Goal: Feedback & Contribution: Submit feedback/report problem

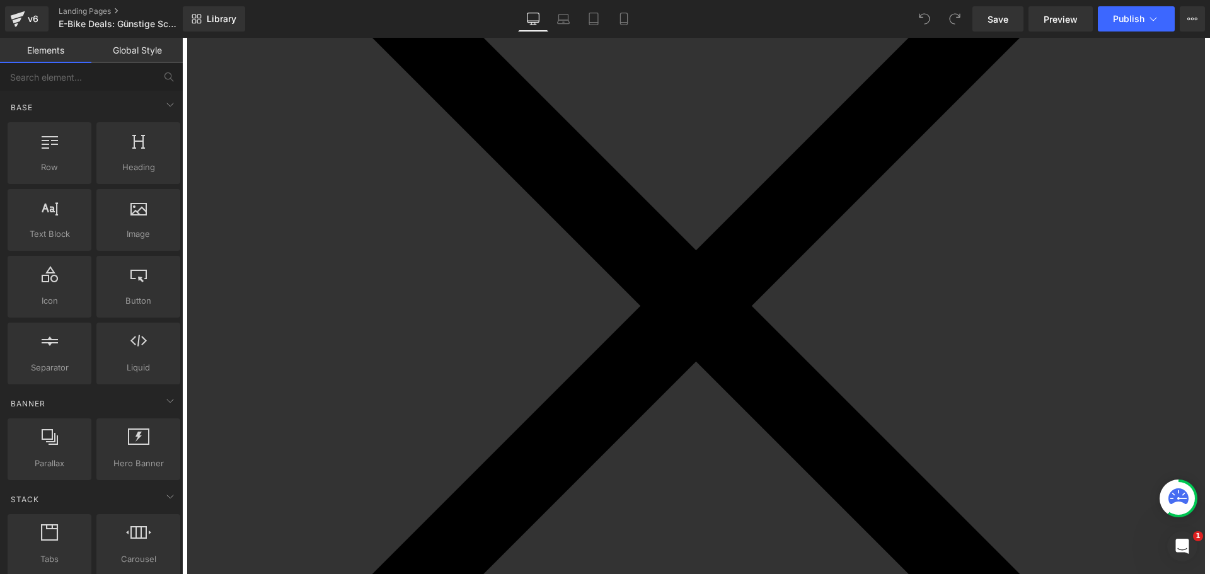
scroll to position [252, 0]
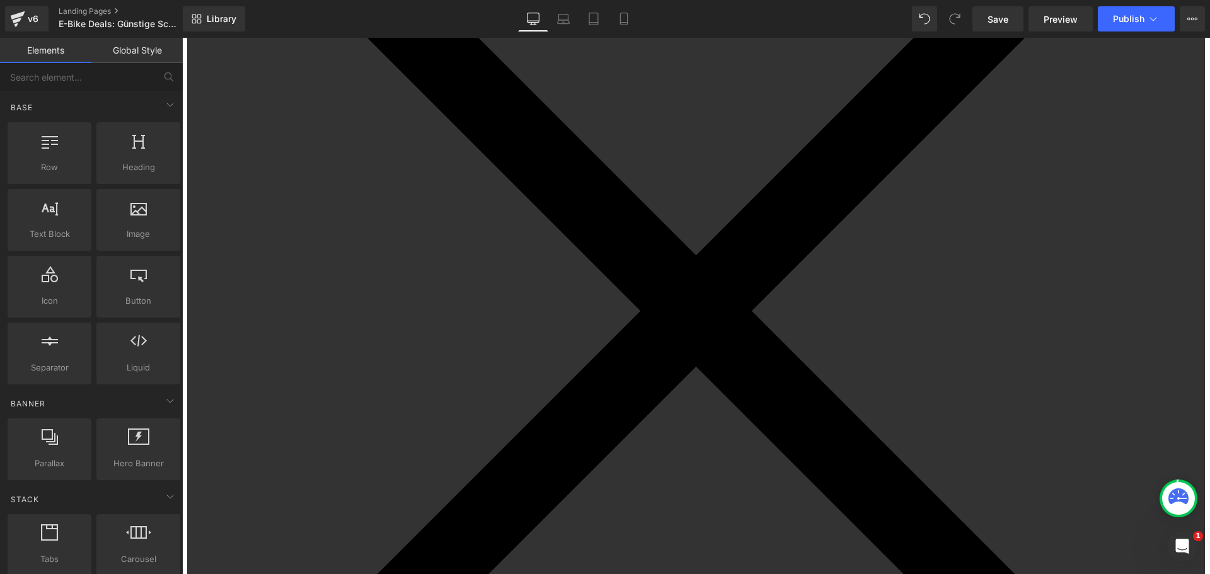
click at [182, 38] on span "Carousel" at bounding box center [182, 38] width 0 height 0
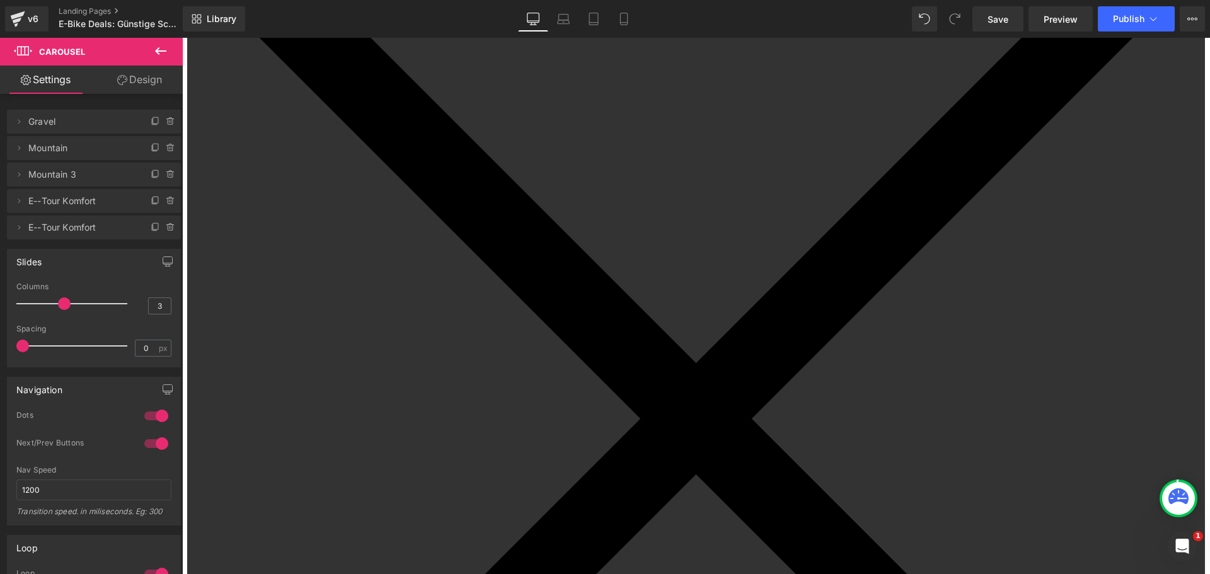
scroll to position [189, 0]
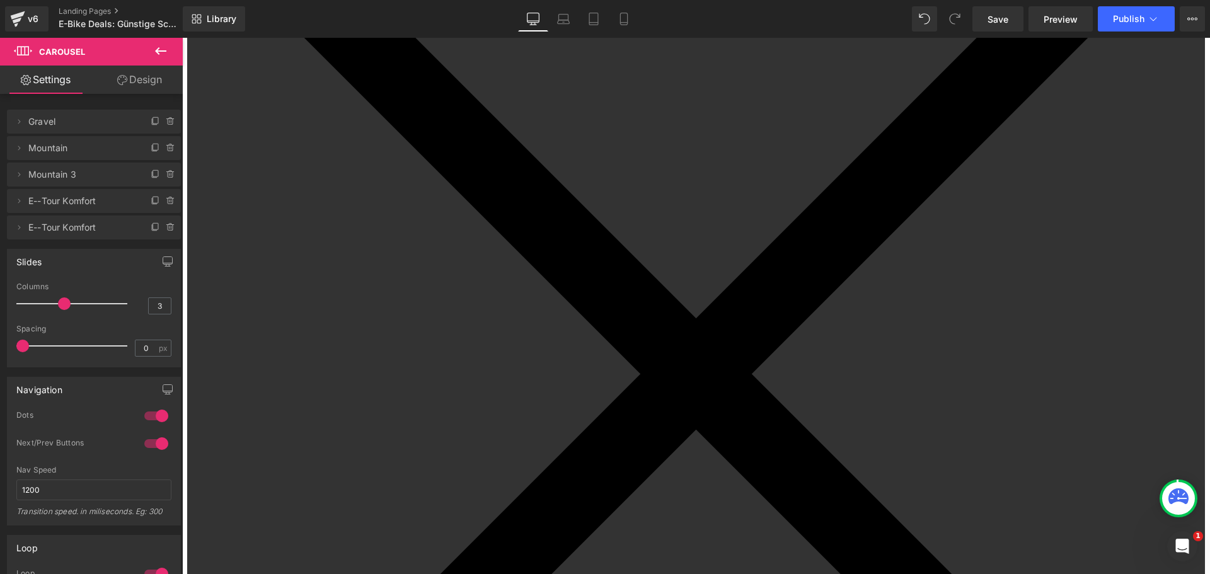
drag, startPoint x: 461, startPoint y: 122, endPoint x: 563, endPoint y: 134, distance: 102.2
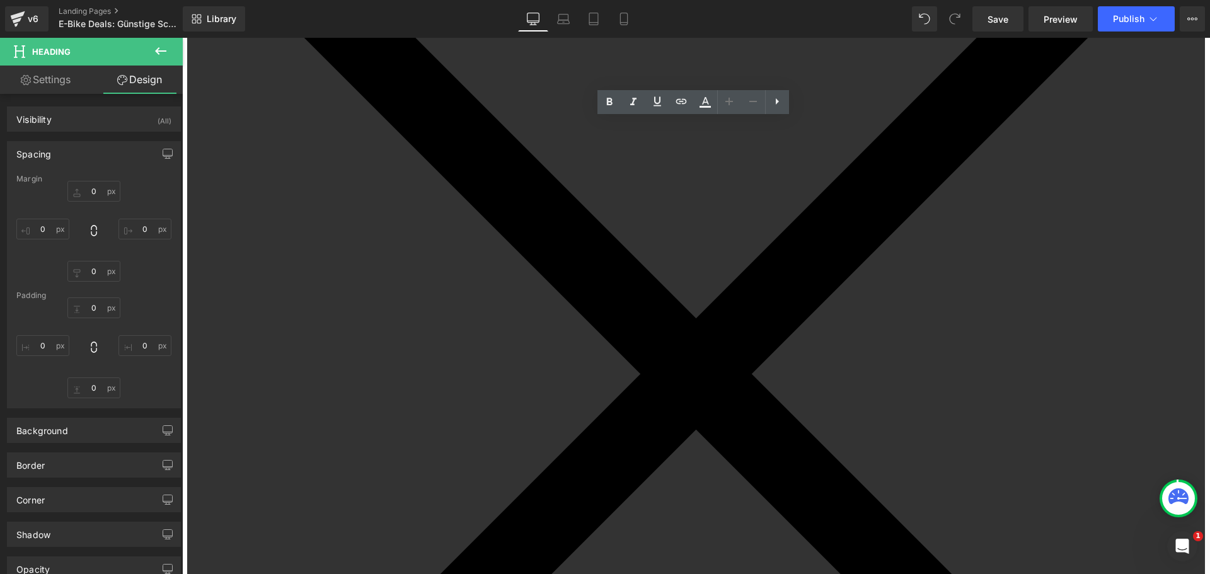
click at [182, 38] on span "Carousel" at bounding box center [182, 38] width 0 height 0
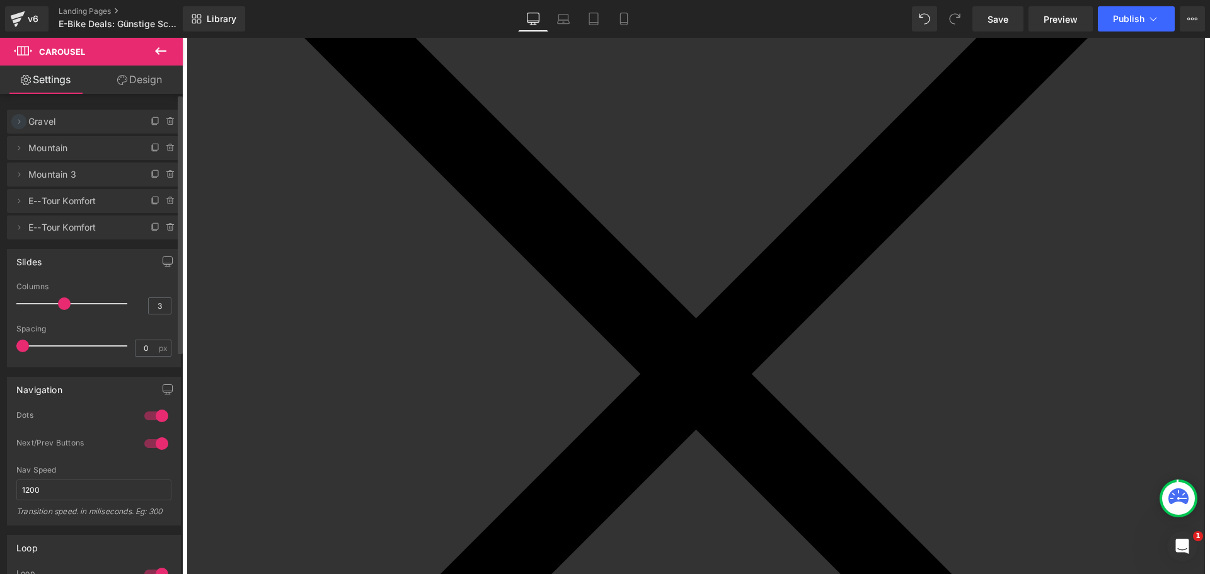
click at [18, 120] on icon at bounding box center [19, 122] width 10 height 10
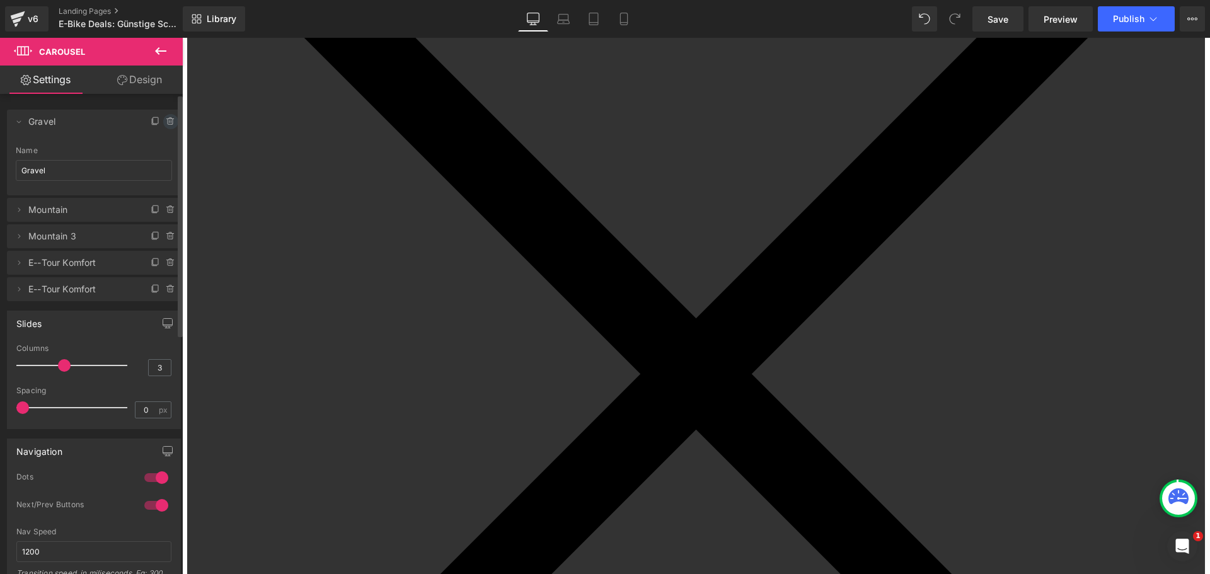
click at [166, 121] on icon at bounding box center [171, 122] width 10 height 10
drag, startPoint x: 163, startPoint y: 121, endPoint x: 151, endPoint y: 134, distance: 17.9
click at [163, 121] on button "Delete" at bounding box center [157, 122] width 40 height 16
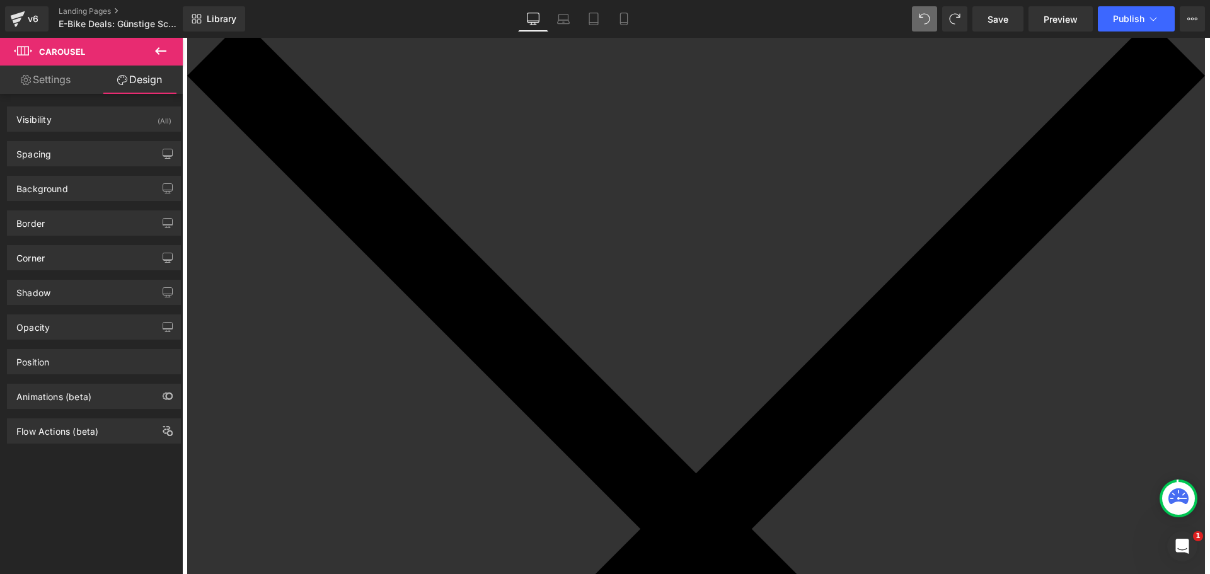
scroll to position [0, 0]
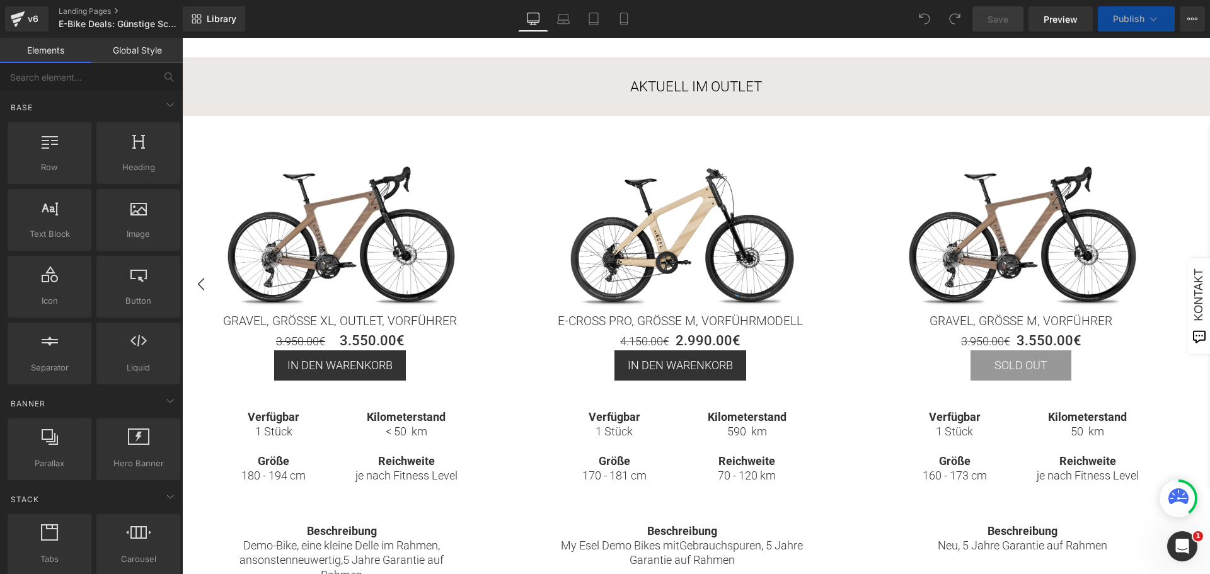
scroll to position [252, 0]
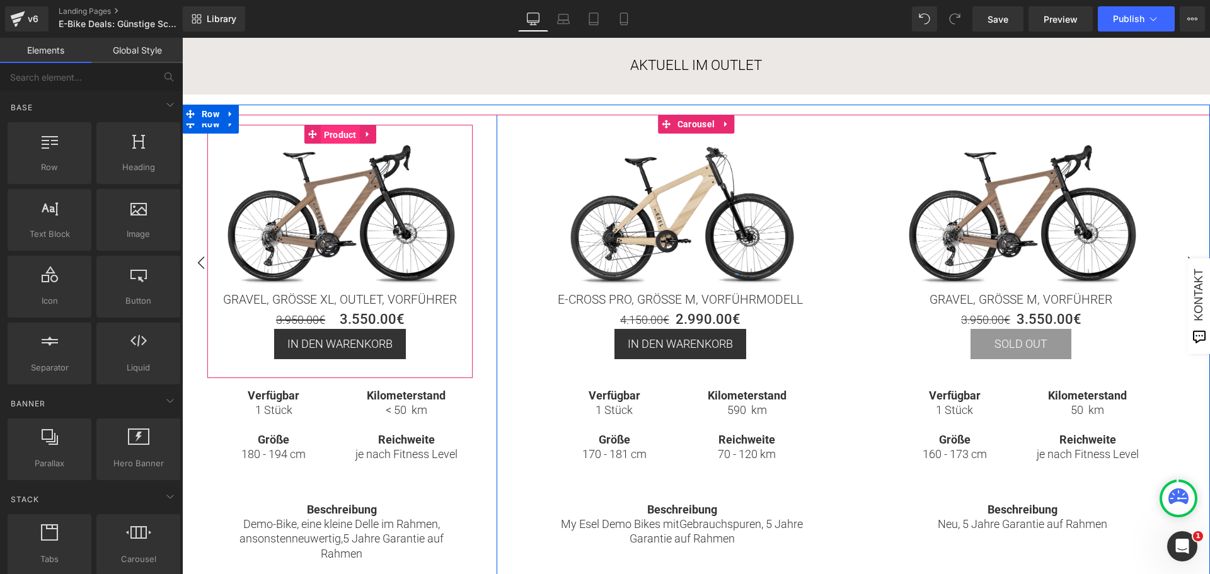
click at [334, 134] on span "Product" at bounding box center [340, 134] width 39 height 19
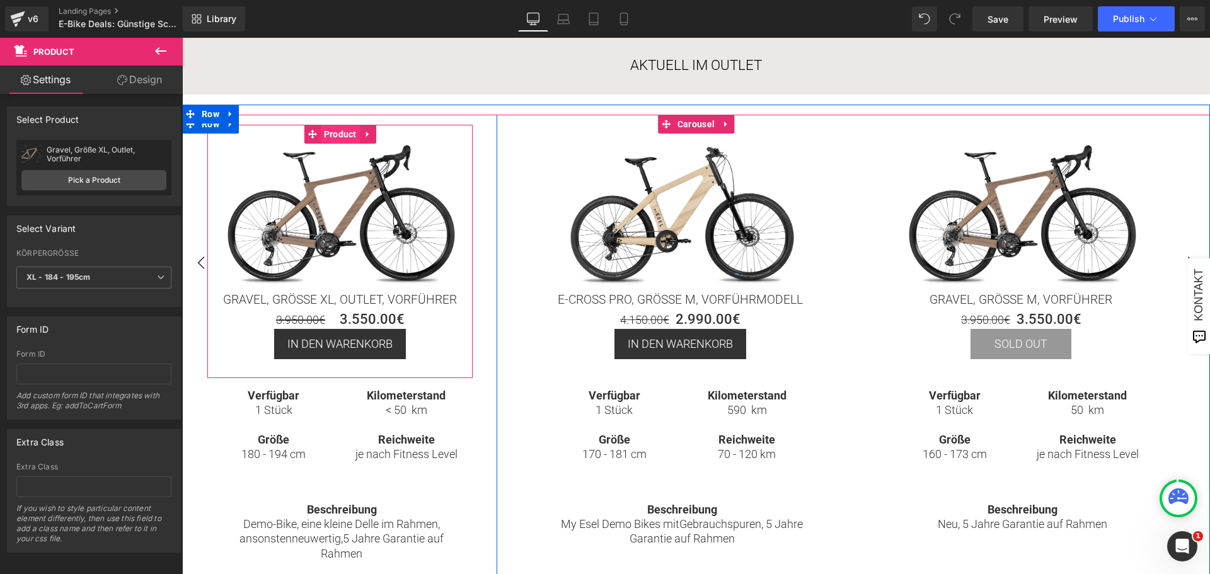
click at [334, 134] on span "Product" at bounding box center [340, 134] width 39 height 19
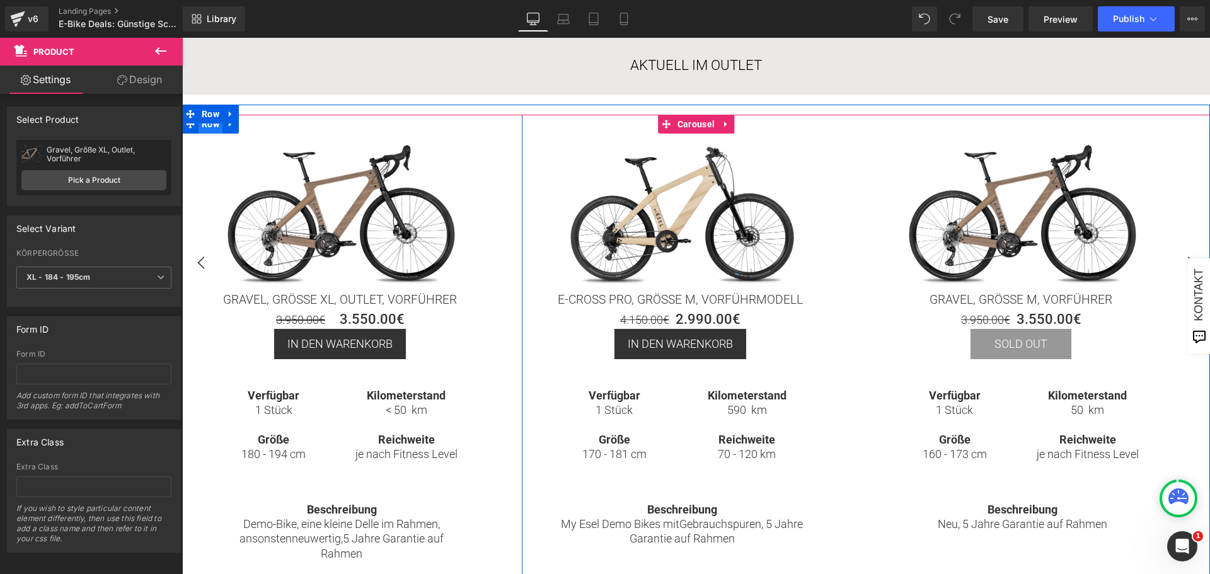
click at [210, 127] on span "Row" at bounding box center [211, 124] width 24 height 19
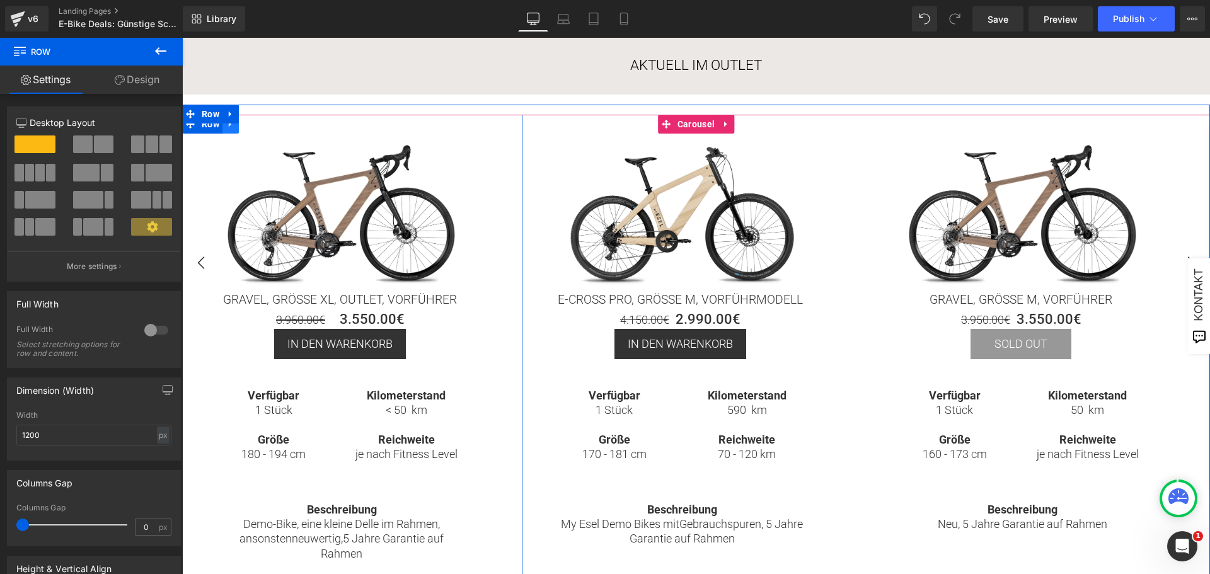
click at [228, 127] on icon at bounding box center [230, 124] width 9 height 9
click at [259, 130] on link at bounding box center [263, 124] width 16 height 19
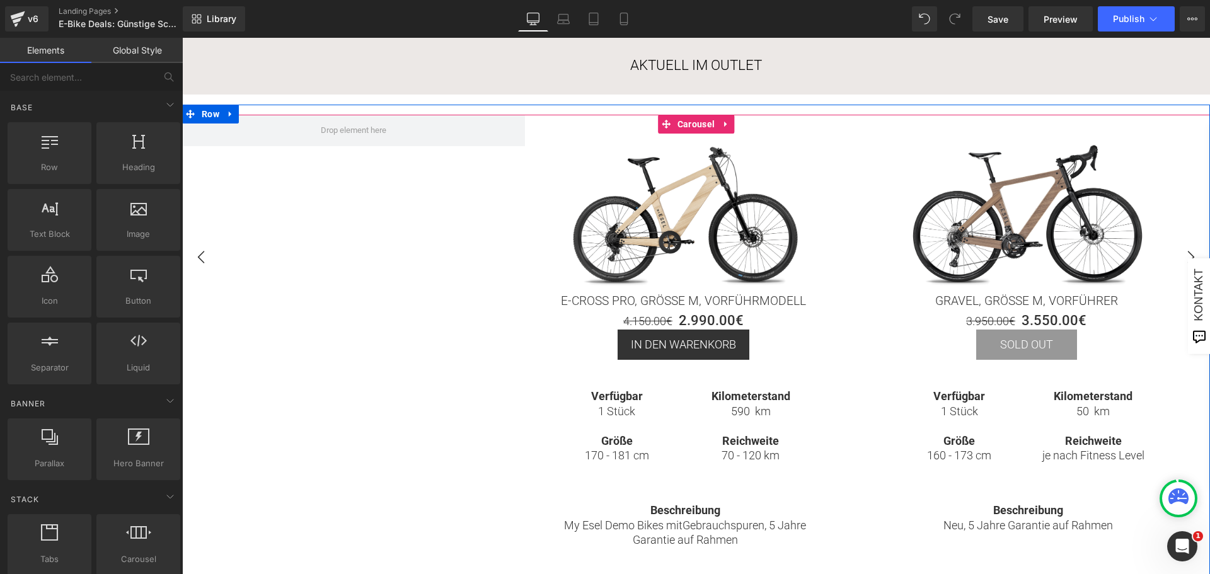
click at [350, 296] on div "Sale Off" at bounding box center [1039, 343] width 1714 height 456
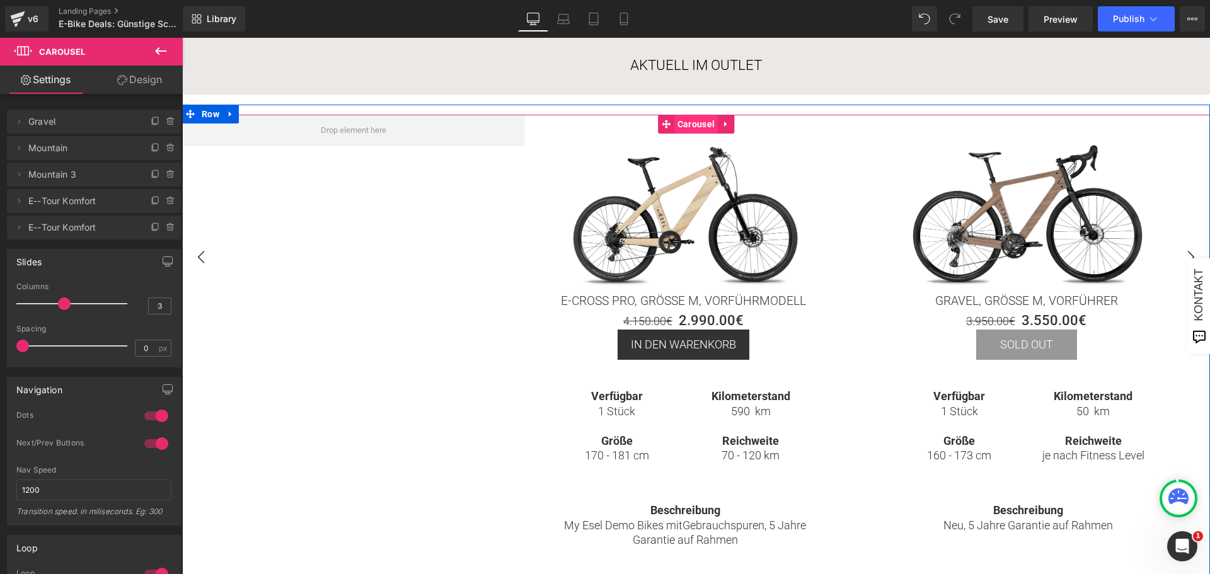
click at [697, 124] on span "Carousel" at bounding box center [695, 124] width 43 height 19
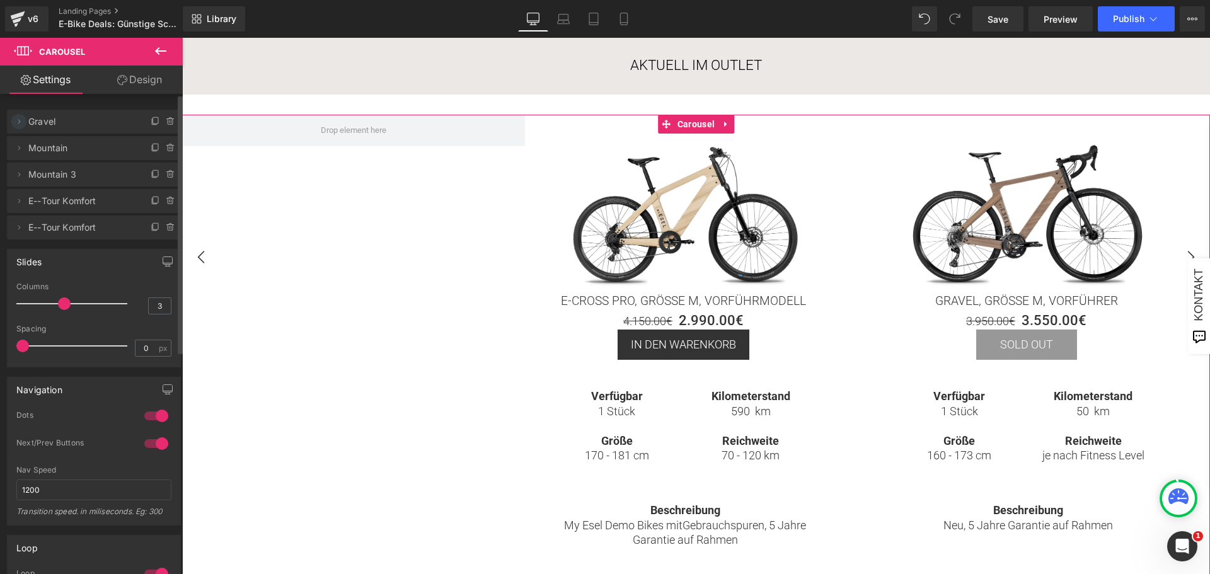
click at [23, 115] on span at bounding box center [18, 121] width 15 height 15
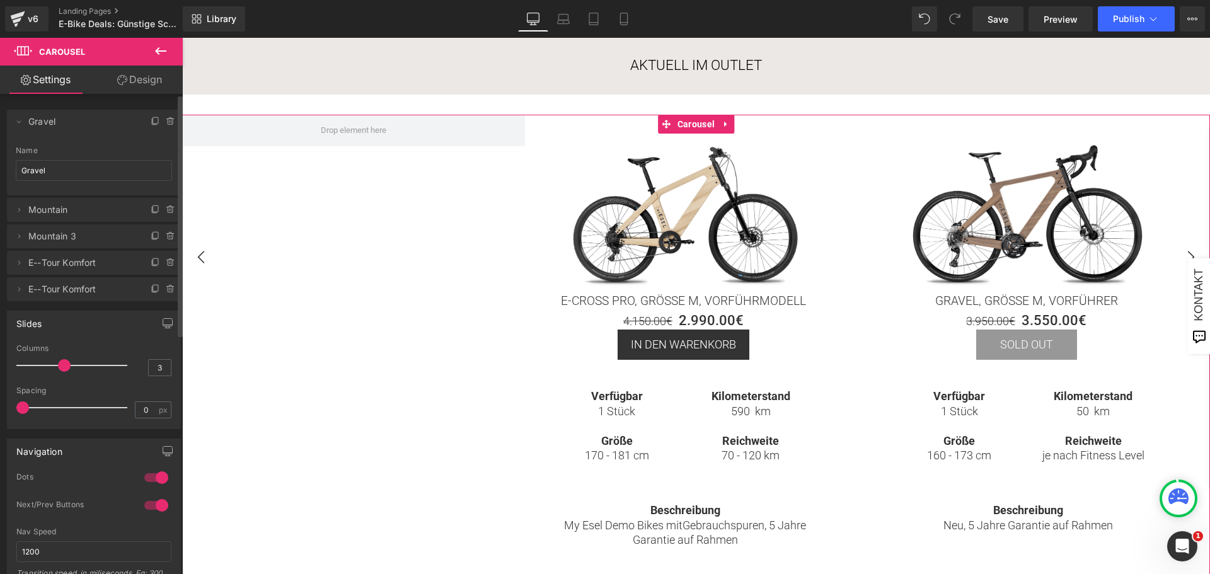
click at [67, 127] on span "Gravel" at bounding box center [81, 122] width 106 height 24
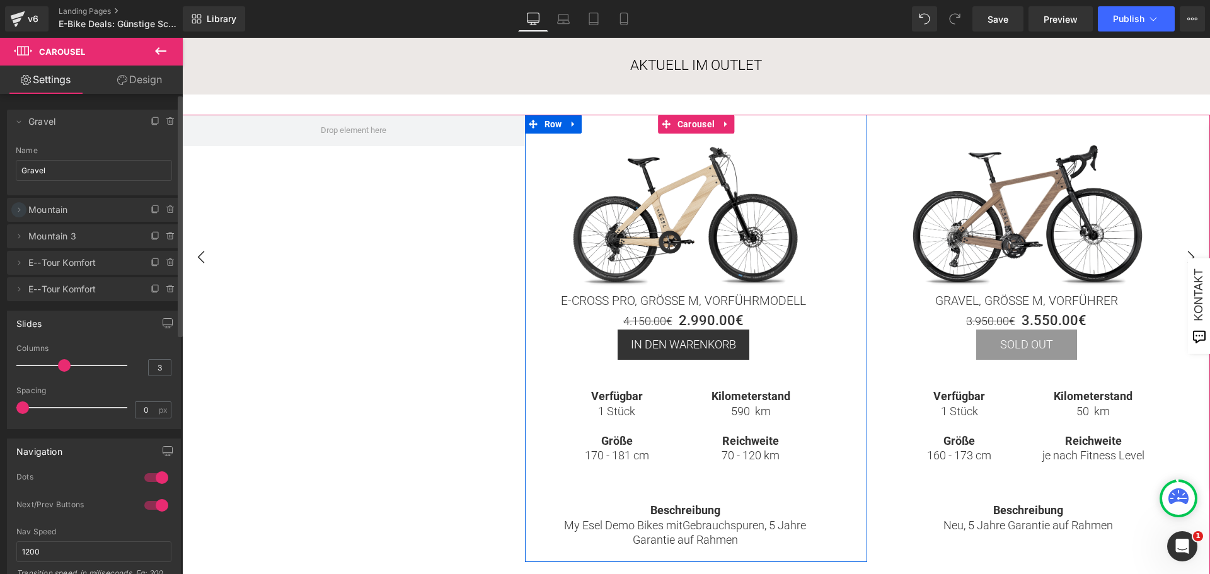
click at [19, 209] on icon at bounding box center [19, 210] width 10 height 10
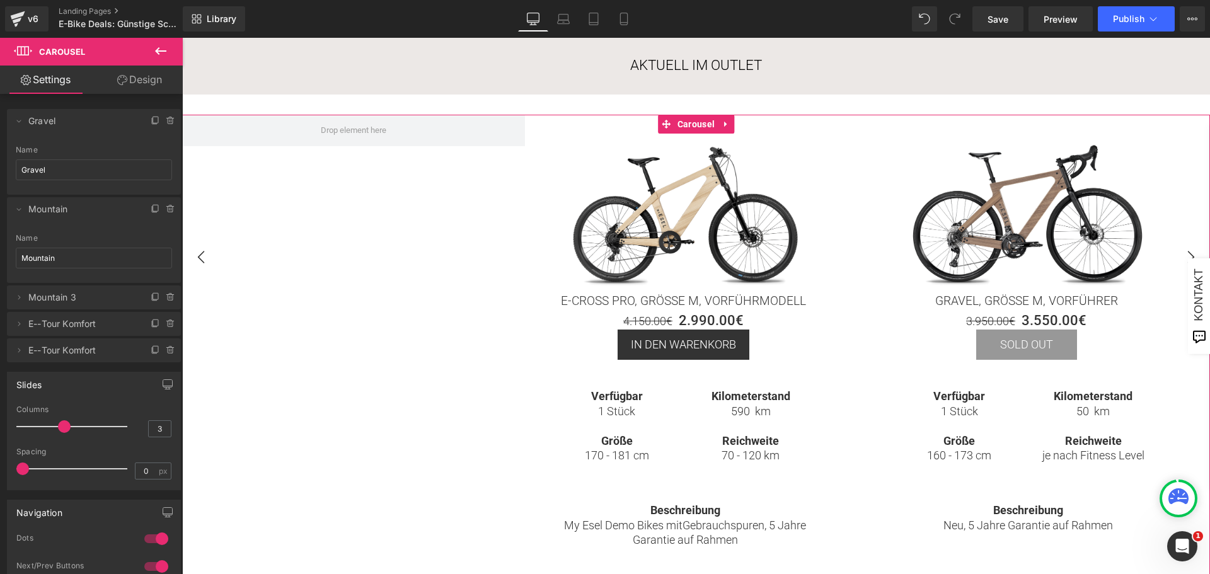
scroll to position [0, 0]
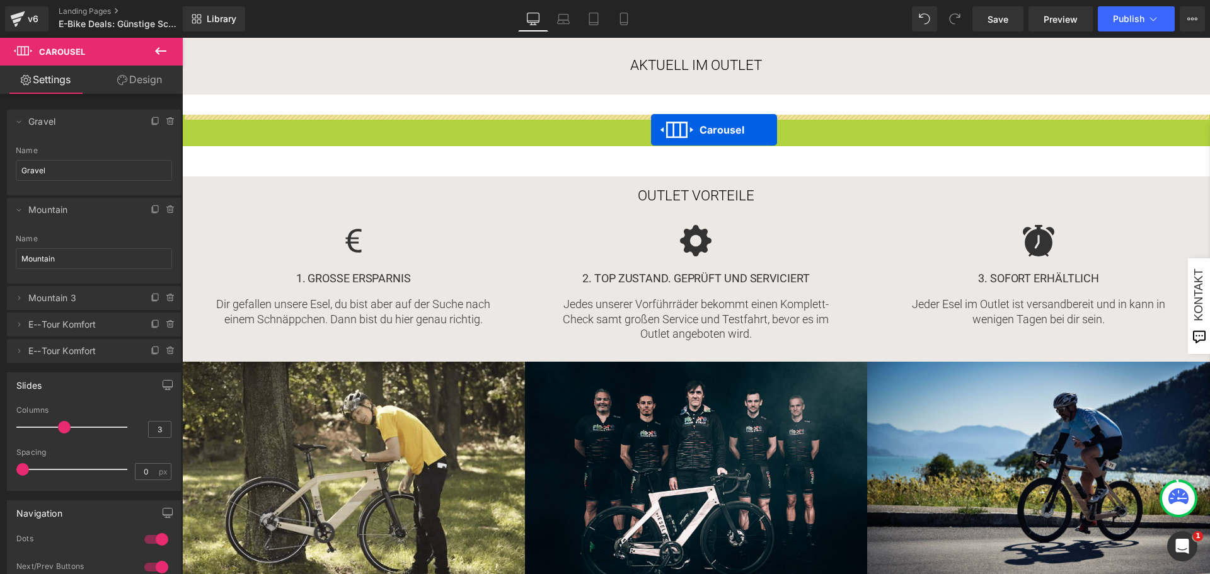
drag, startPoint x: 665, startPoint y: 130, endPoint x: 651, endPoint y: 130, distance: 13.9
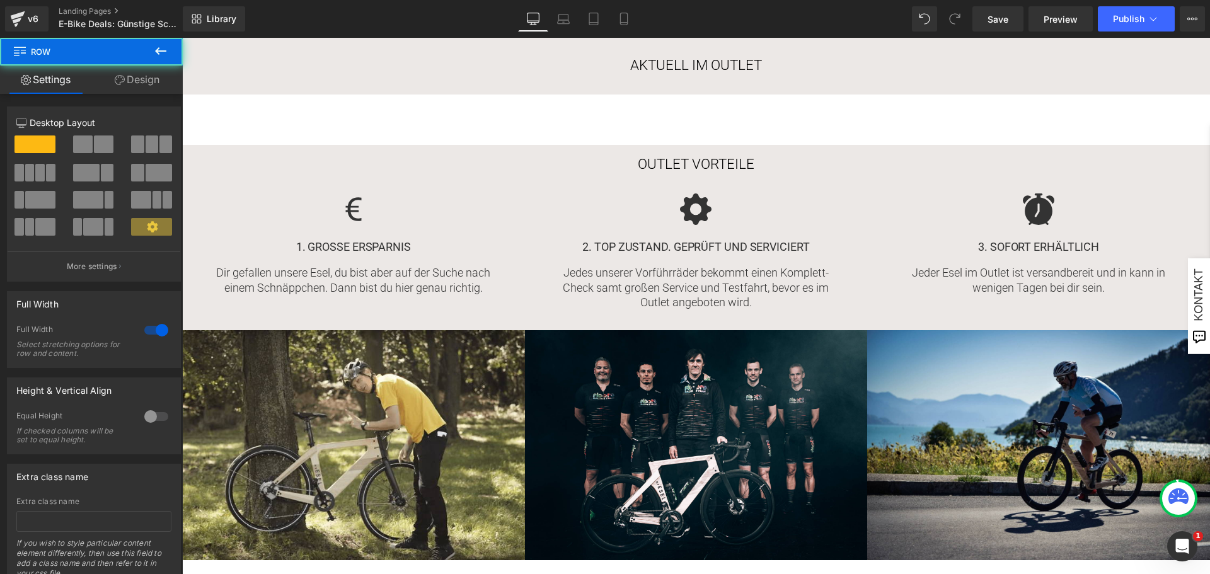
drag, startPoint x: 661, startPoint y: 125, endPoint x: 661, endPoint y: 134, distance: 8.8
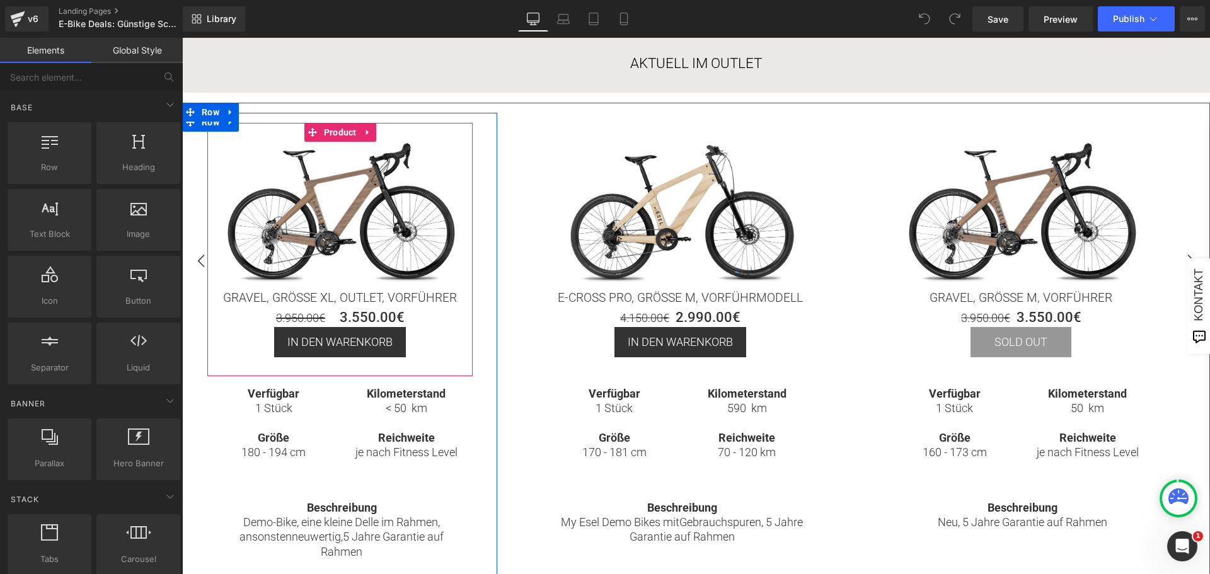
scroll to position [252, 0]
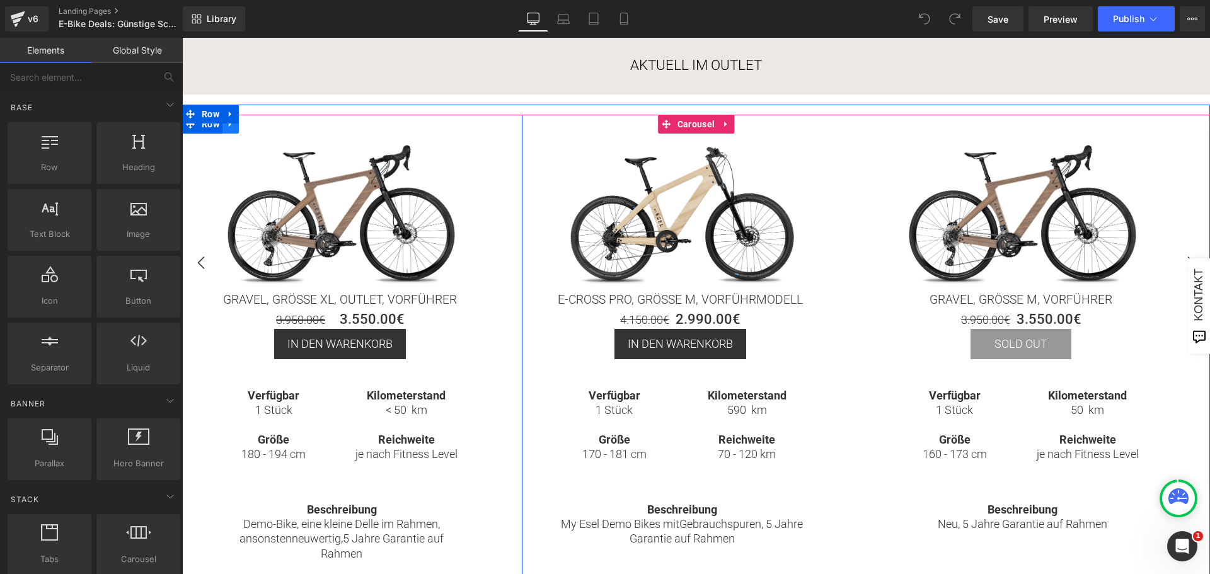
click at [226, 128] on icon at bounding box center [230, 124] width 9 height 9
click at [259, 125] on icon at bounding box center [263, 124] width 9 height 9
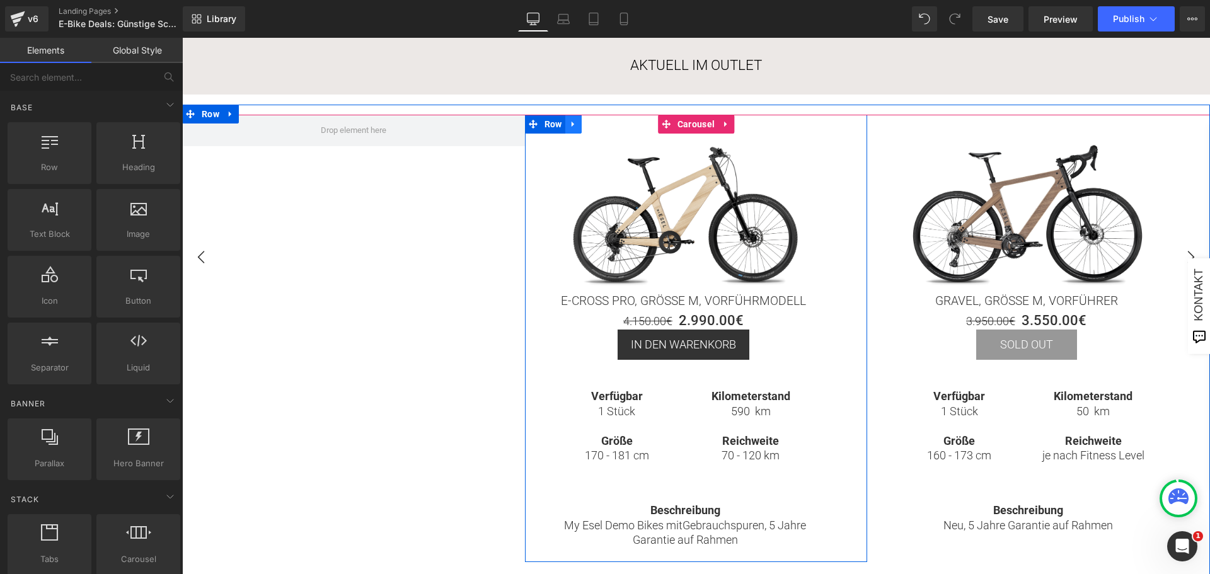
click at [572, 127] on icon at bounding box center [573, 124] width 9 height 9
click at [602, 123] on icon at bounding box center [606, 124] width 9 height 9
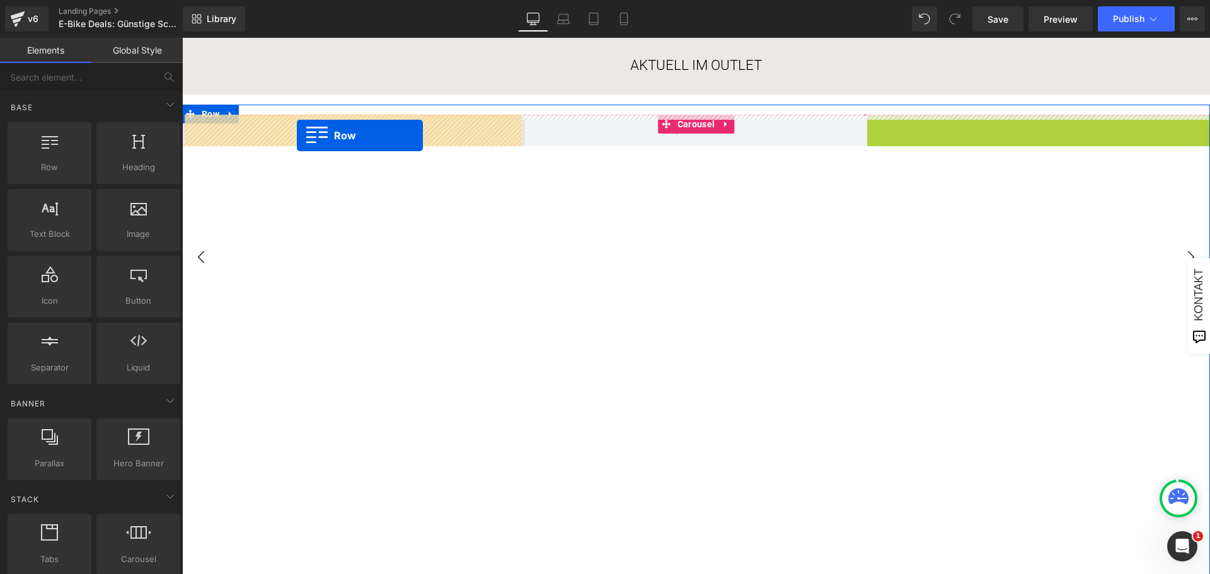
drag, startPoint x: 872, startPoint y: 125, endPoint x: 297, endPoint y: 136, distance: 575.0
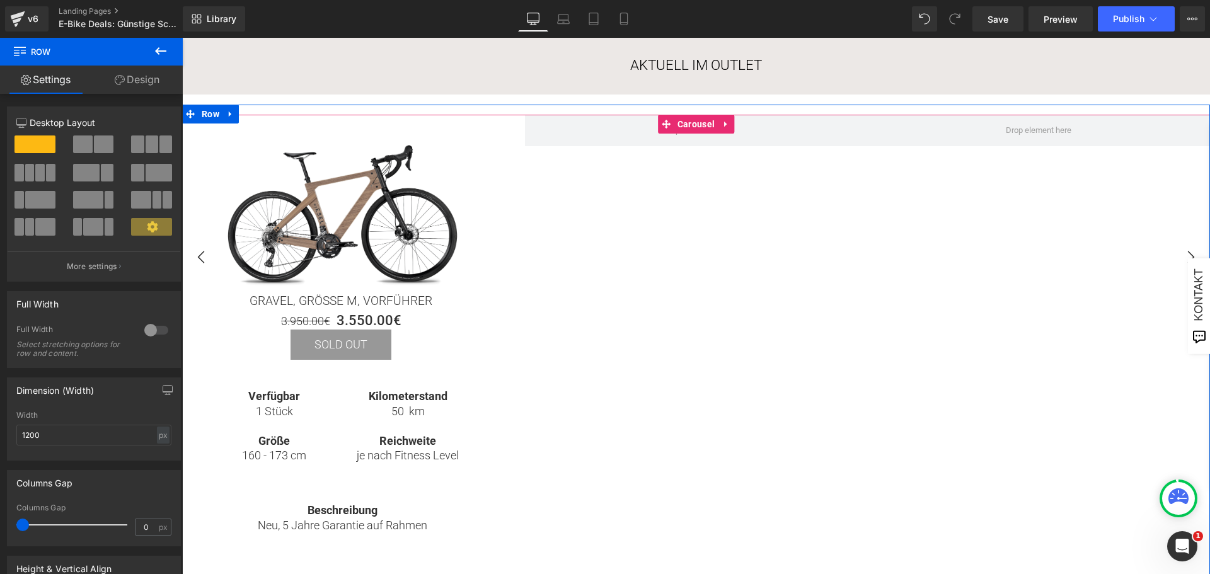
click at [852, 335] on div "Sale Off (P) Image Gravel, Größe M, Vorführer (P) Title 3.950.00€ 3.550.00€ (P)…" at bounding box center [1039, 343] width 1714 height 456
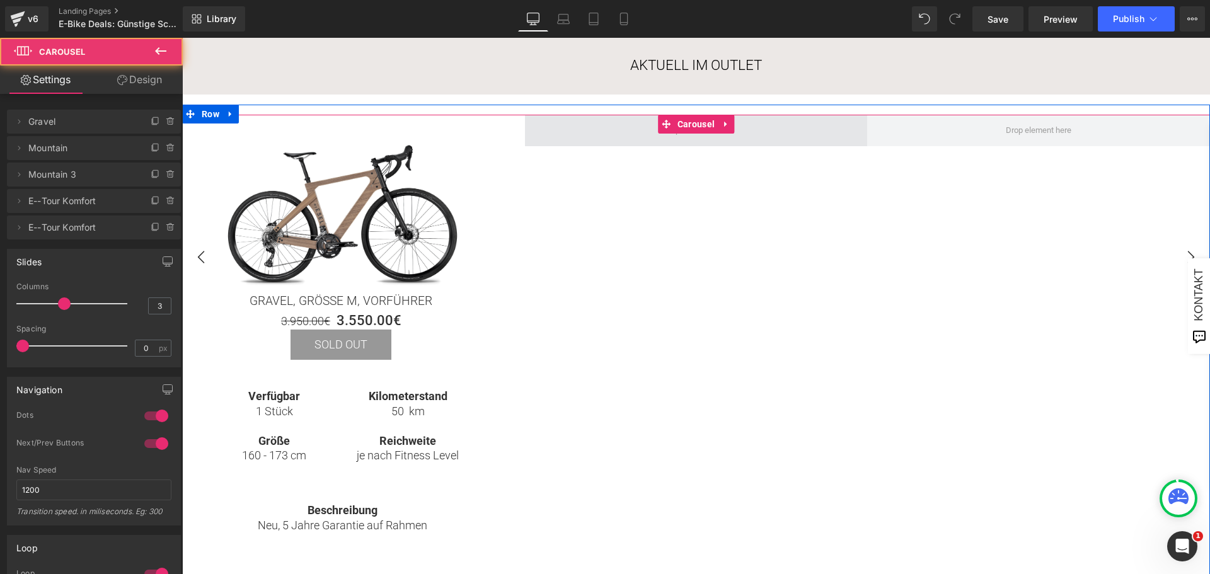
click at [763, 136] on span at bounding box center [696, 131] width 343 height 32
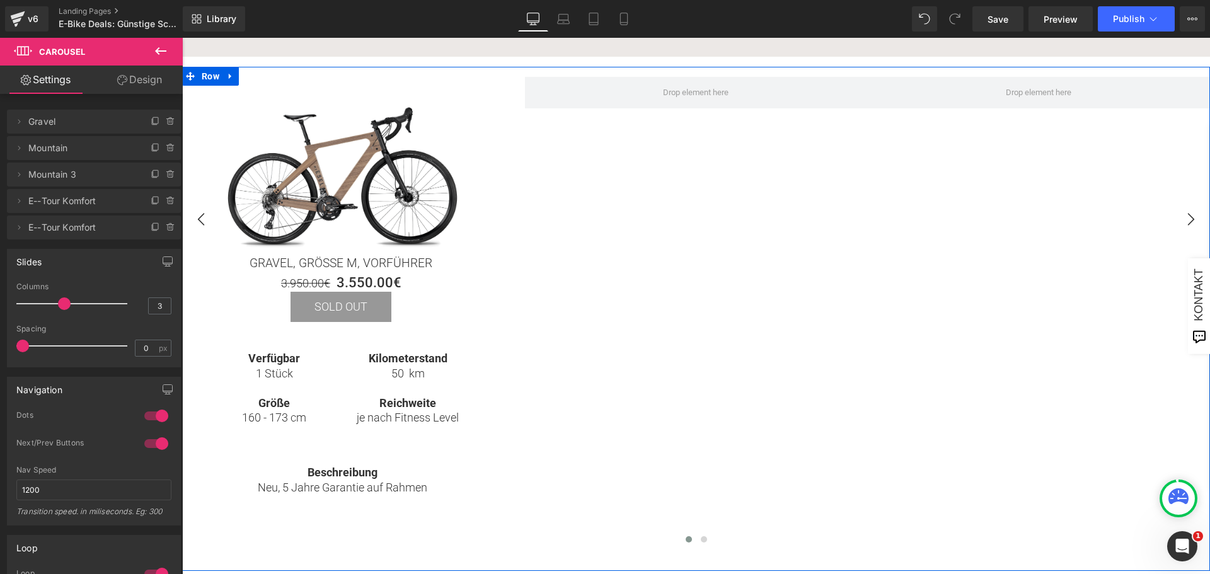
scroll to position [378, 0]
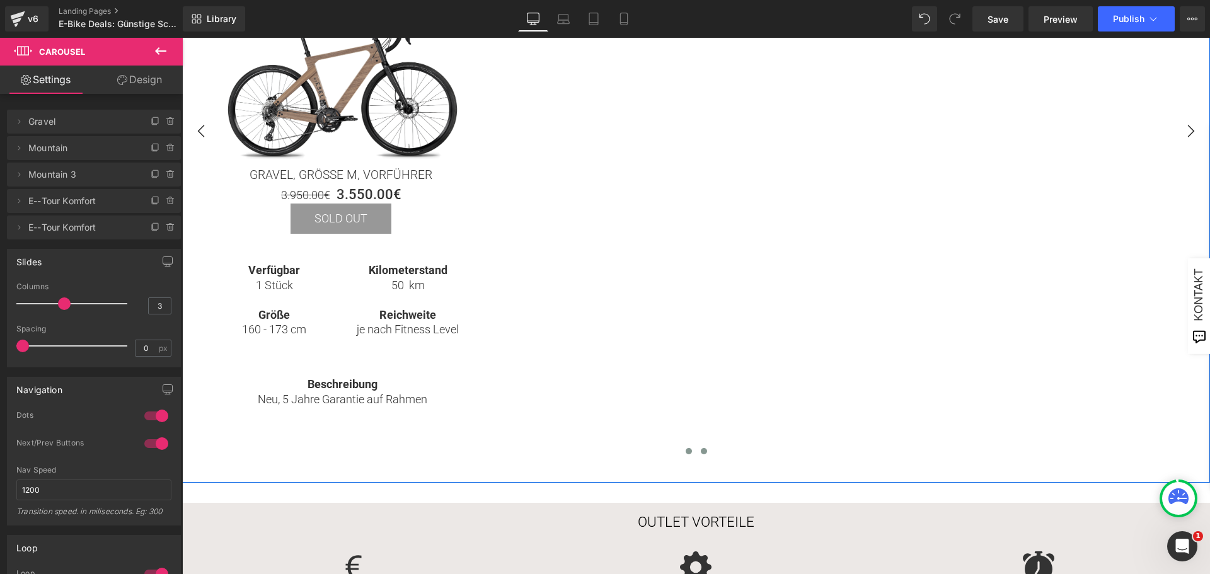
click at [701, 449] on span at bounding box center [704, 451] width 6 height 6
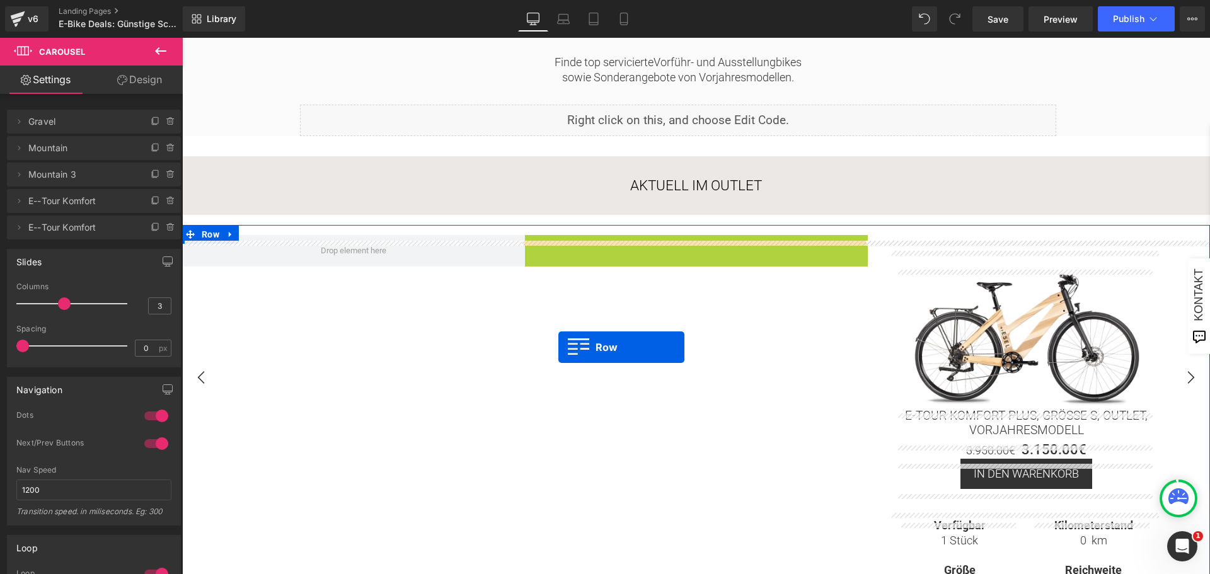
scroll to position [126, 0]
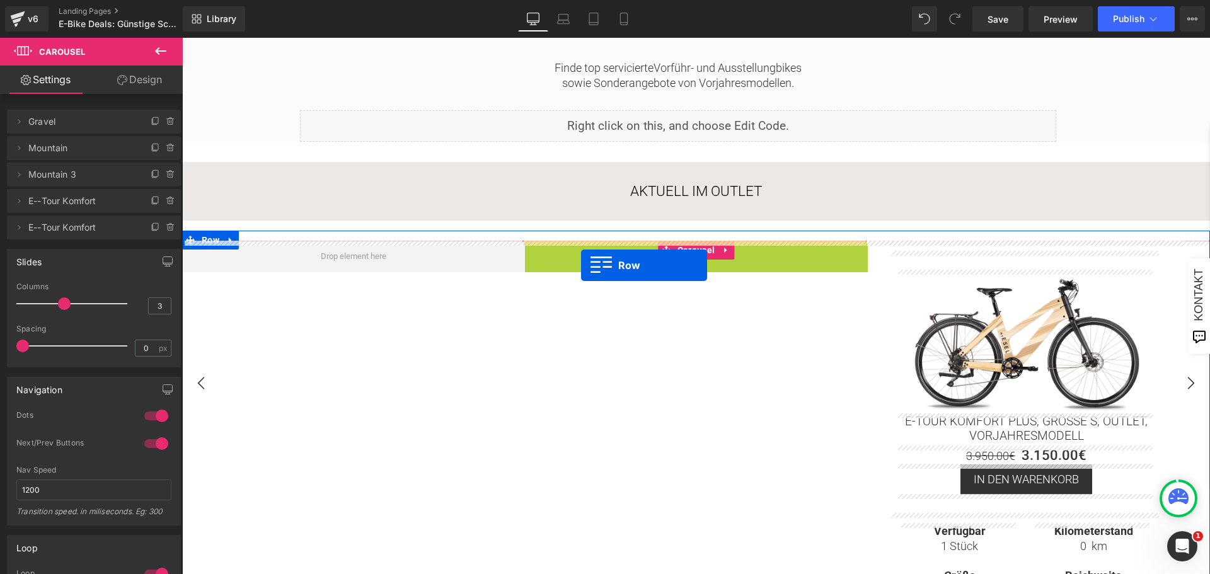
drag, startPoint x: 529, startPoint y: 252, endPoint x: 581, endPoint y: 265, distance: 53.4
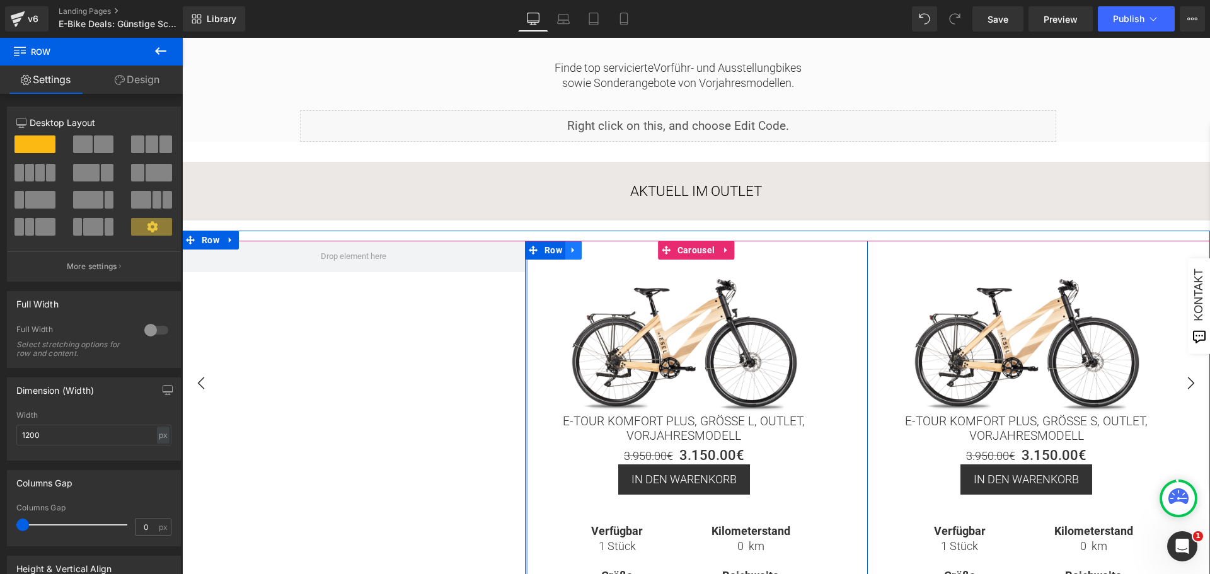
click at [572, 250] on icon at bounding box center [573, 250] width 9 height 9
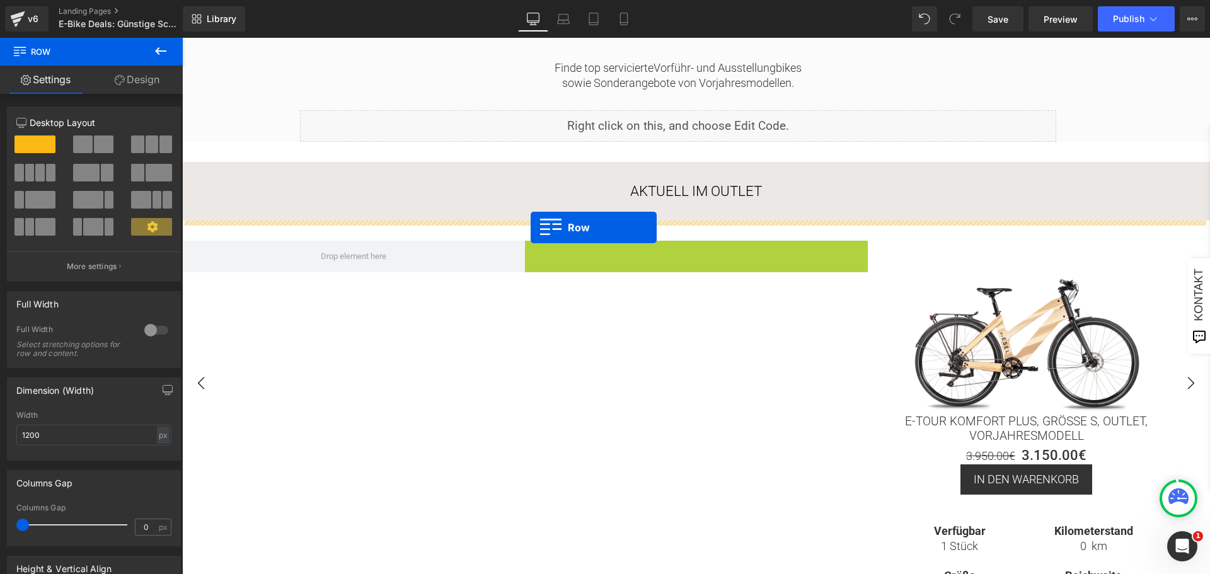
drag, startPoint x: 529, startPoint y: 251, endPoint x: 531, endPoint y: 228, distance: 23.4
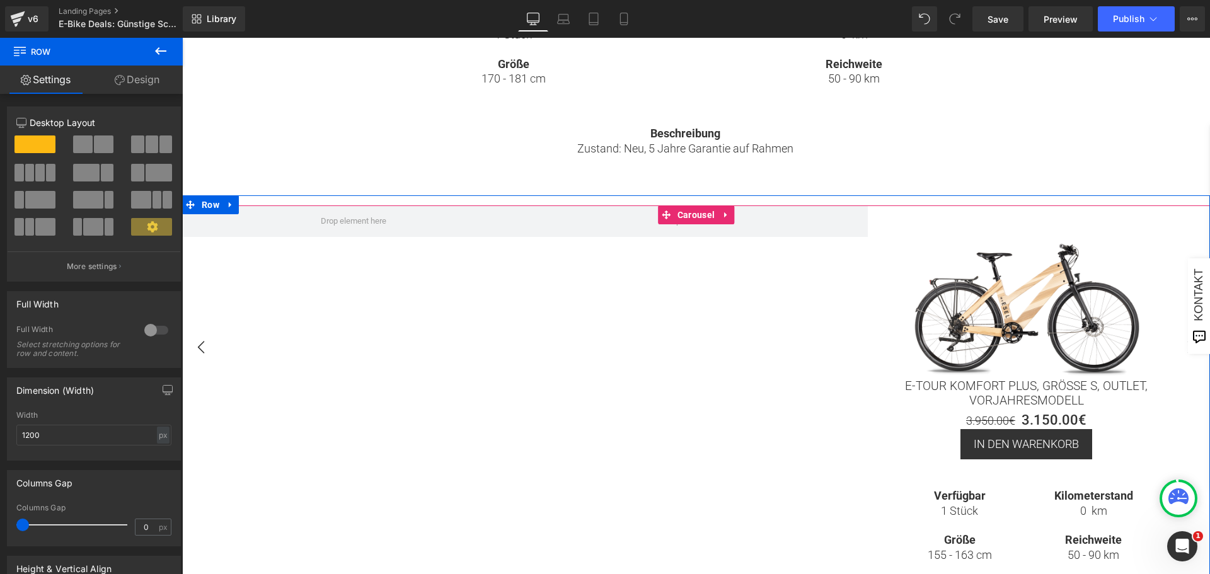
scroll to position [1135, 0]
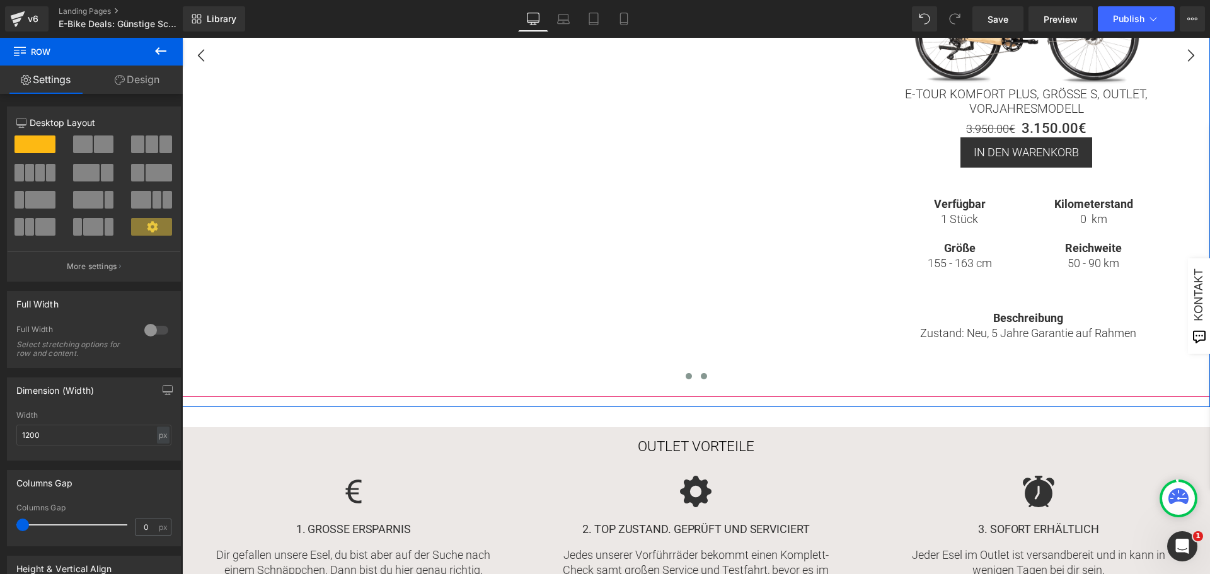
click at [688, 376] on span at bounding box center [689, 376] width 6 height 6
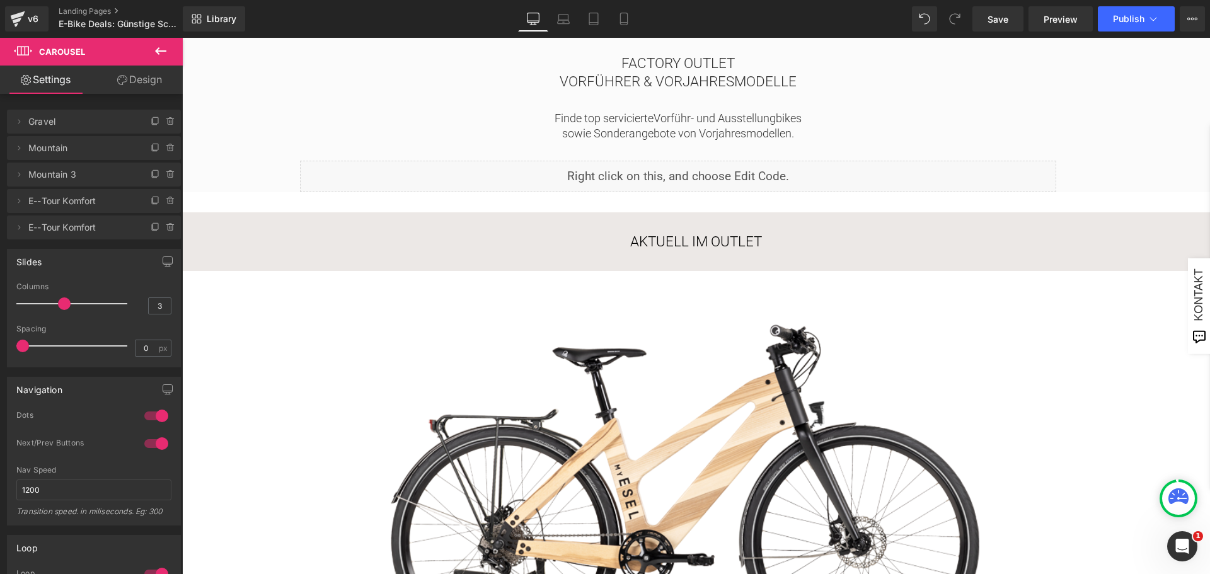
scroll to position [63, 0]
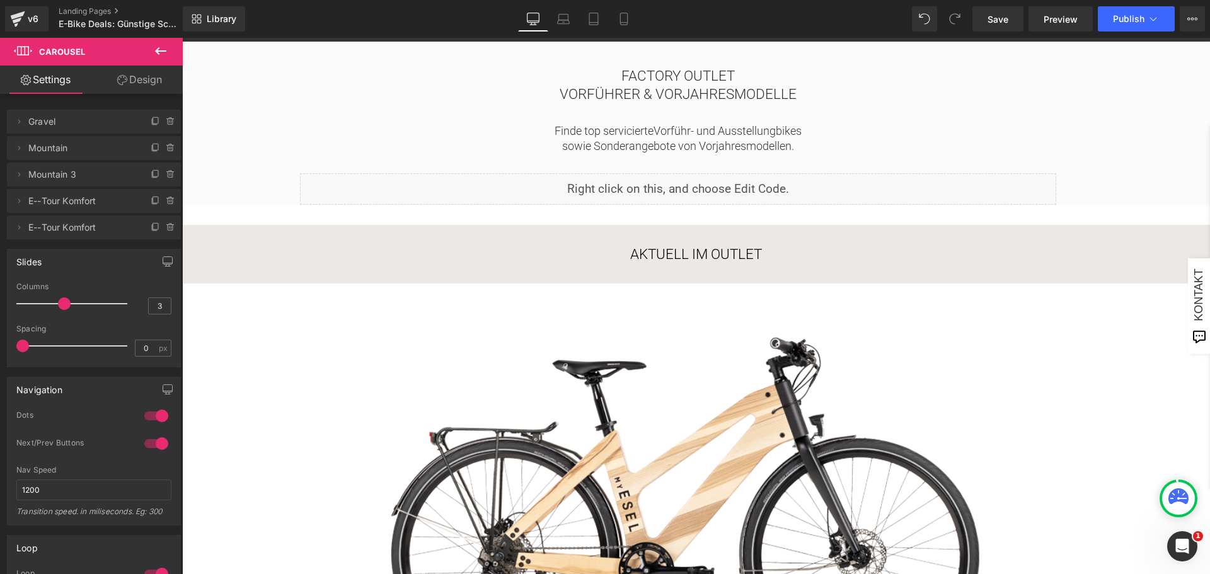
click at [350, 319] on img at bounding box center [684, 502] width 669 height 378
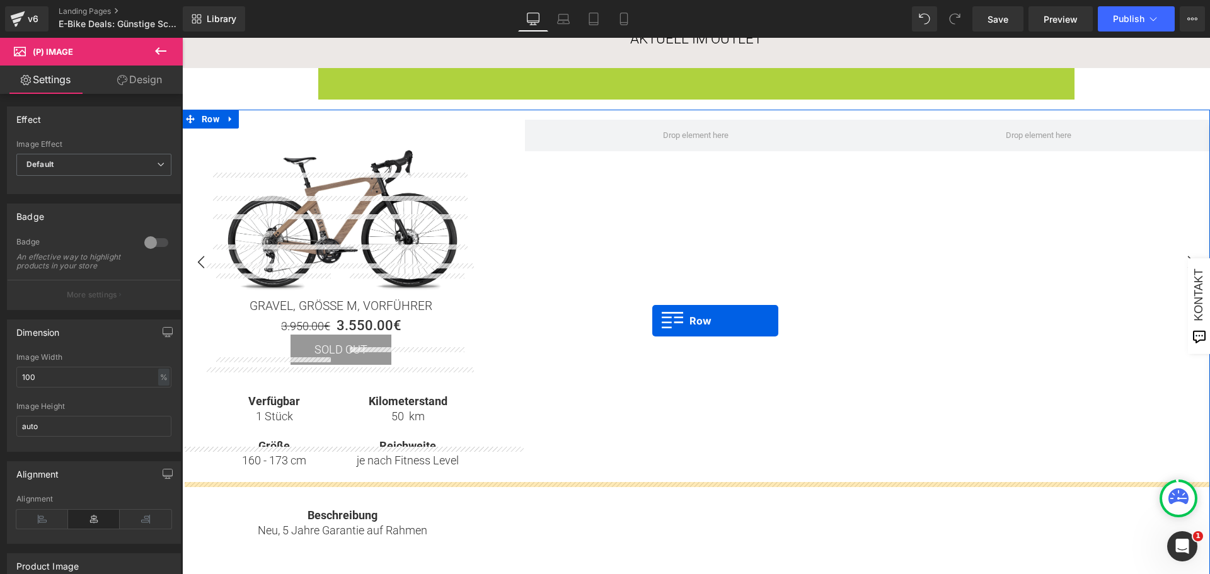
scroll to position [252, 0]
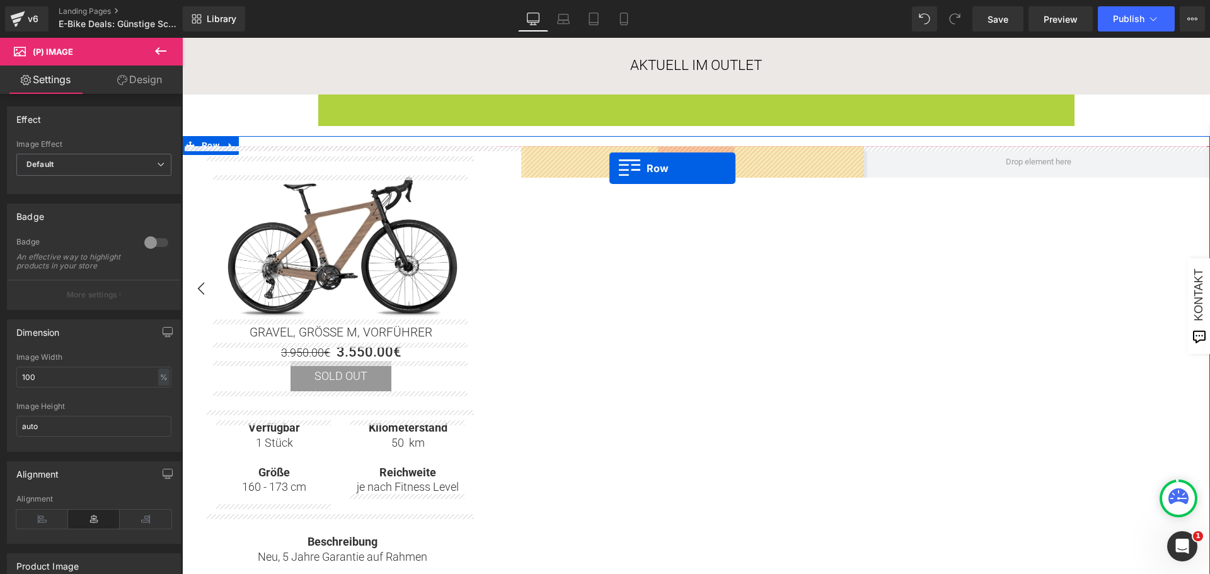
drag, startPoint x: 322, startPoint y: 294, endPoint x: 610, endPoint y: 168, distance: 313.6
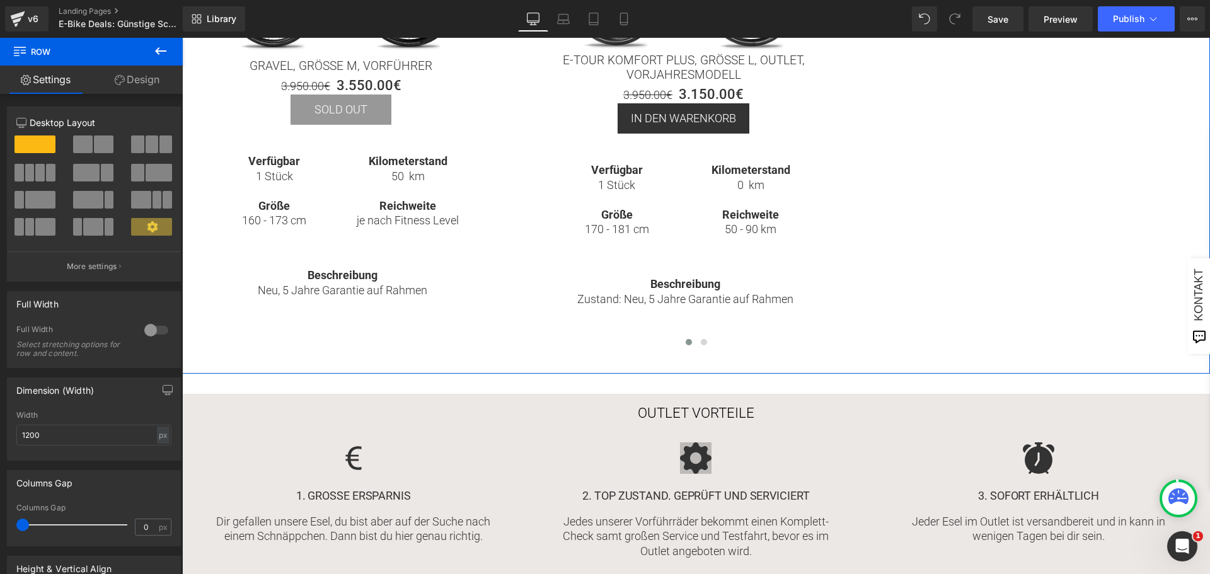
scroll to position [630, 0]
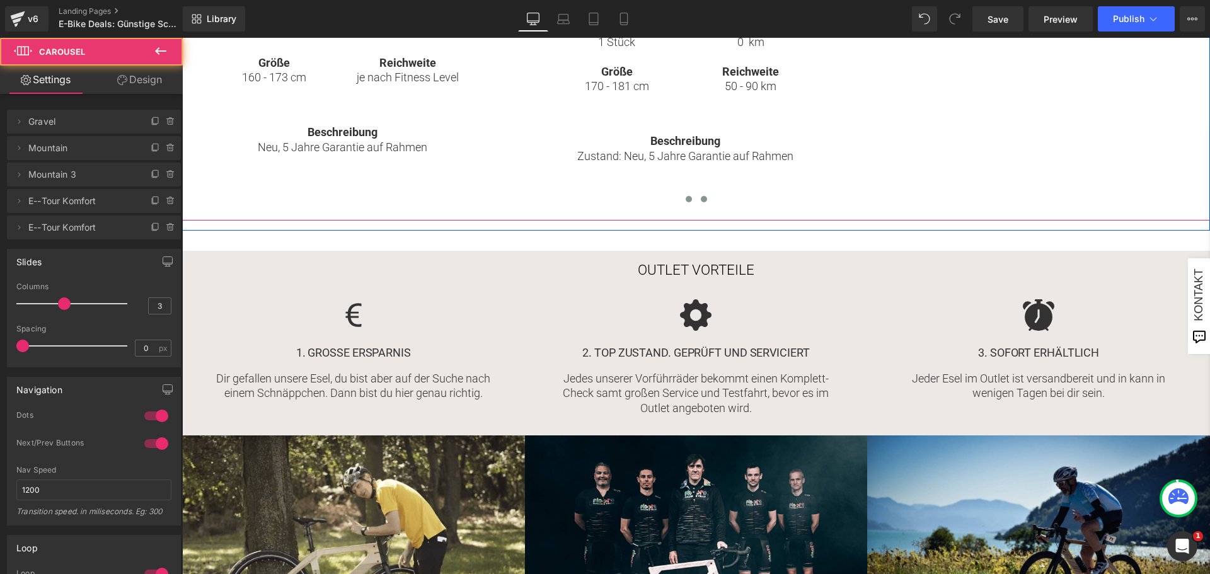
click at [705, 198] on button at bounding box center [704, 199] width 15 height 13
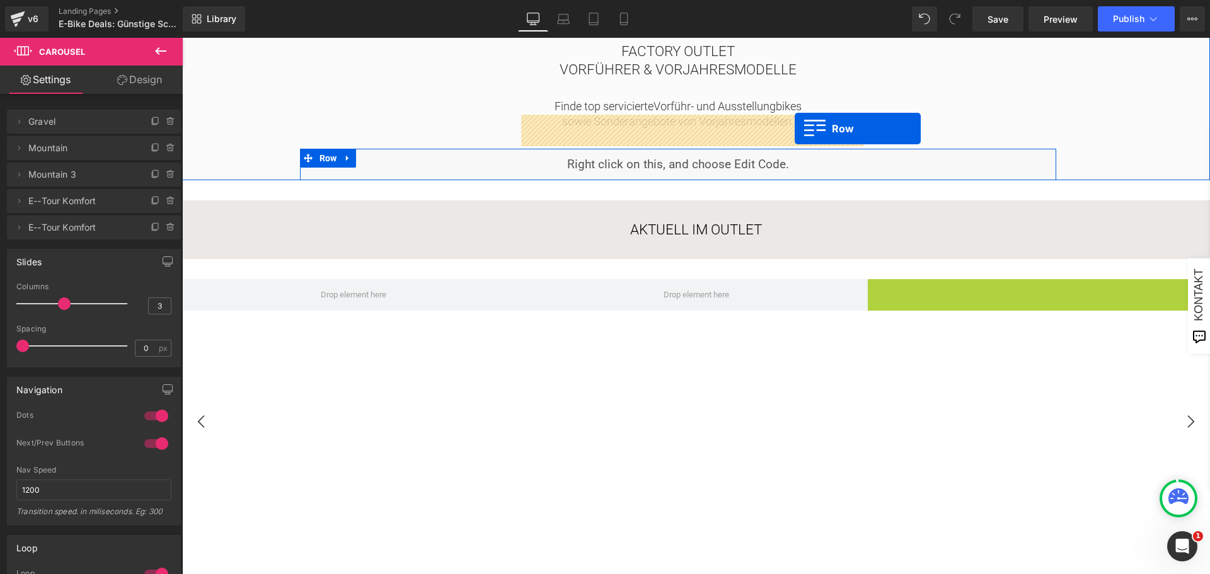
scroll to position [63, 0]
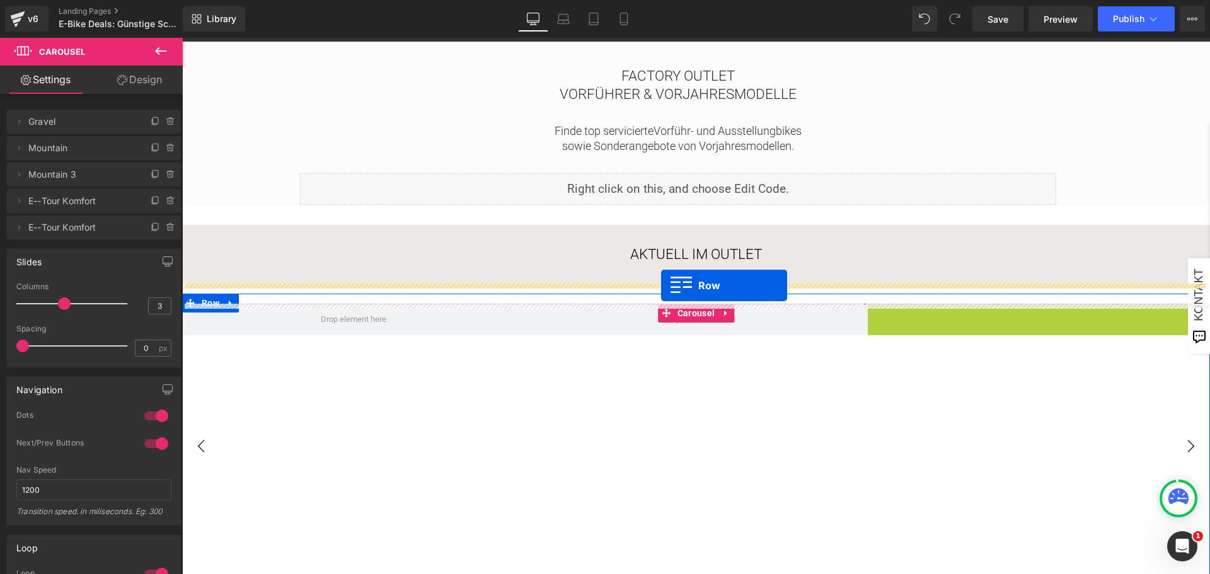
drag, startPoint x: 873, startPoint y: 119, endPoint x: 661, endPoint y: 286, distance: 269.3
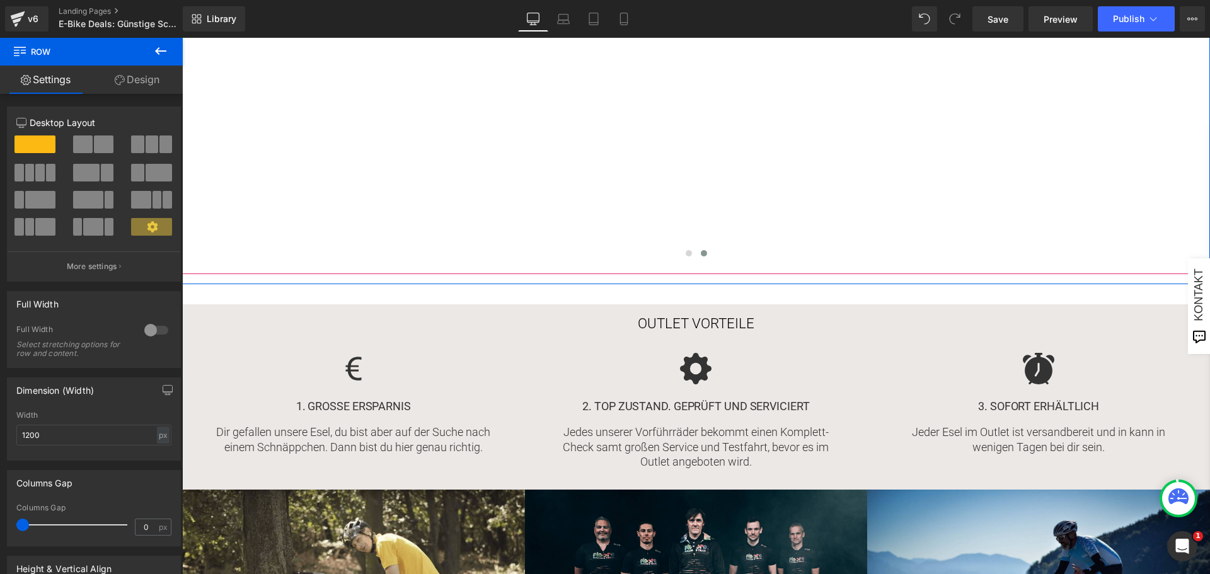
scroll to position [1261, 0]
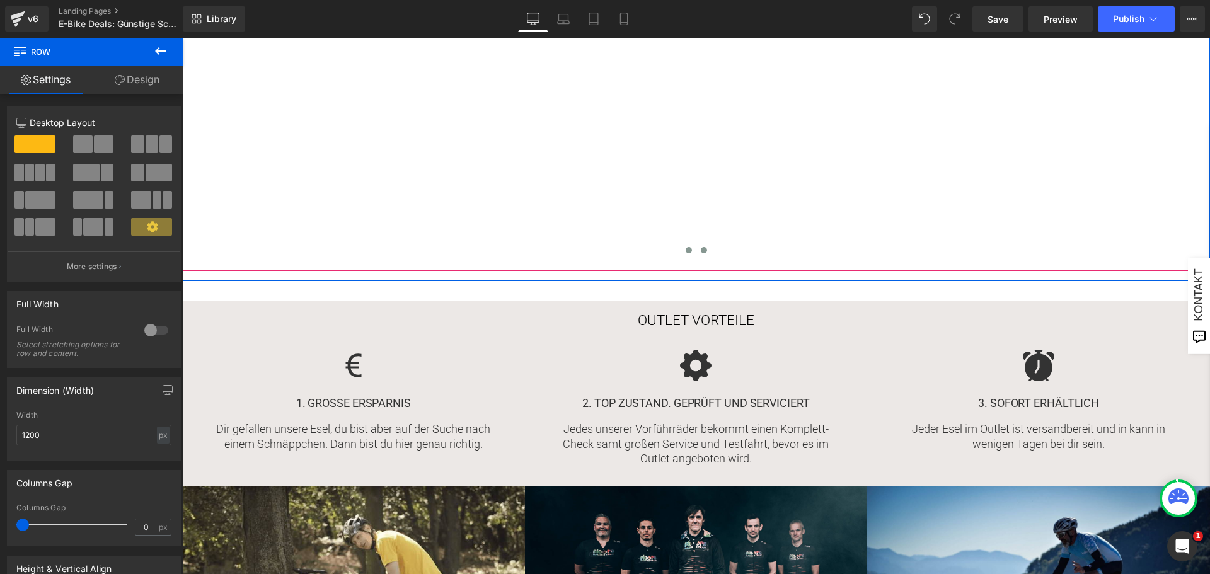
click at [686, 250] on span at bounding box center [689, 250] width 6 height 6
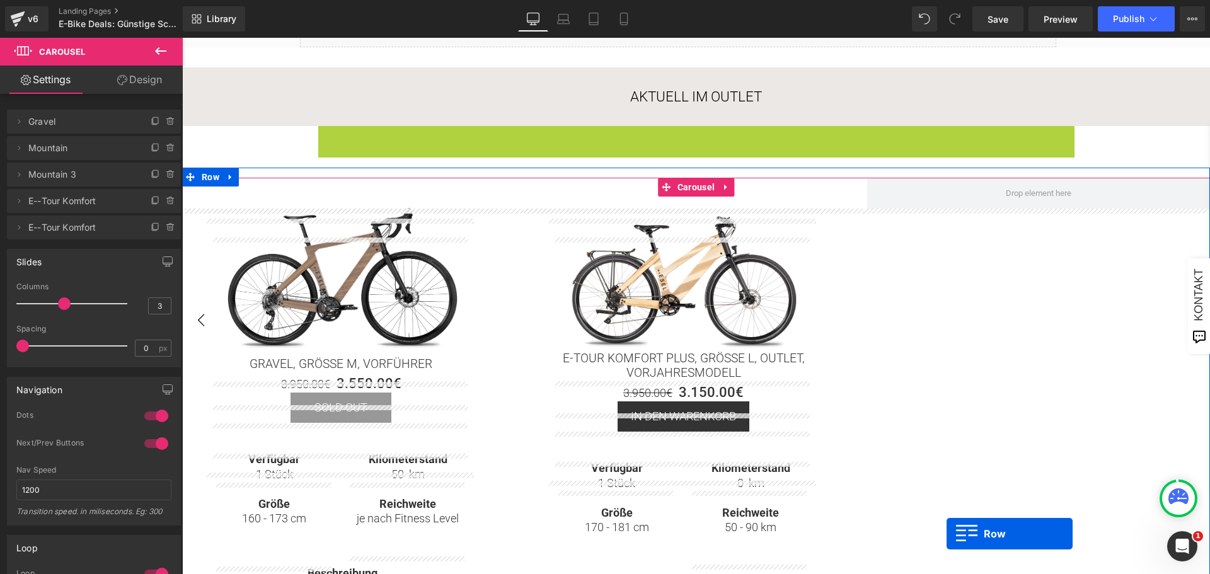
scroll to position [189, 0]
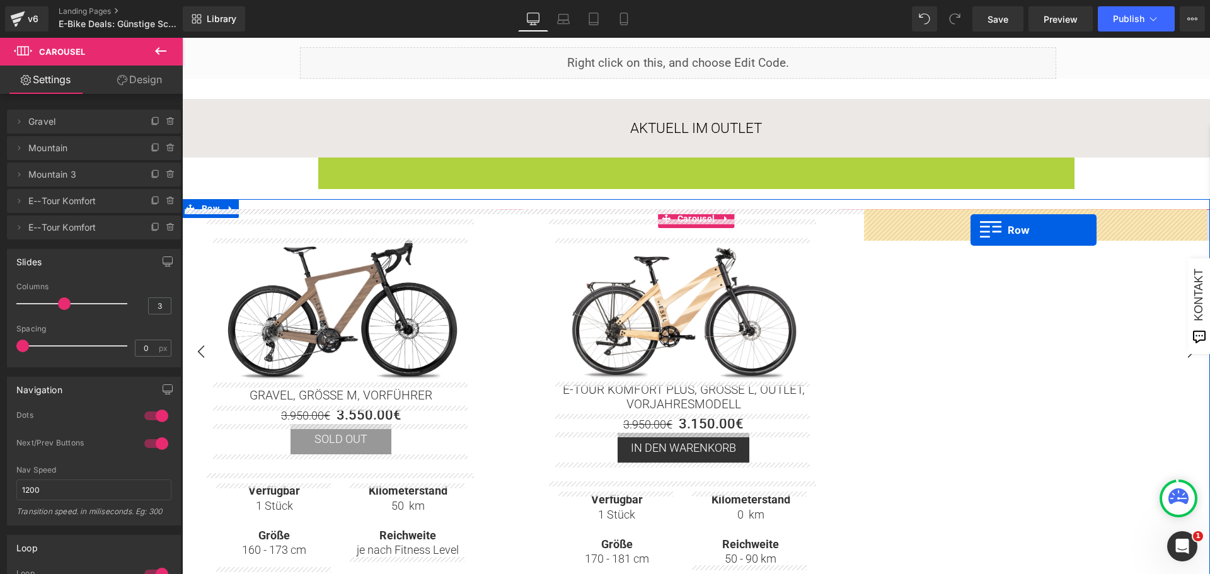
drag, startPoint x: 322, startPoint y: 294, endPoint x: 971, endPoint y: 230, distance: 651.7
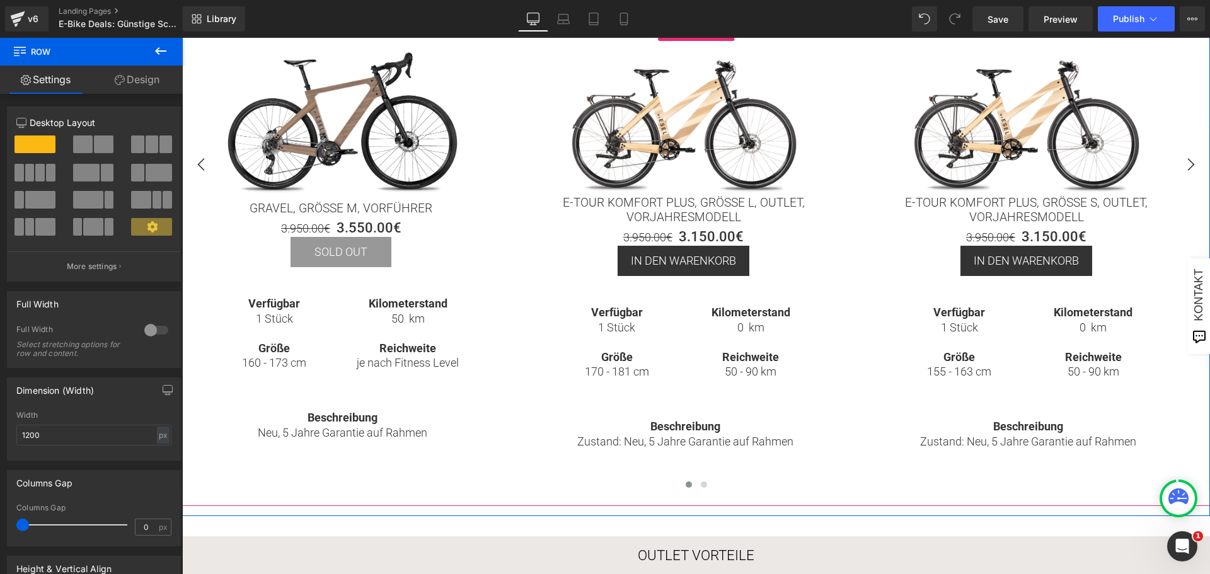
scroll to position [441, 0]
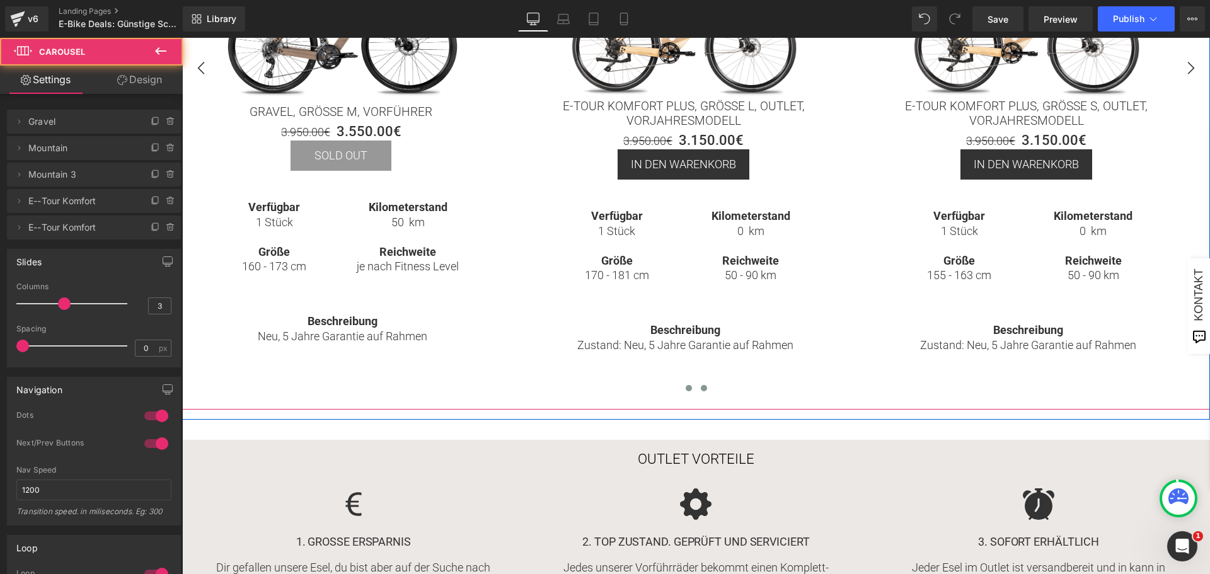
click at [707, 388] on button at bounding box center [704, 388] width 15 height 13
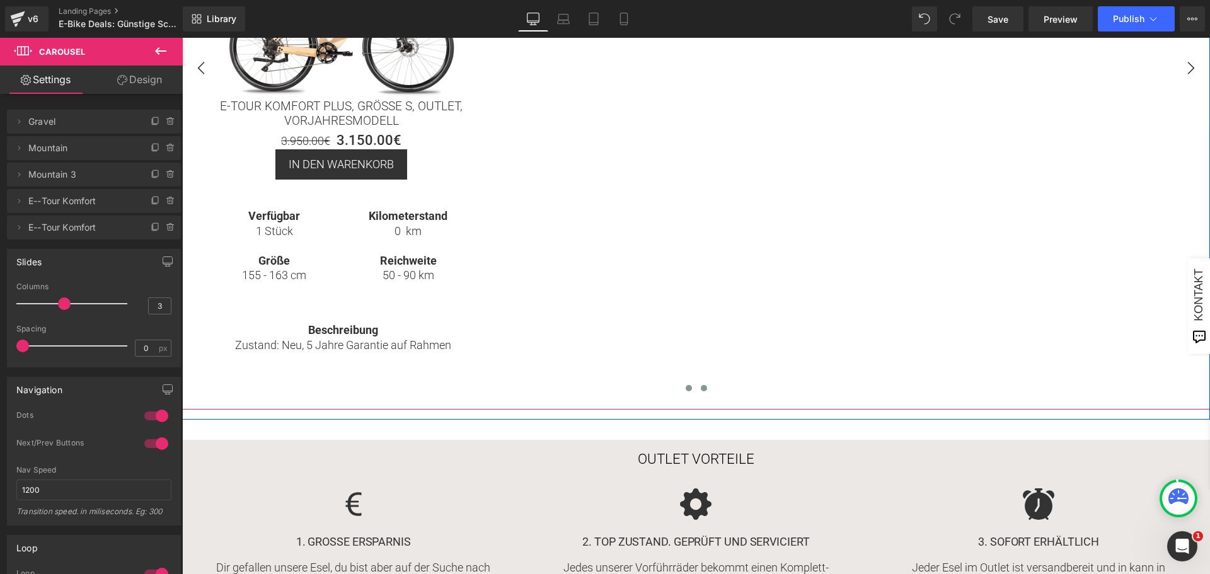
click at [686, 390] on span at bounding box center [689, 388] width 6 height 6
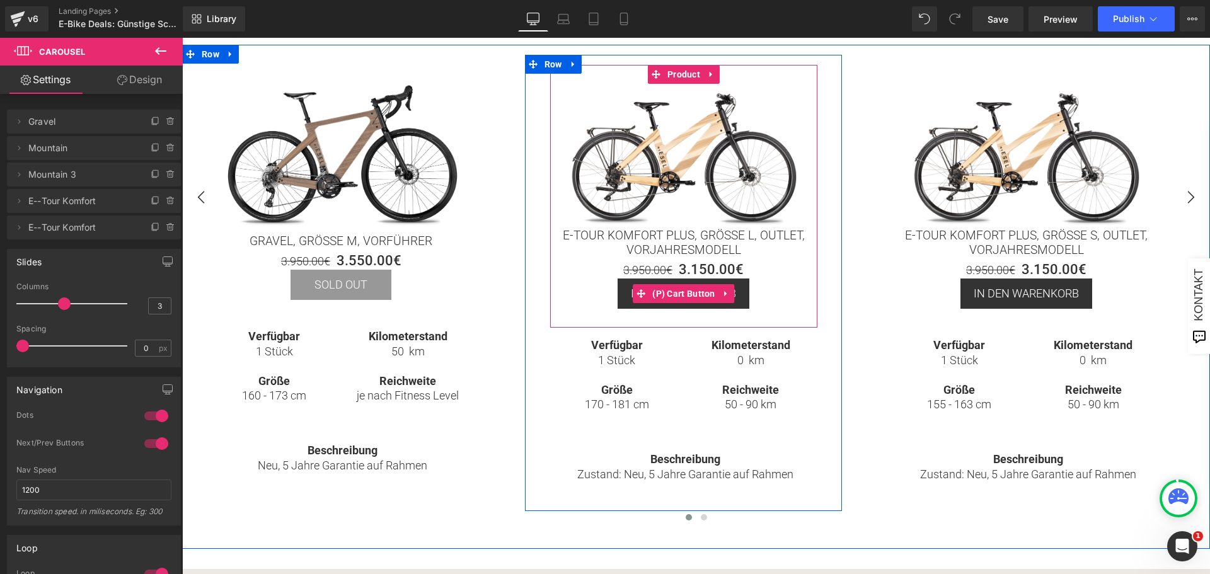
scroll to position [315, 0]
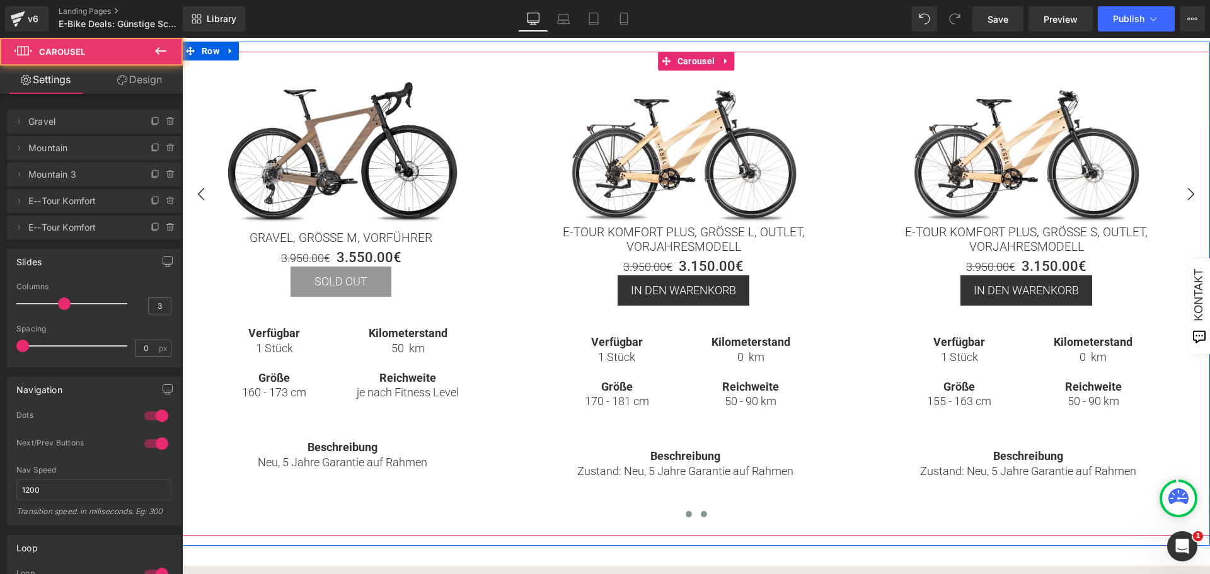
click at [701, 512] on span at bounding box center [704, 514] width 6 height 6
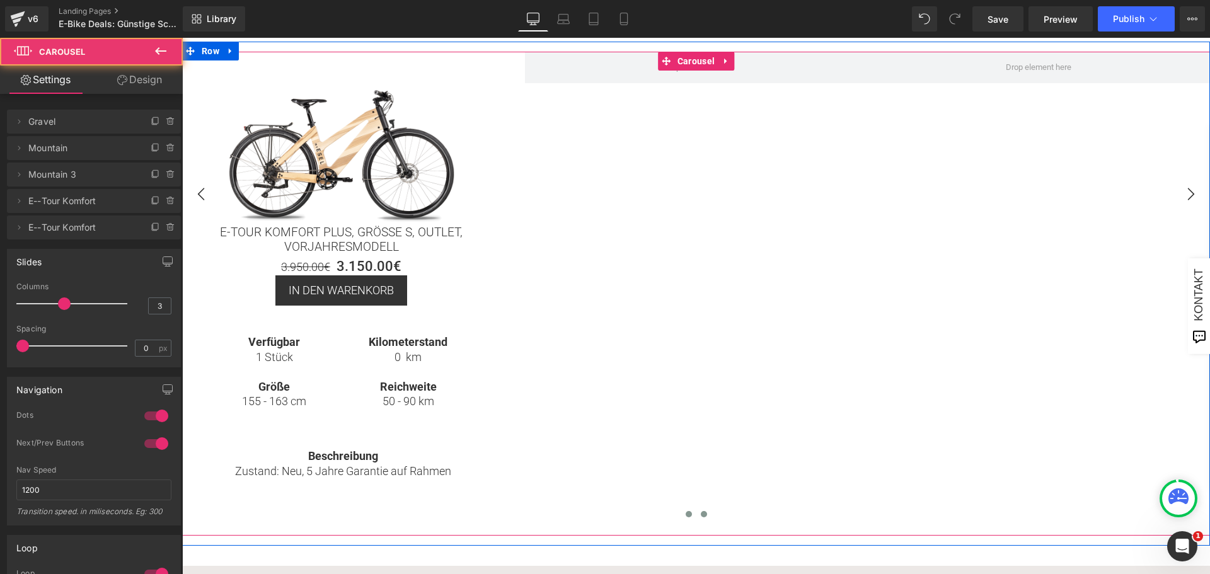
click at [688, 514] on span at bounding box center [689, 514] width 6 height 6
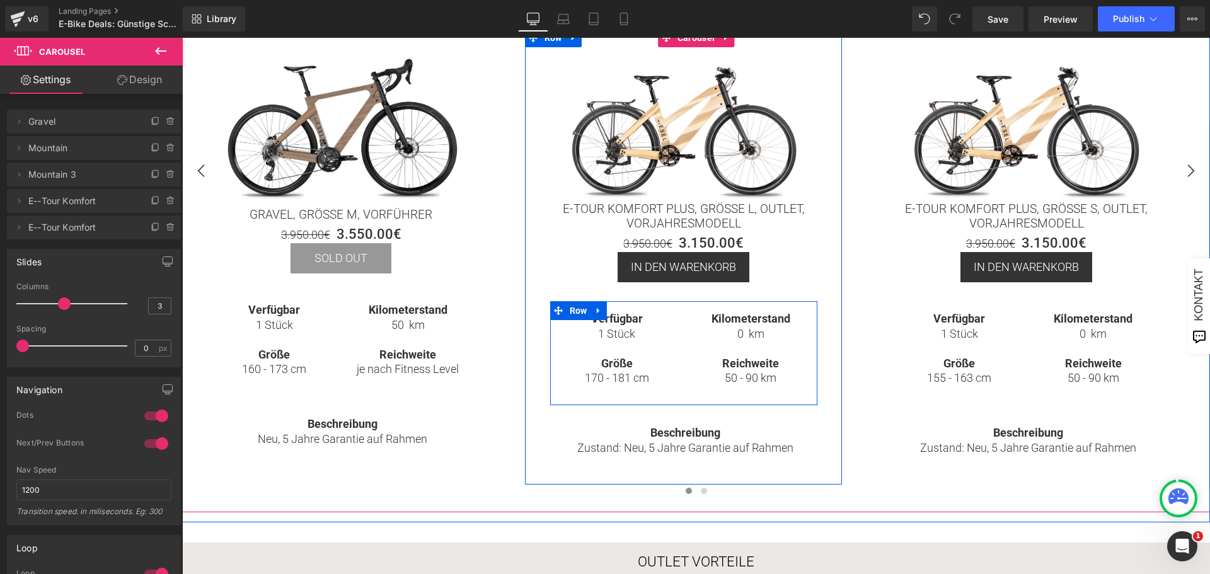
scroll to position [441, 0]
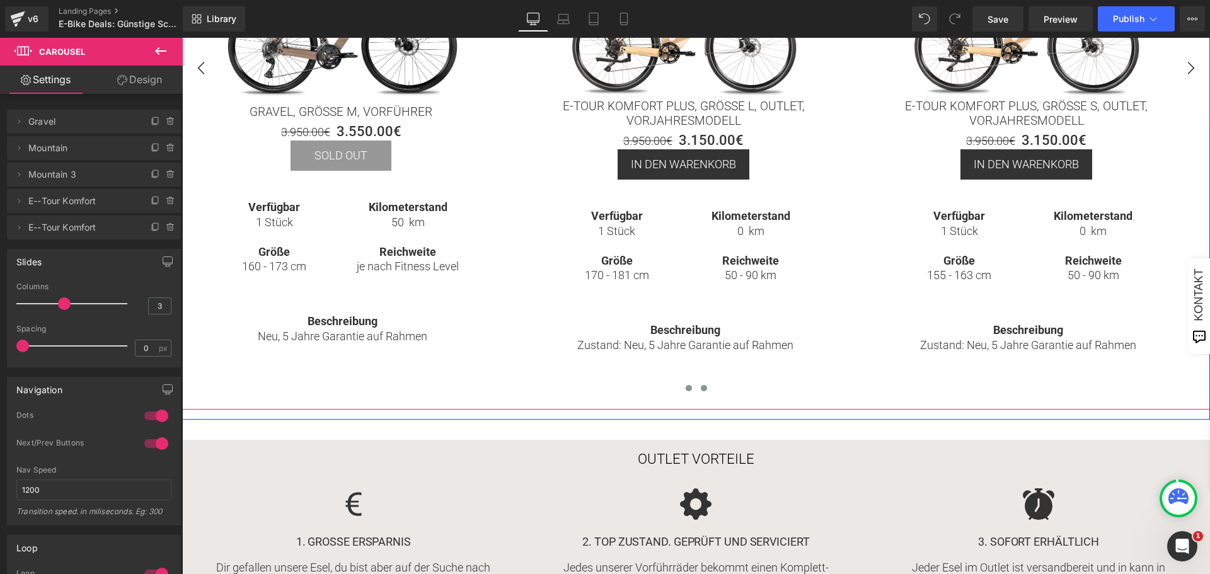
click at [701, 390] on span at bounding box center [704, 388] width 6 height 6
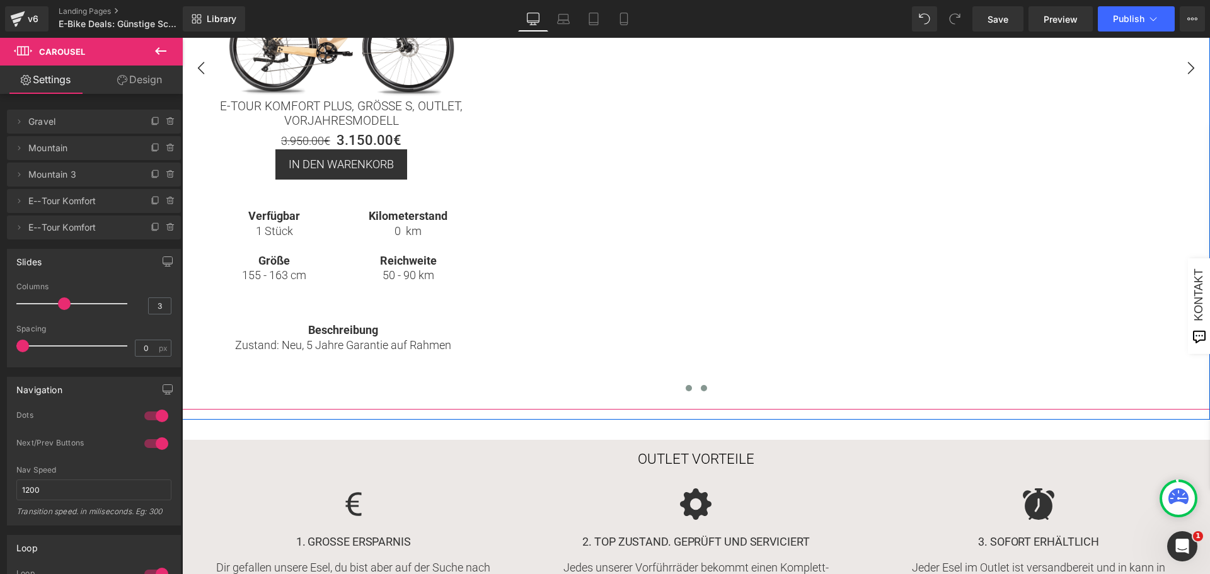
click at [686, 390] on span at bounding box center [689, 388] width 6 height 6
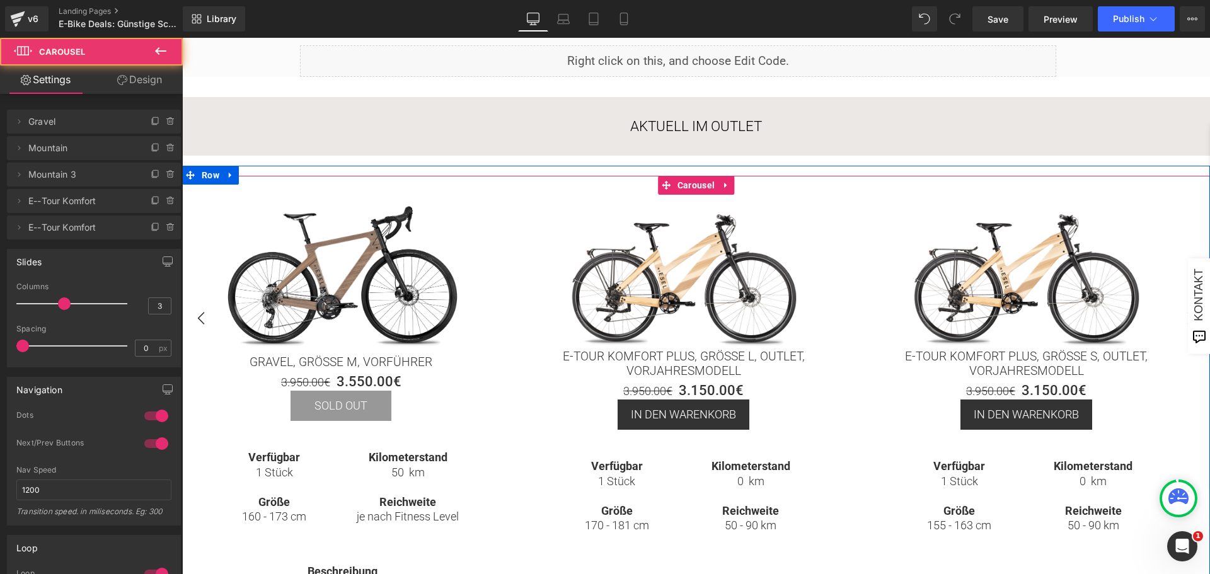
scroll to position [189, 0]
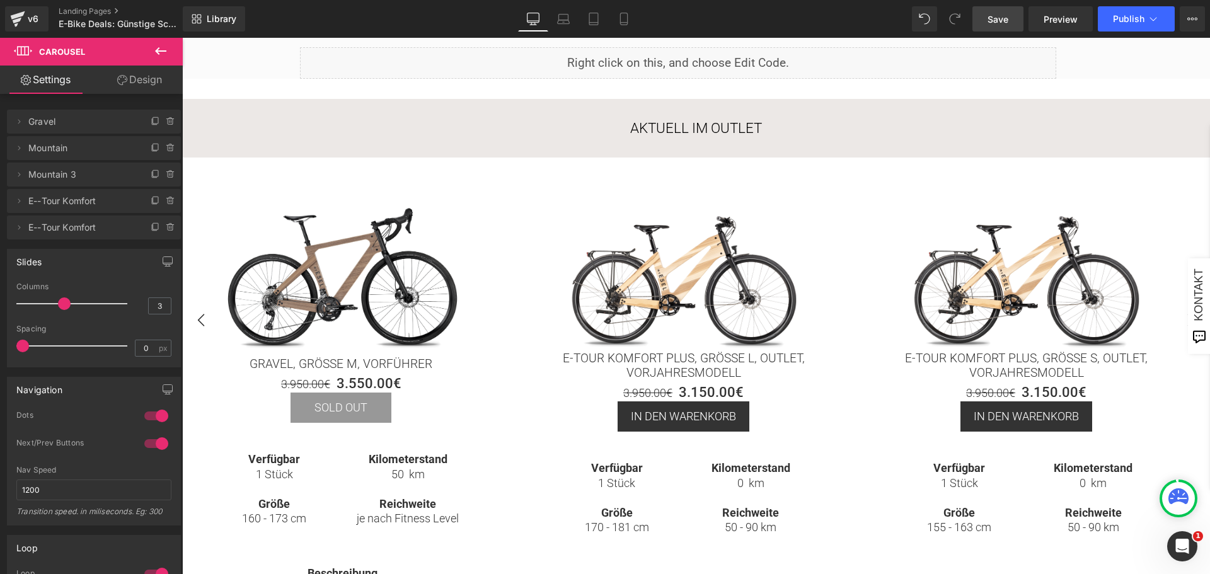
click at [1000, 21] on span "Save" at bounding box center [998, 19] width 21 height 13
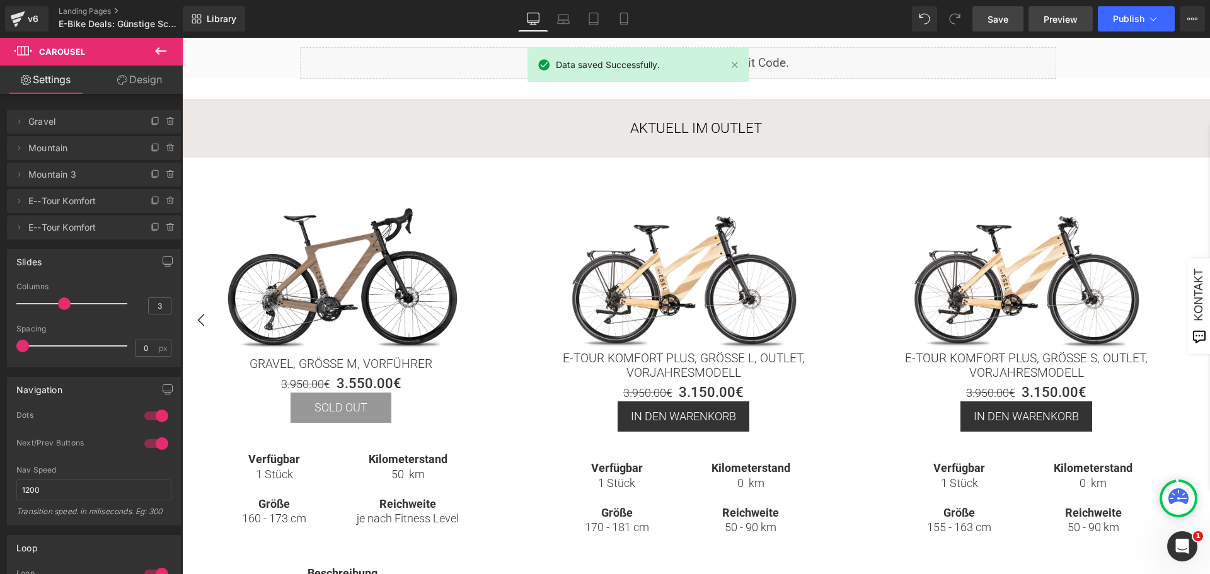
click at [1061, 20] on span "Preview" at bounding box center [1061, 19] width 34 height 13
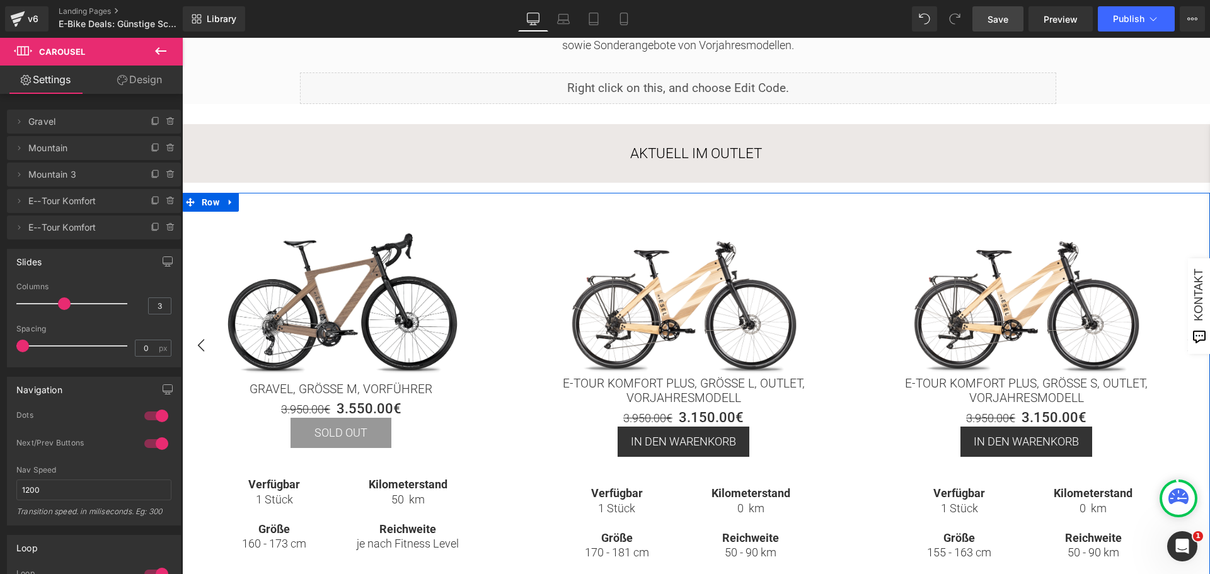
scroll to position [126, 0]
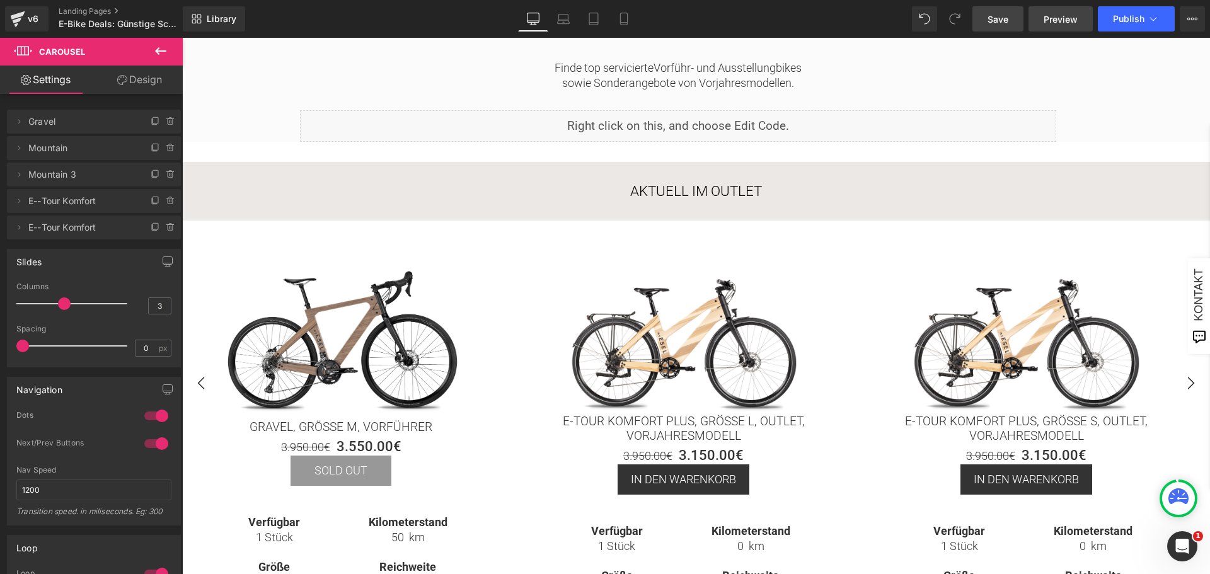
click at [1051, 19] on span "Preview" at bounding box center [1061, 19] width 34 height 13
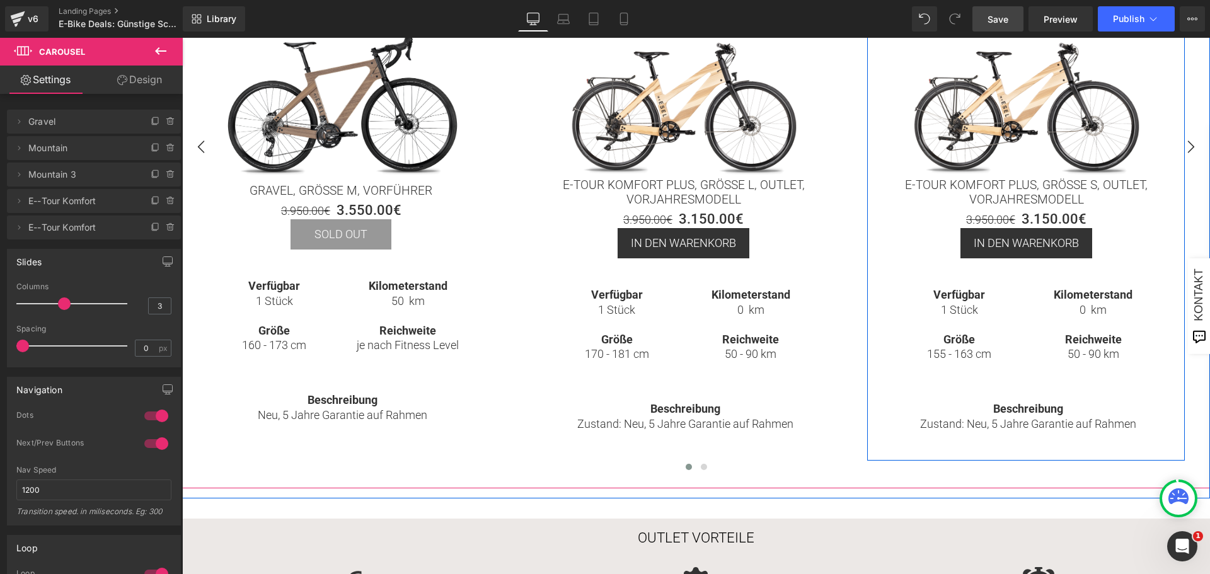
scroll to position [315, 0]
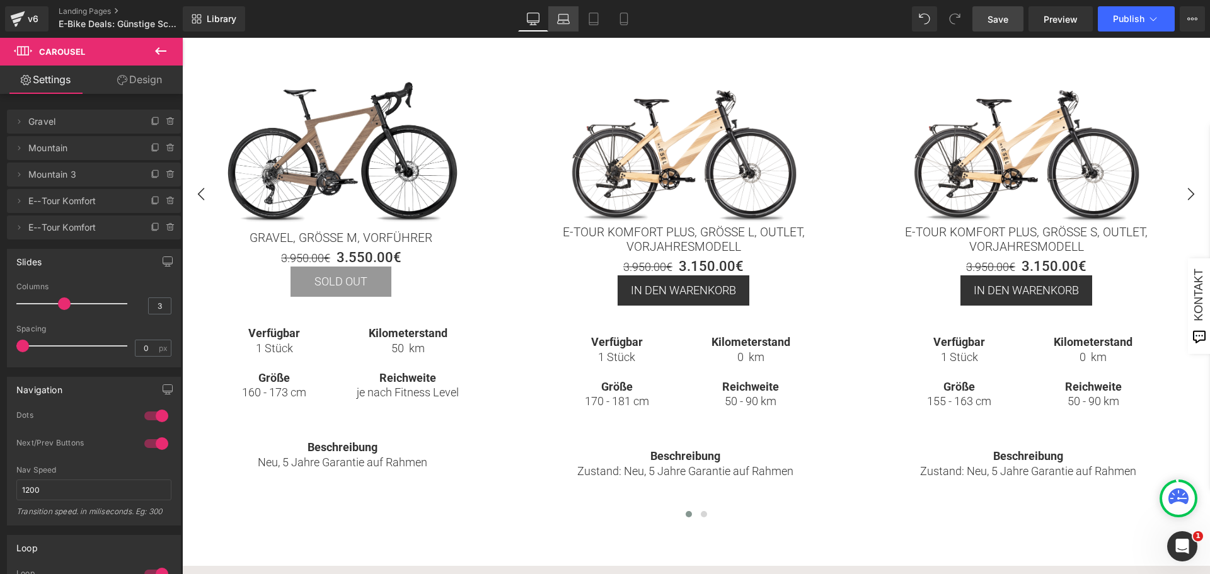
click at [560, 18] on icon at bounding box center [563, 17] width 9 height 6
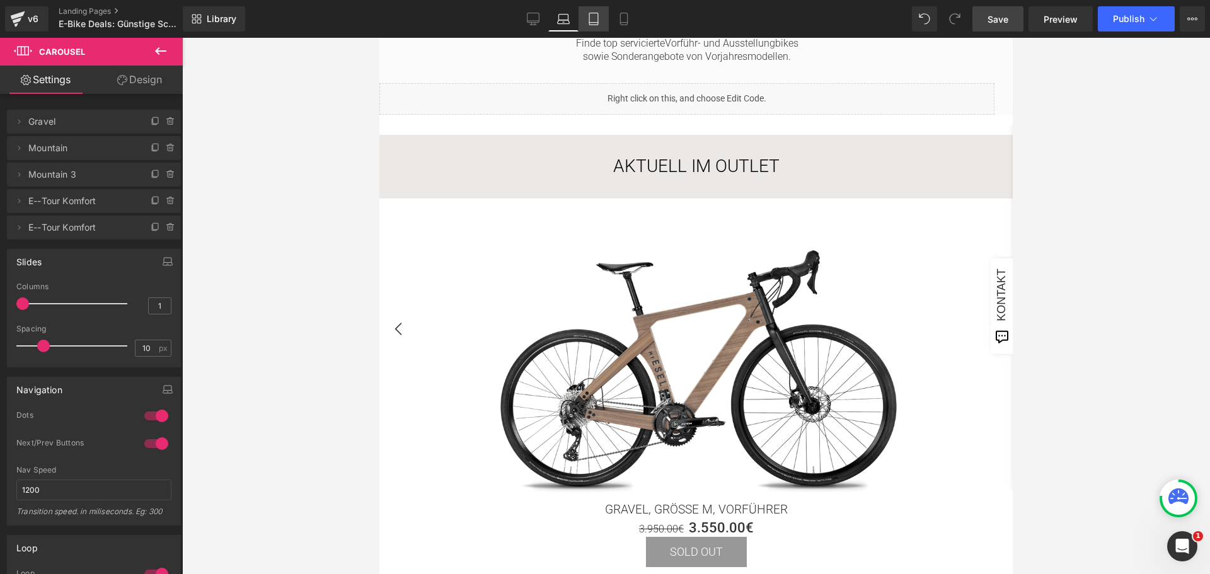
click at [592, 21] on icon at bounding box center [593, 19] width 13 height 13
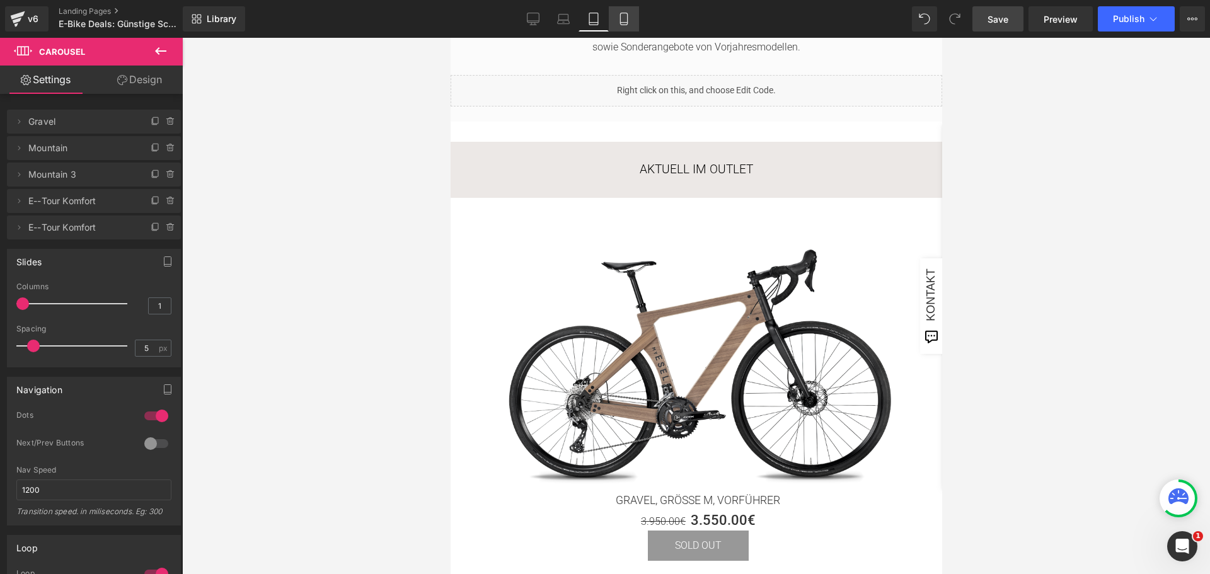
click at [623, 24] on icon at bounding box center [624, 19] width 13 height 13
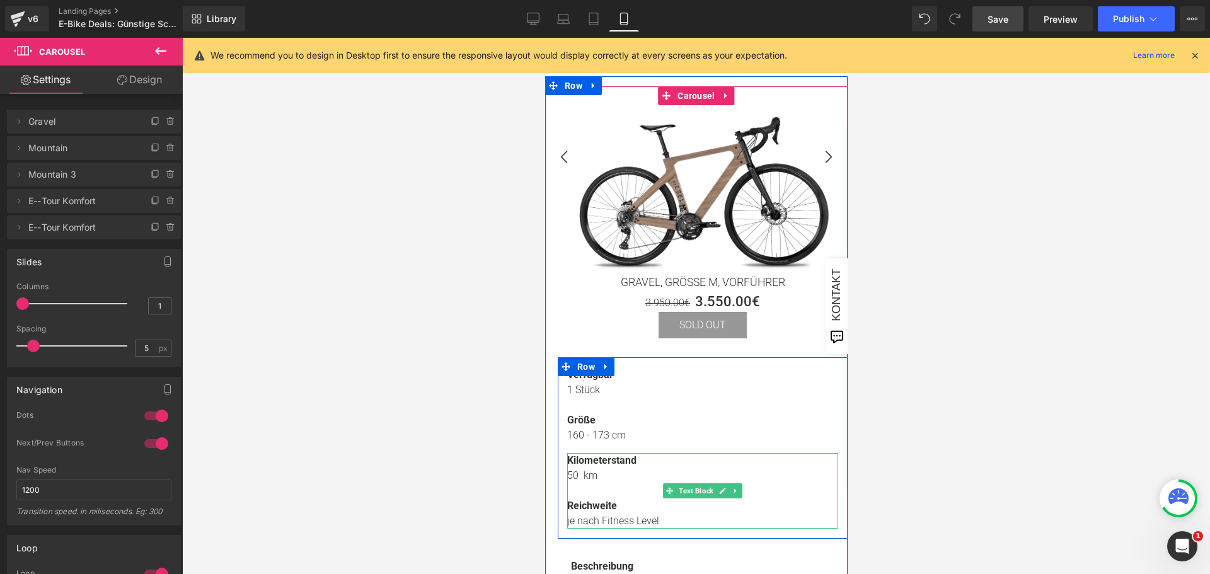
scroll to position [211, 0]
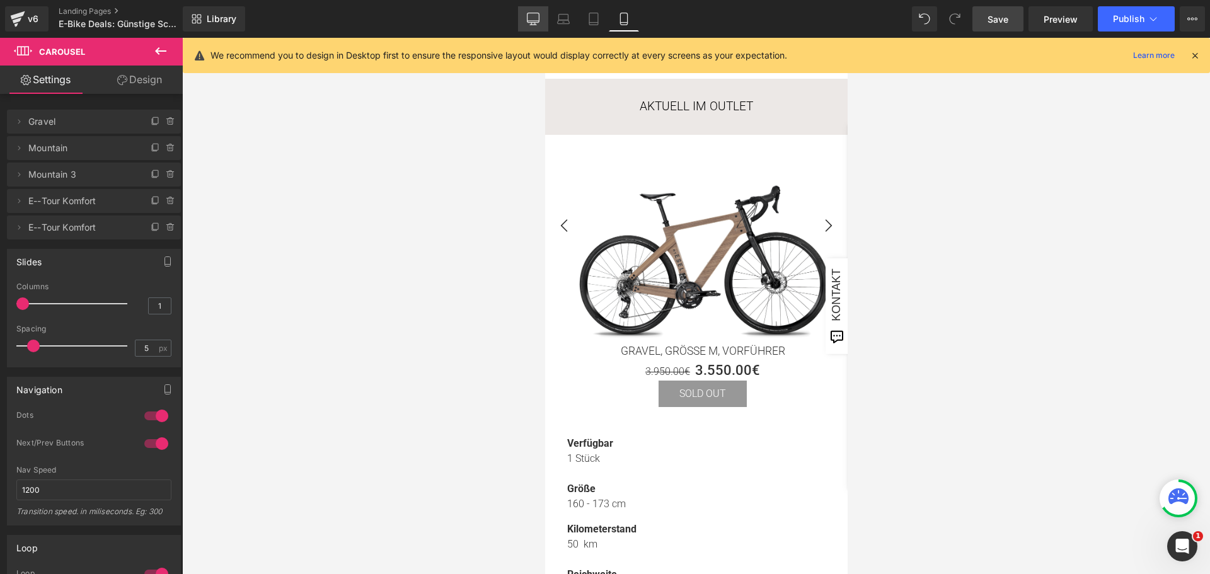
click at [526, 19] on link "Desktop" at bounding box center [533, 18] width 30 height 25
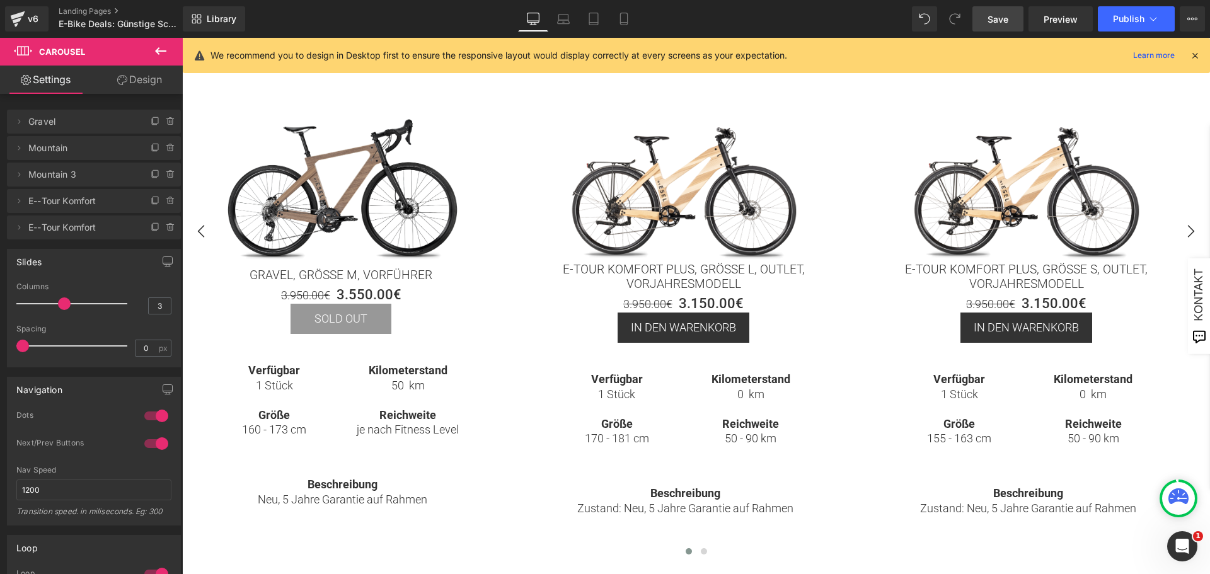
scroll to position [275, 0]
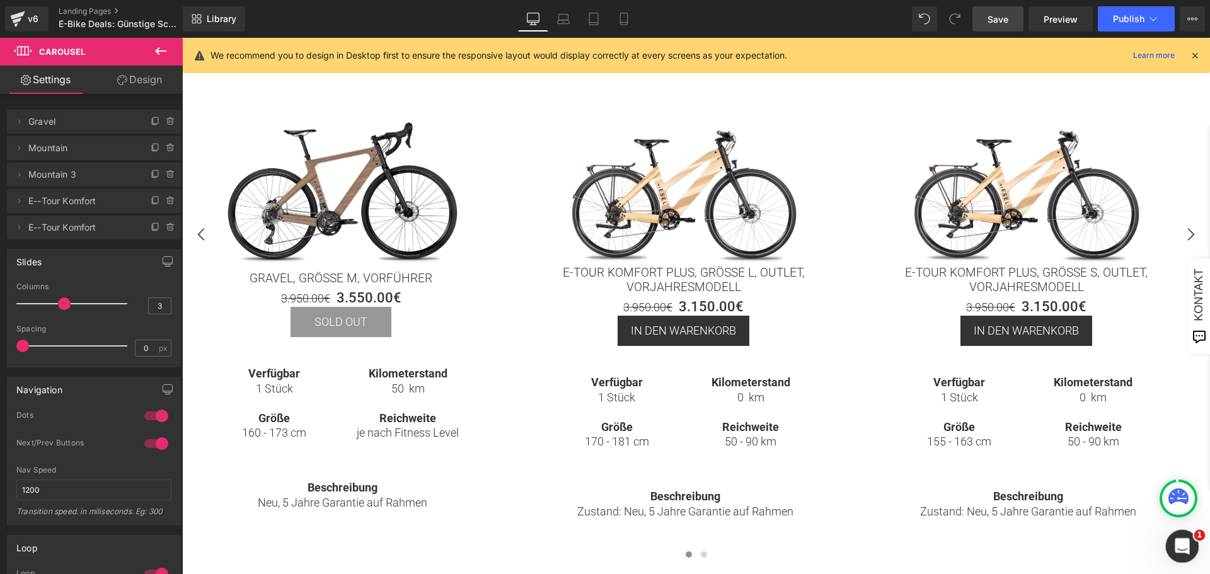
click at [1181, 548] on icon "Intercom-Nachrichtendienst öffnen" at bounding box center [1181, 545] width 21 height 21
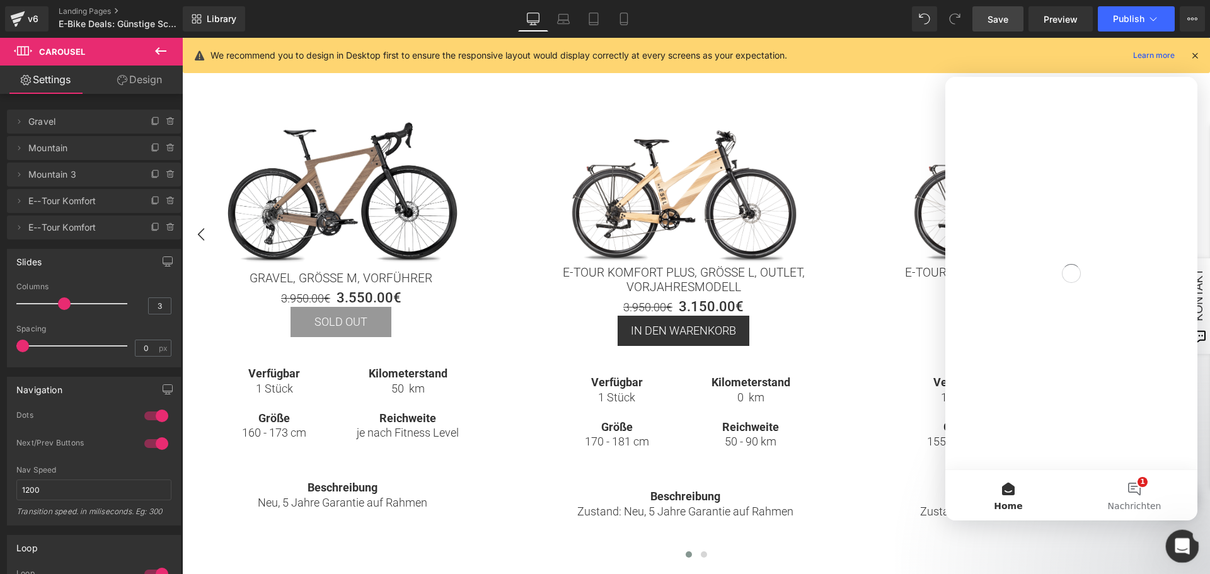
scroll to position [0, 0]
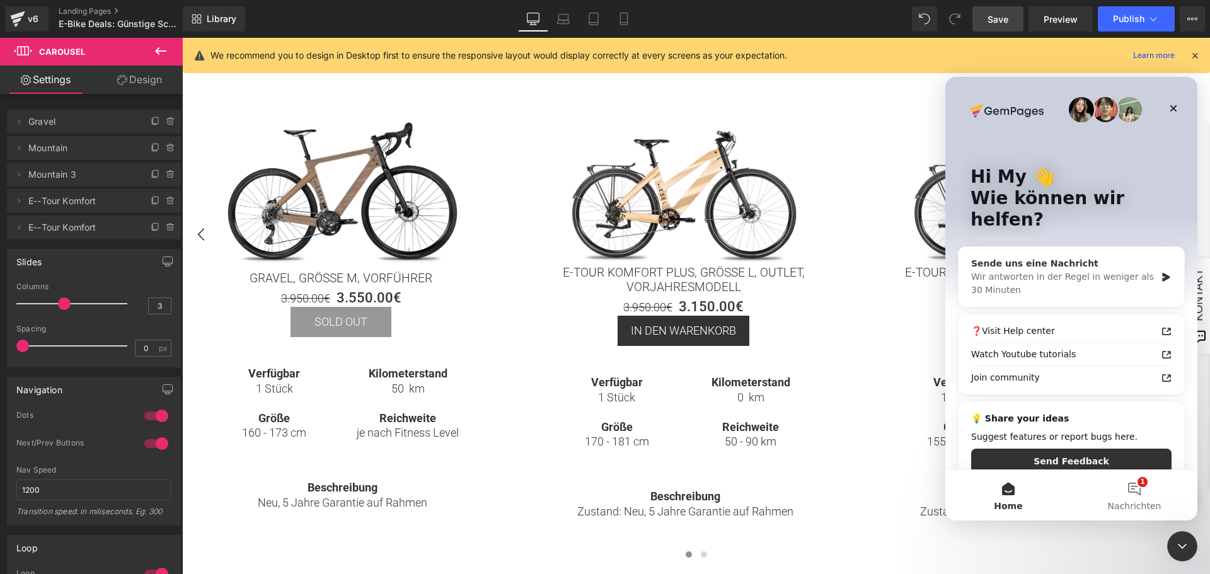
click at [1115, 270] on div "Wir antworten in der Regel in weniger als 30 Minuten" at bounding box center [1063, 283] width 185 height 26
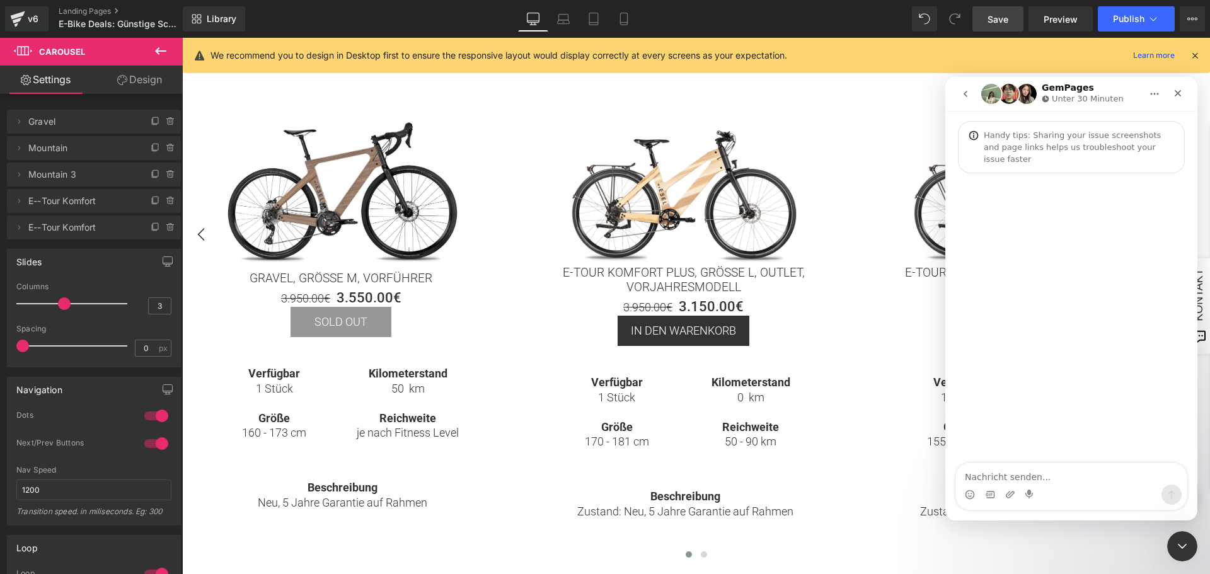
click at [1034, 475] on textarea "Nachricht senden..." at bounding box center [1071, 473] width 231 height 21
click at [1007, 469] on textarea "Nachricht senden..." at bounding box center [1071, 473] width 231 height 21
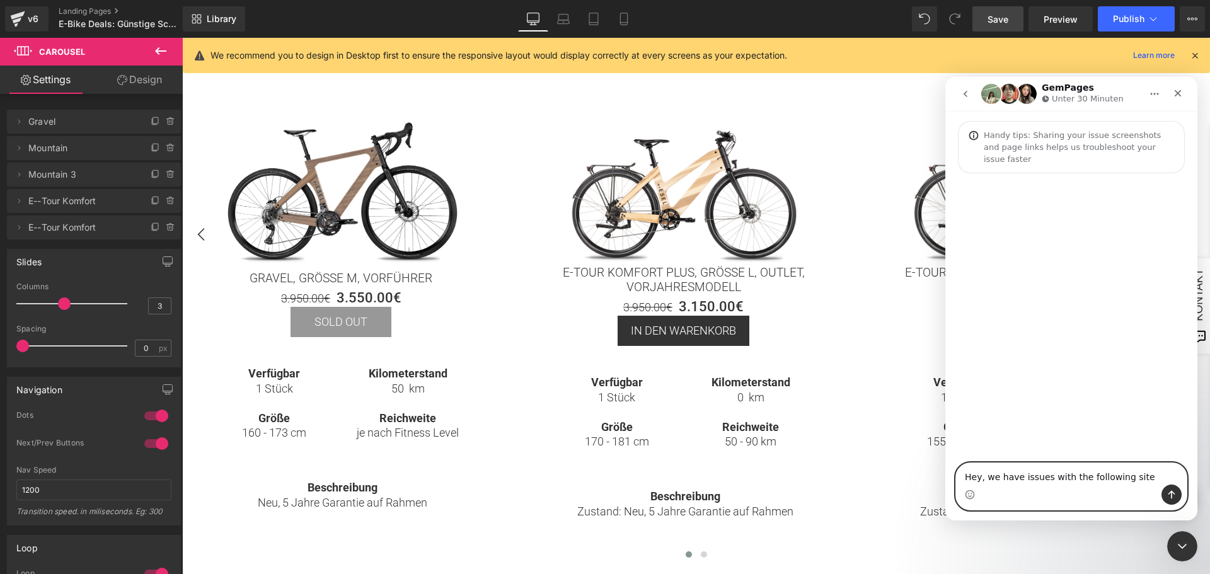
click at [1142, 468] on textarea "Hey, we have issues with the following site" at bounding box center [1071, 473] width 231 height 21
paste textarea "https://app.gempages.net/editor?id=112671949064&type=template-page&page=outlet&…"
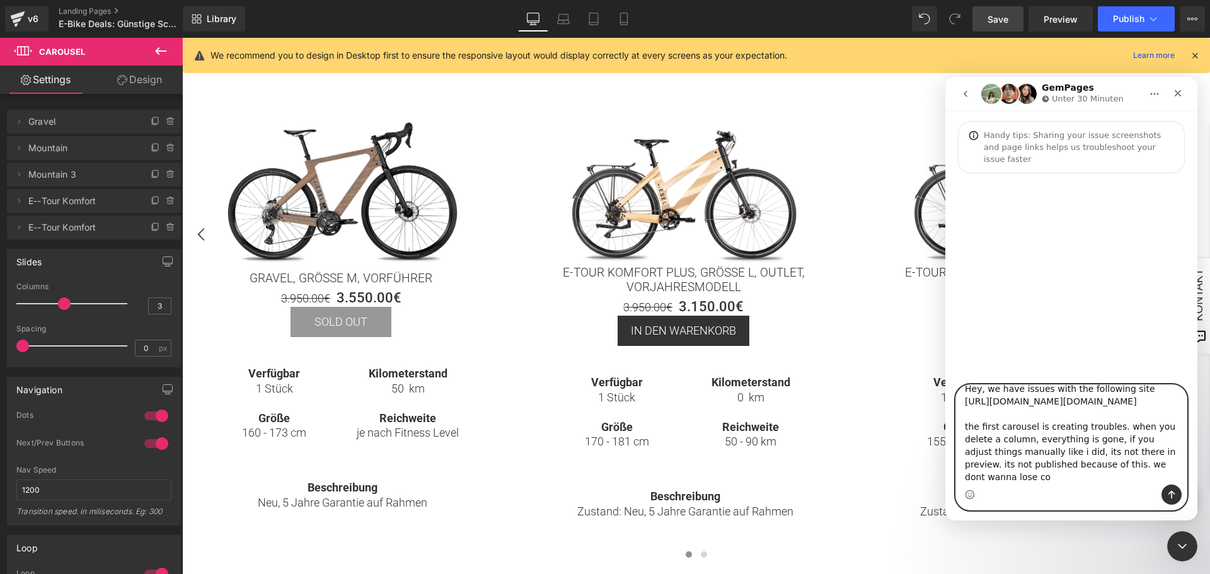
scroll to position [33, 0]
type textarea "Hey, we have issues with the following site https://app.gempages.net/editor?id=…"
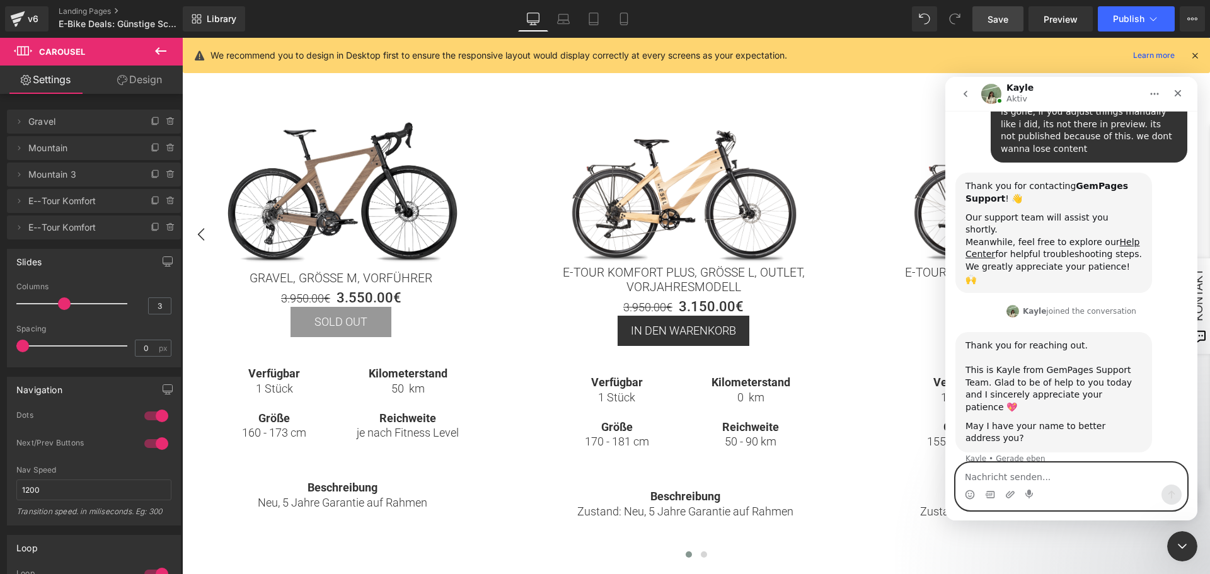
scroll to position [173, 0]
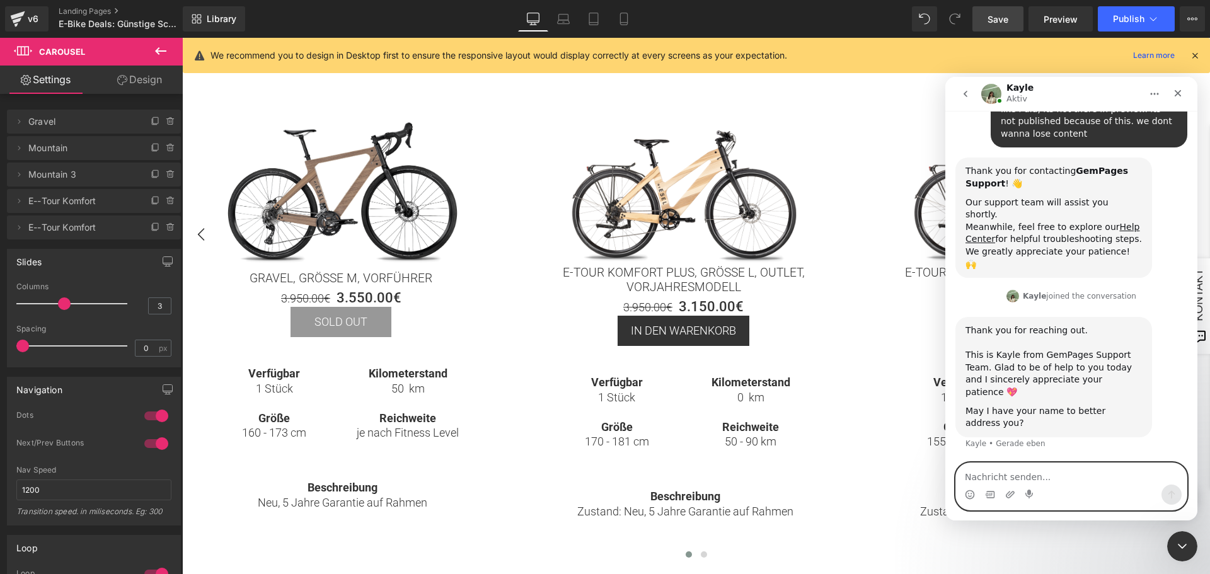
click at [1032, 475] on textarea "Nachricht senden..." at bounding box center [1071, 473] width 231 height 21
type textarea "Ernst"
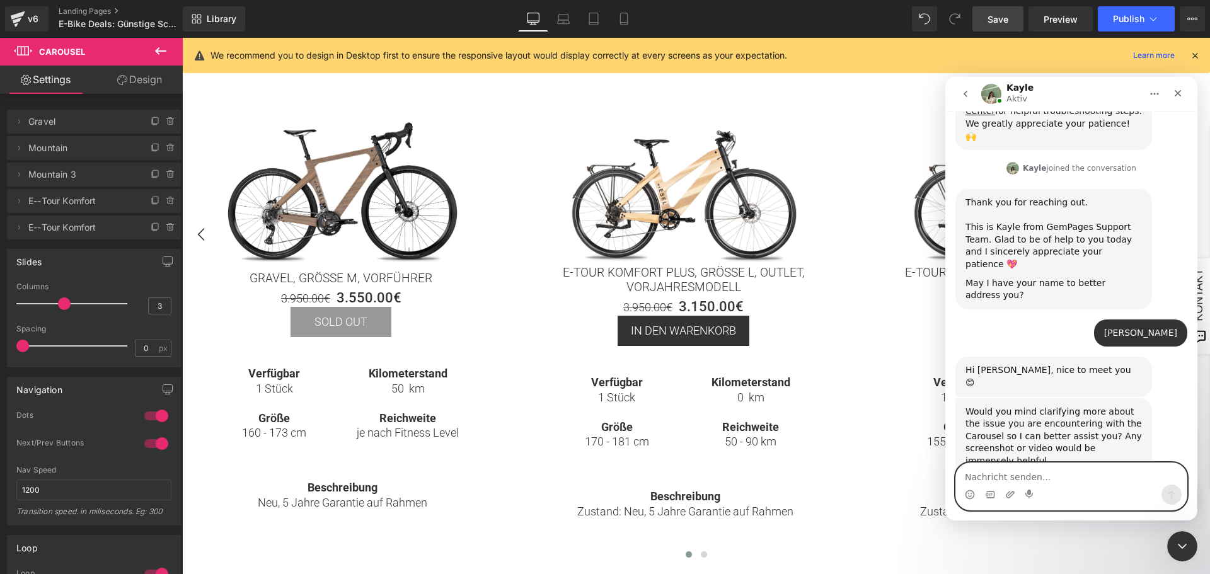
scroll to position [303, 0]
click at [524, 105] on div at bounding box center [605, 268] width 1210 height 536
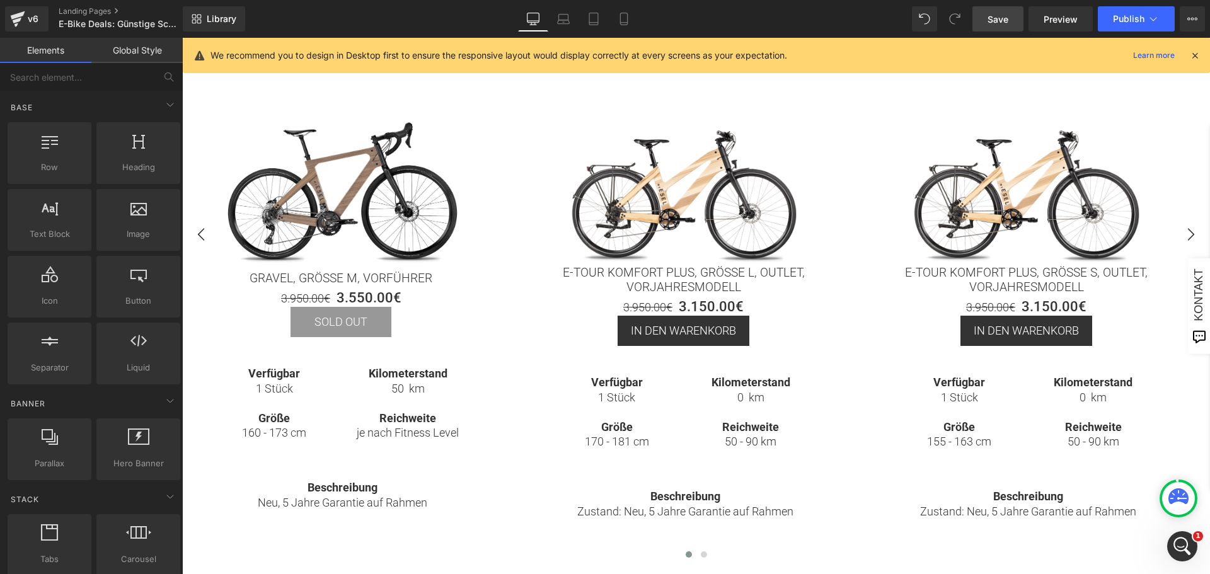
click at [1178, 541] on icon "Intercom-Nachrichtendienst öffnen" at bounding box center [1181, 545] width 21 height 21
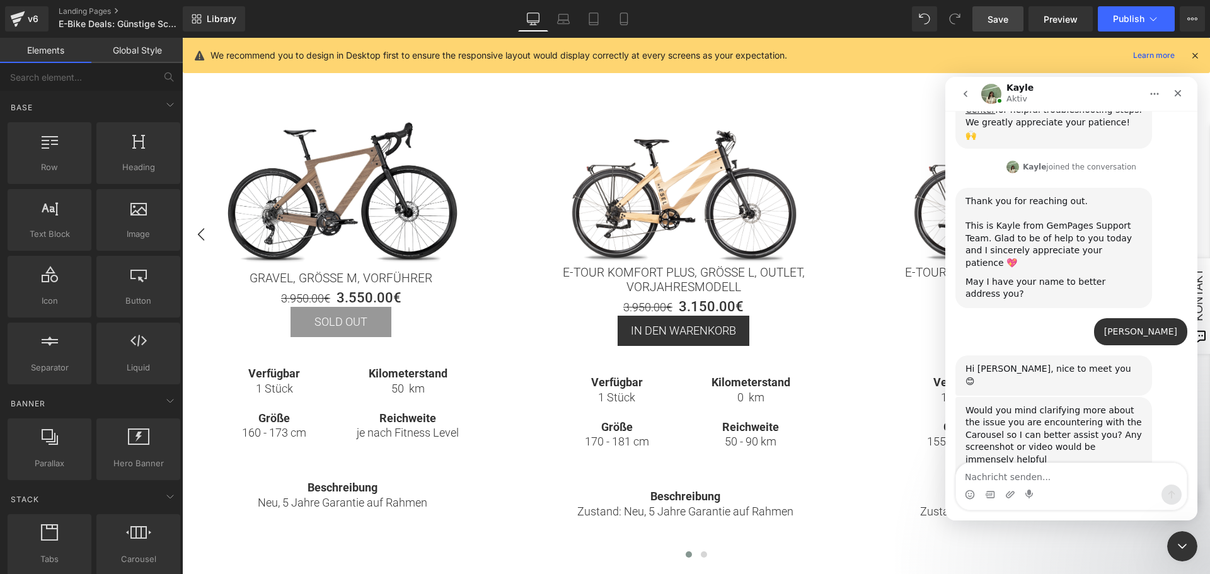
click at [1016, 475] on textarea "Nachricht senden..." at bounding box center [1071, 473] width 231 height 21
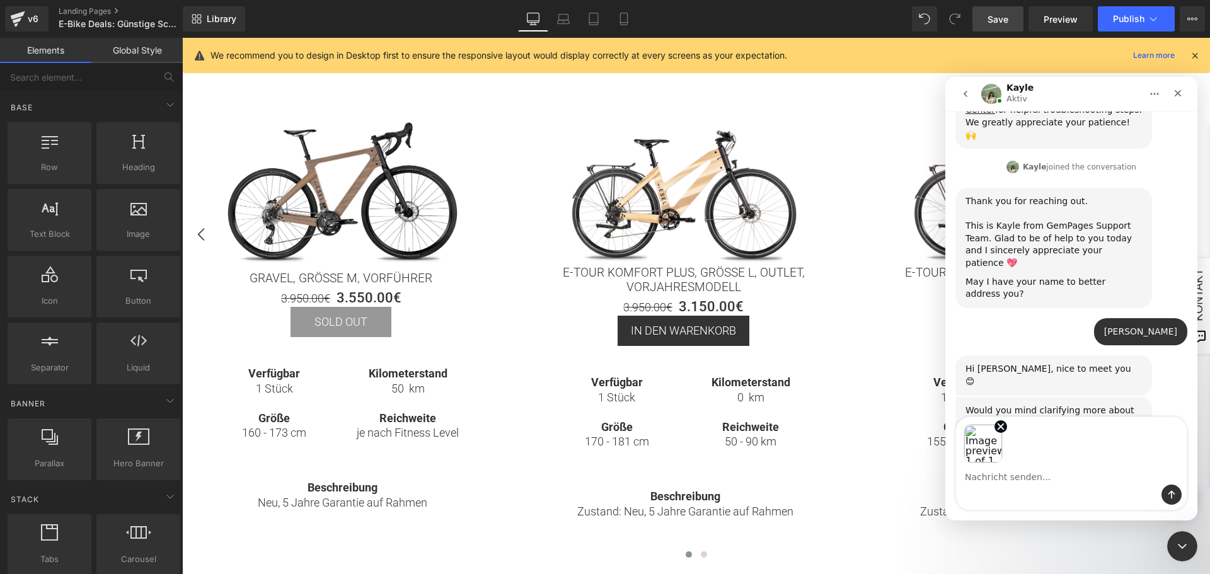
scroll to position [349, 0]
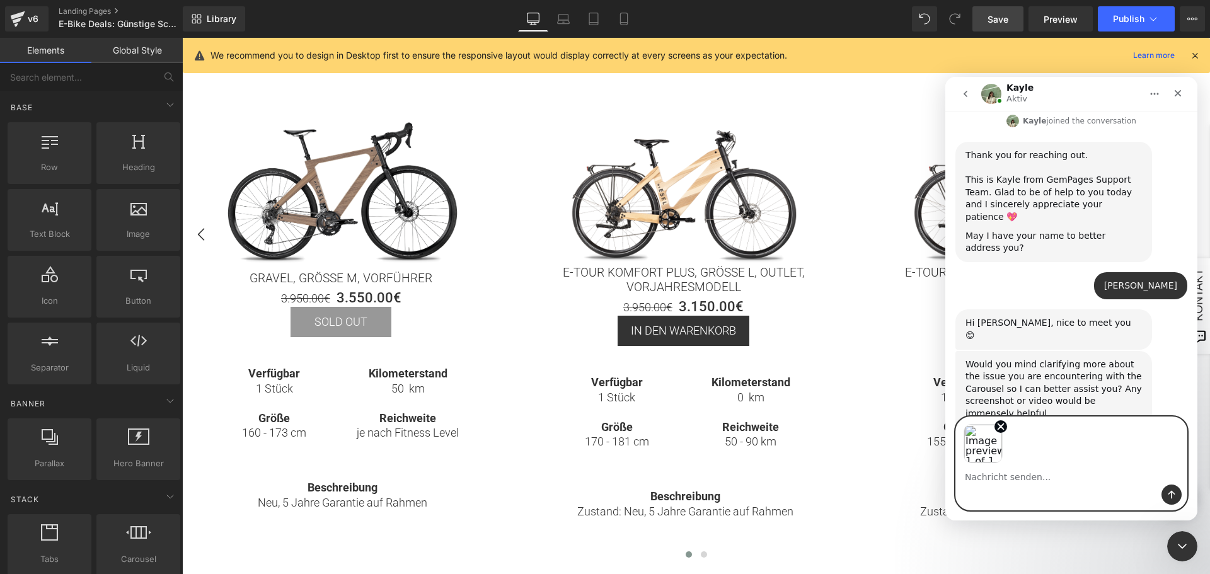
click at [1018, 475] on textarea "Nachricht senden..." at bounding box center [1071, 473] width 231 height 21
click at [1005, 426] on icon "Remove image 1" at bounding box center [1000, 426] width 11 height 11
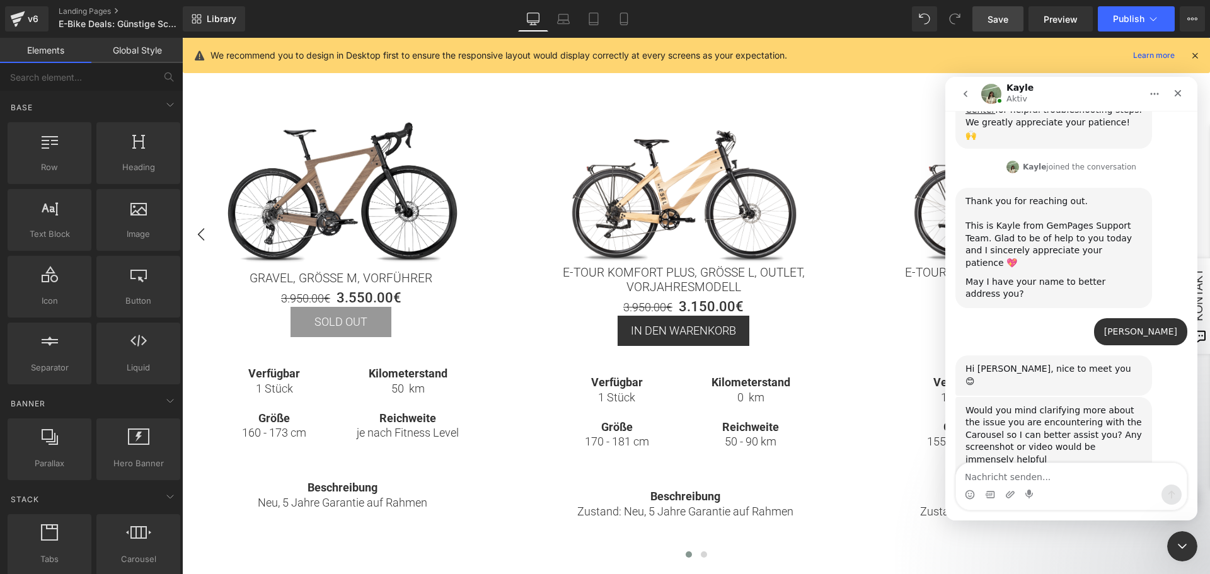
click at [997, 475] on textarea "Nachricht senden..." at bounding box center [1071, 473] width 231 height 21
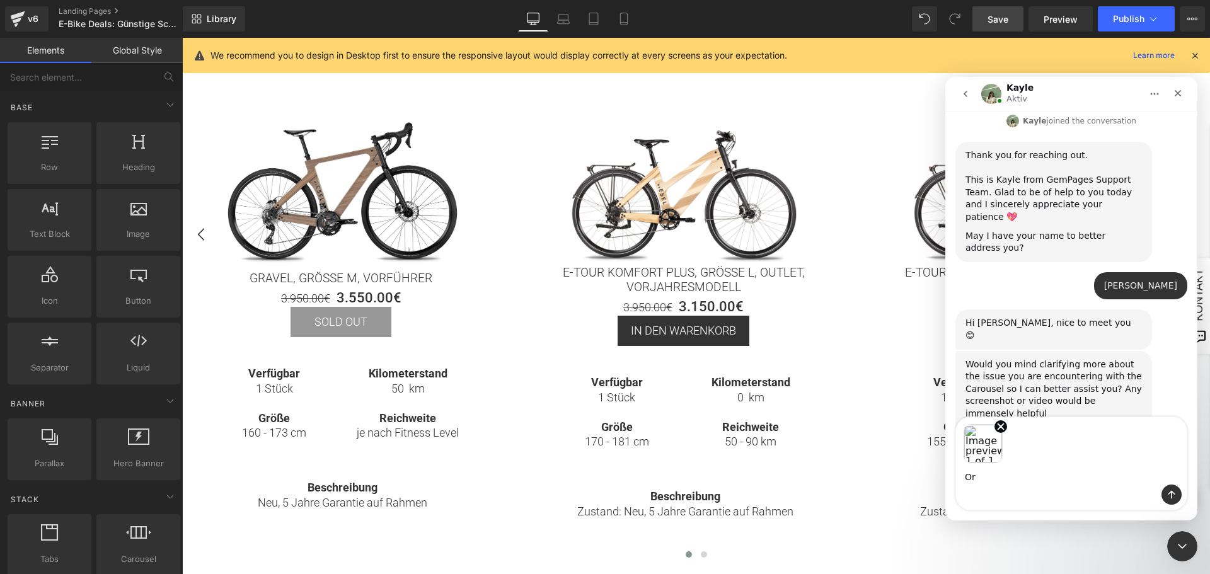
type textarea "O"
type textarea "Preview"
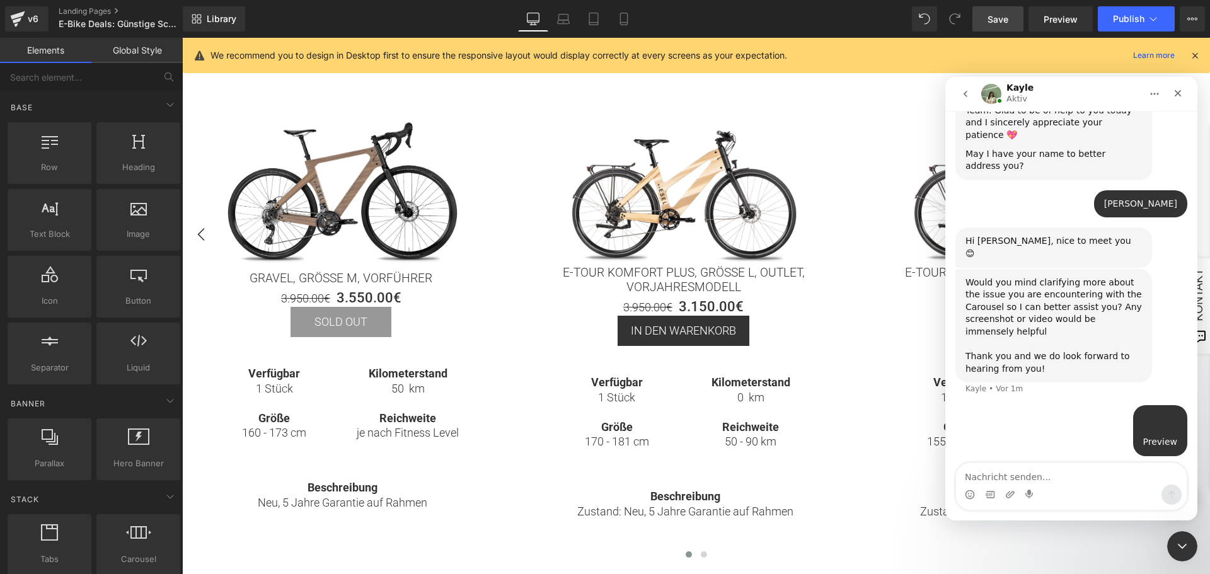
click at [886, 356] on div at bounding box center [605, 268] width 1210 height 536
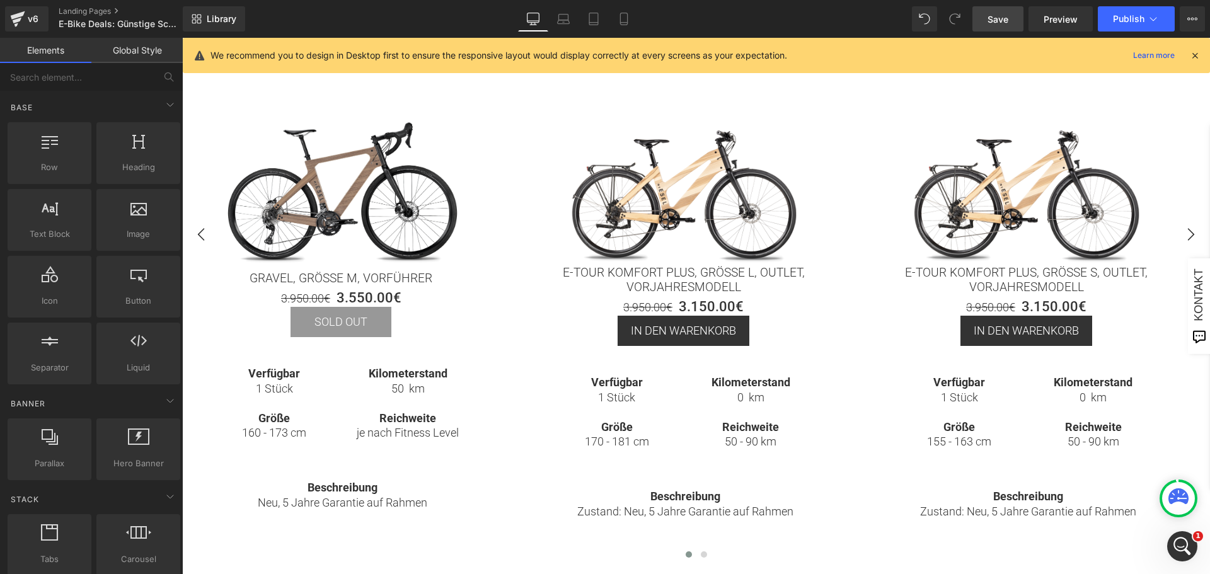
click at [1195, 55] on icon at bounding box center [1194, 55] width 11 height 11
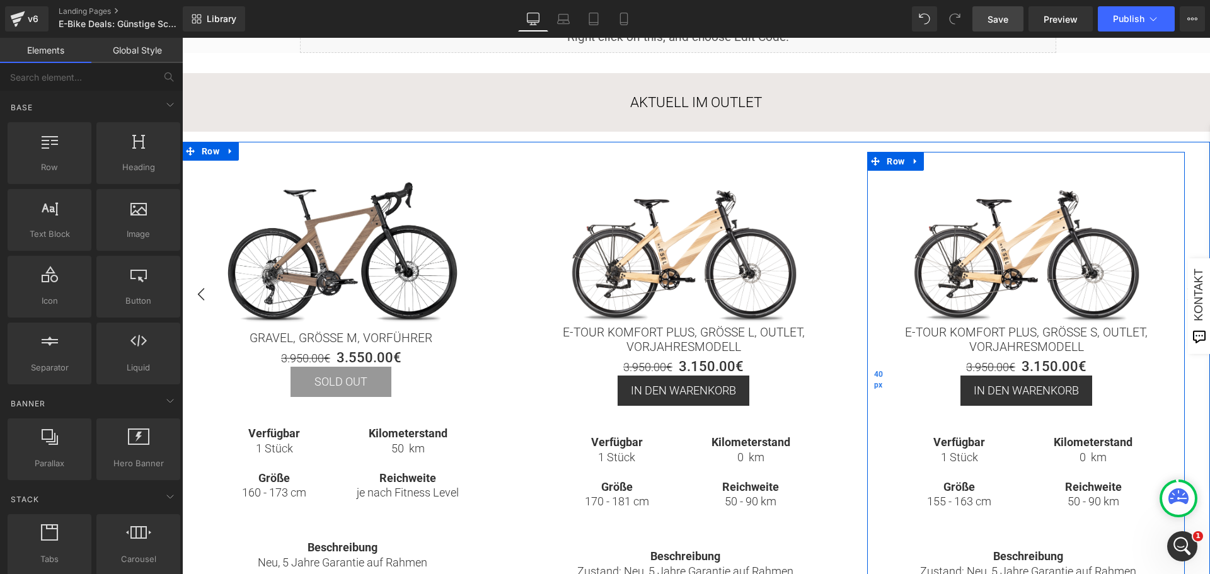
scroll to position [212, 0]
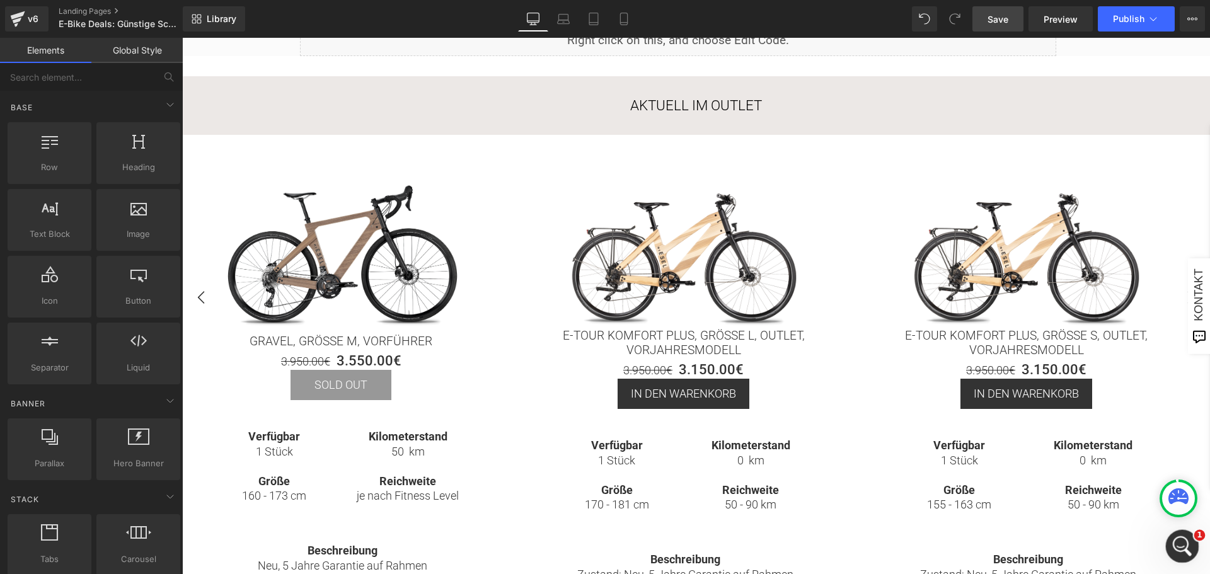
click at [1181, 540] on icon "Intercom-Nachrichtendienst öffnen" at bounding box center [1181, 545] width 21 height 21
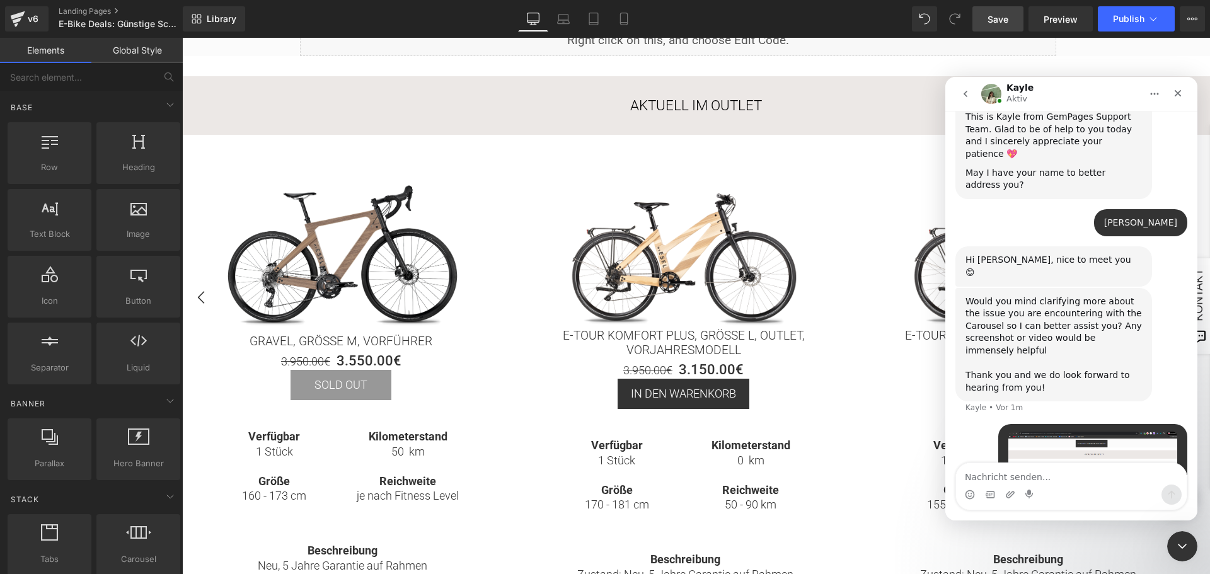
scroll to position [431, 0]
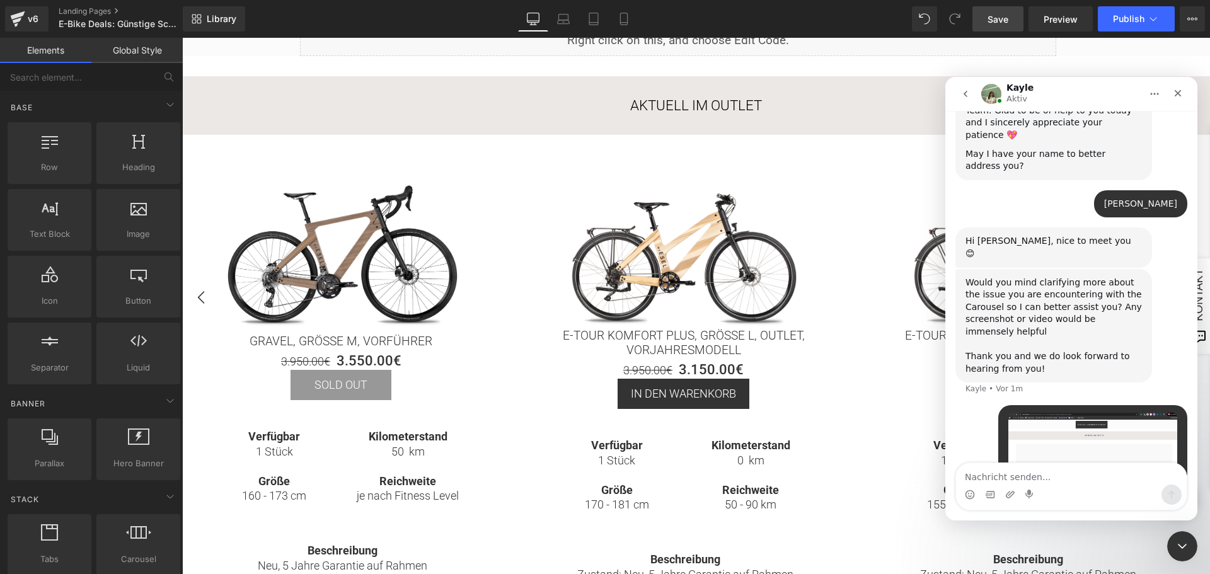
click at [1017, 475] on textarea "Nachricht senden..." at bounding box center [1071, 473] width 231 height 21
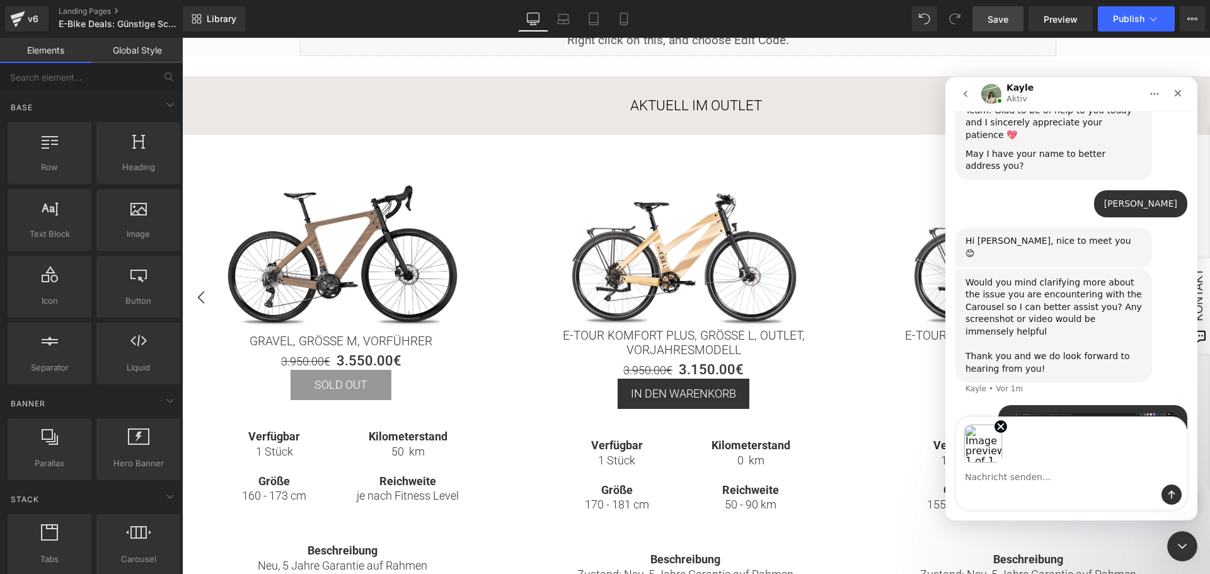
scroll to position [477, 0]
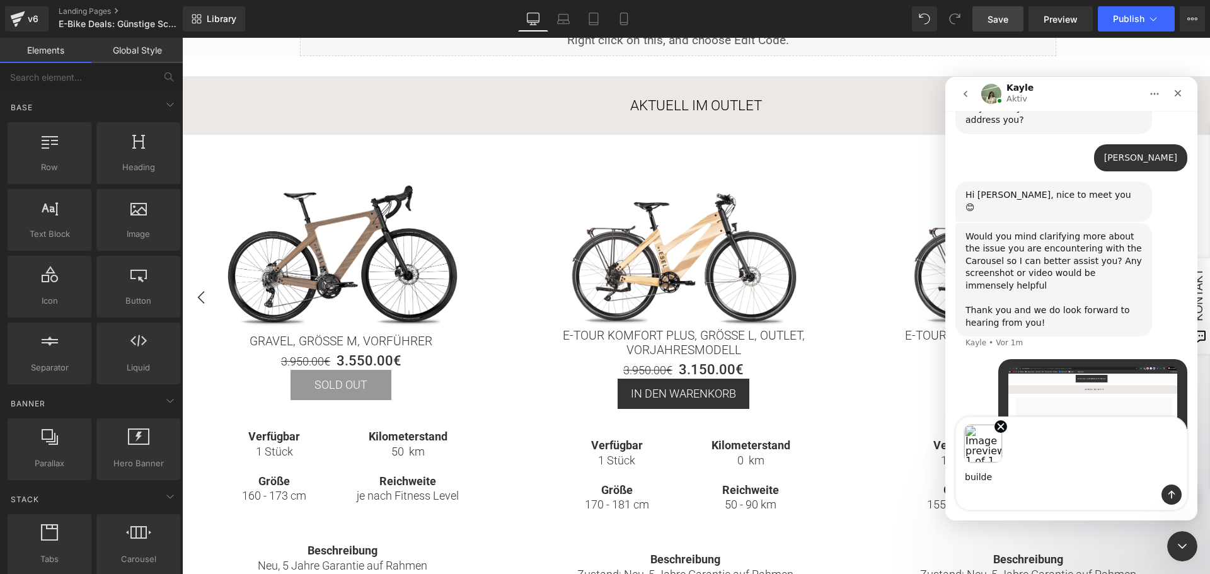
type textarea "builder"
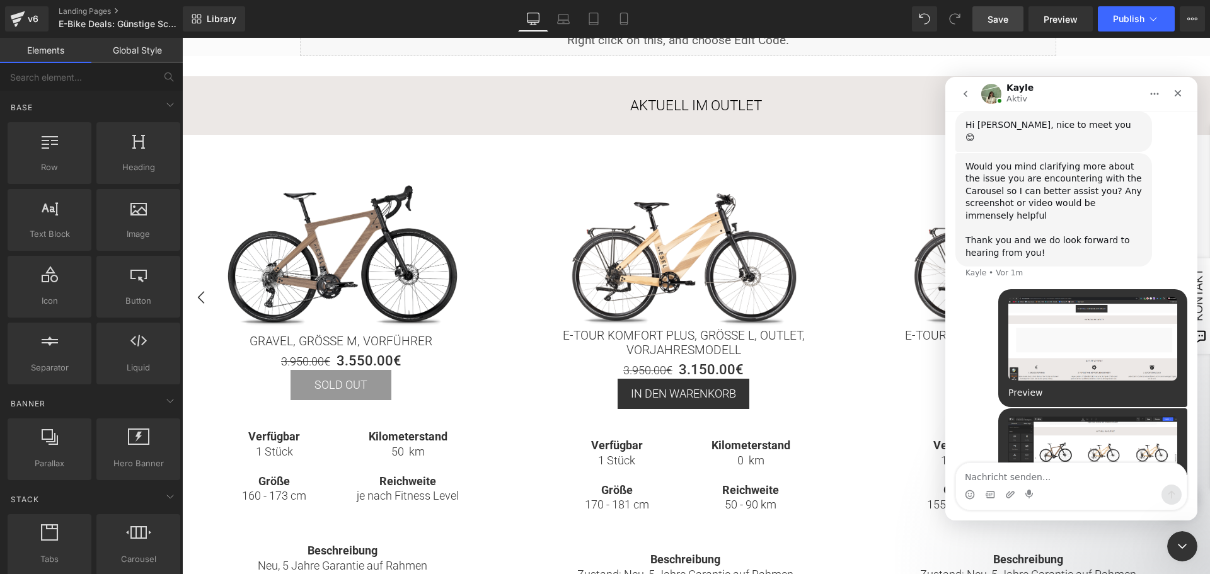
click at [1050, 480] on textarea "Nachricht senden..." at bounding box center [1071, 473] width 231 height 21
type textarea "if i delete a"
click at [659, 157] on div at bounding box center [605, 268] width 1210 height 536
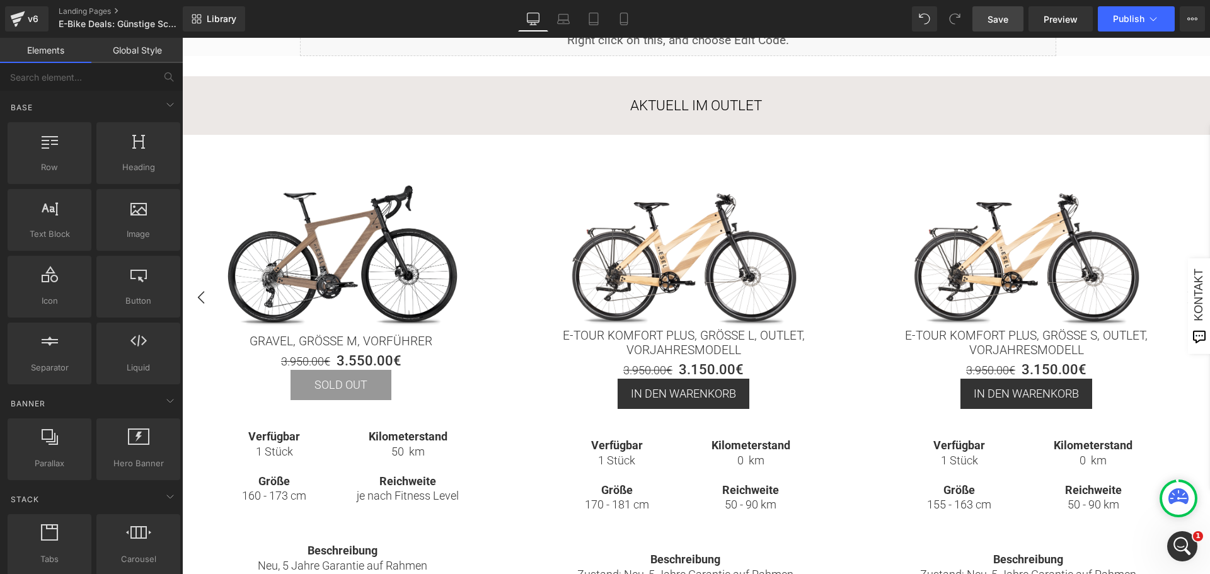
click at [691, 161] on span "Carousel" at bounding box center [696, 164] width 35 height 15
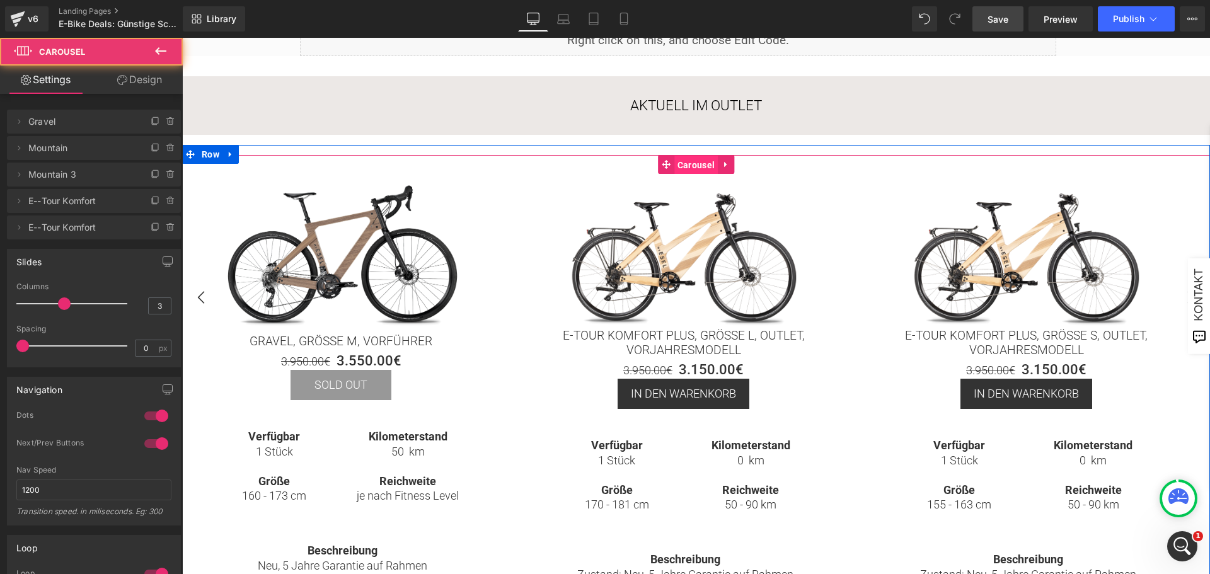
click at [691, 162] on span "Carousel" at bounding box center [695, 165] width 43 height 19
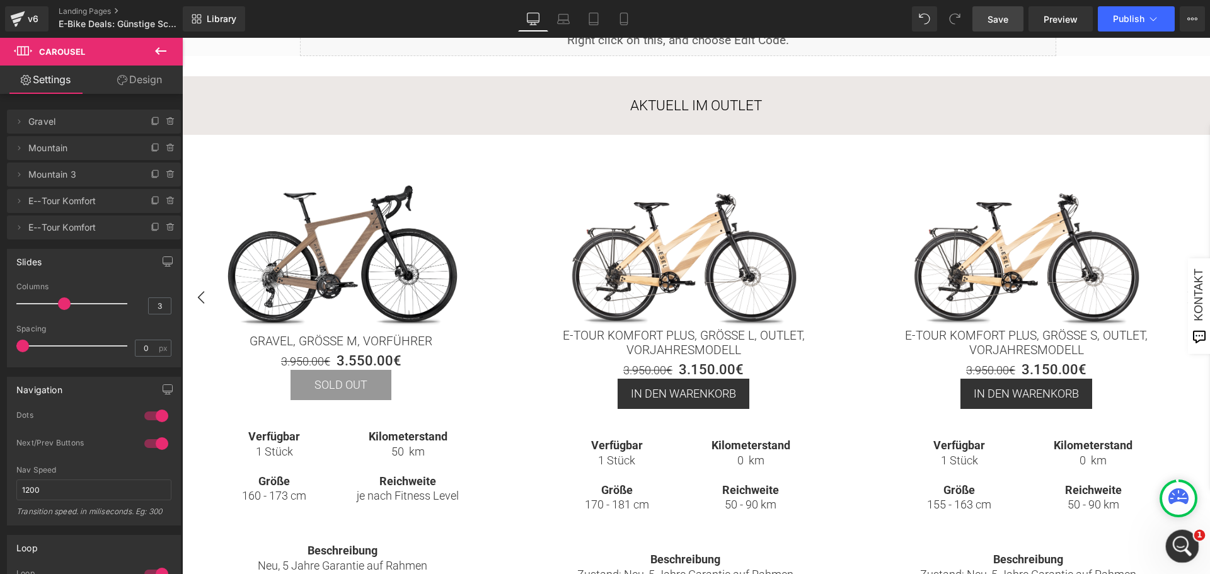
click at [1178, 543] on icon "Intercom-Nachrichtendienst öffnen" at bounding box center [1181, 545] width 21 height 21
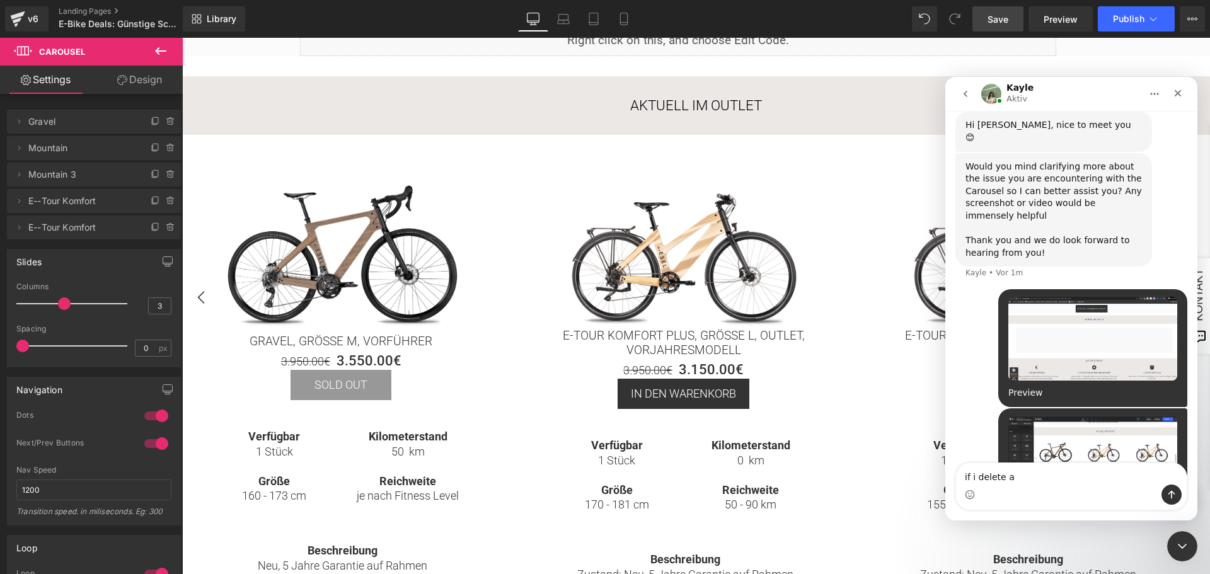
click at [1027, 479] on textarea "if i delete a" at bounding box center [1071, 473] width 231 height 21
type textarea "if i delete a carousel column, the whole carousel is gone"
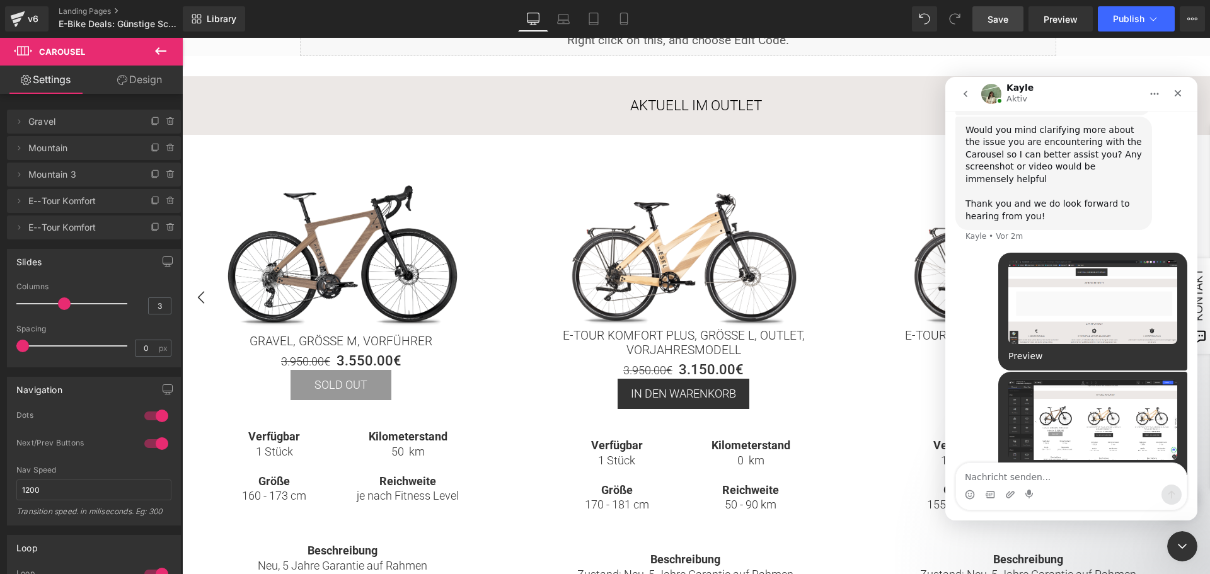
scroll to position [587, 0]
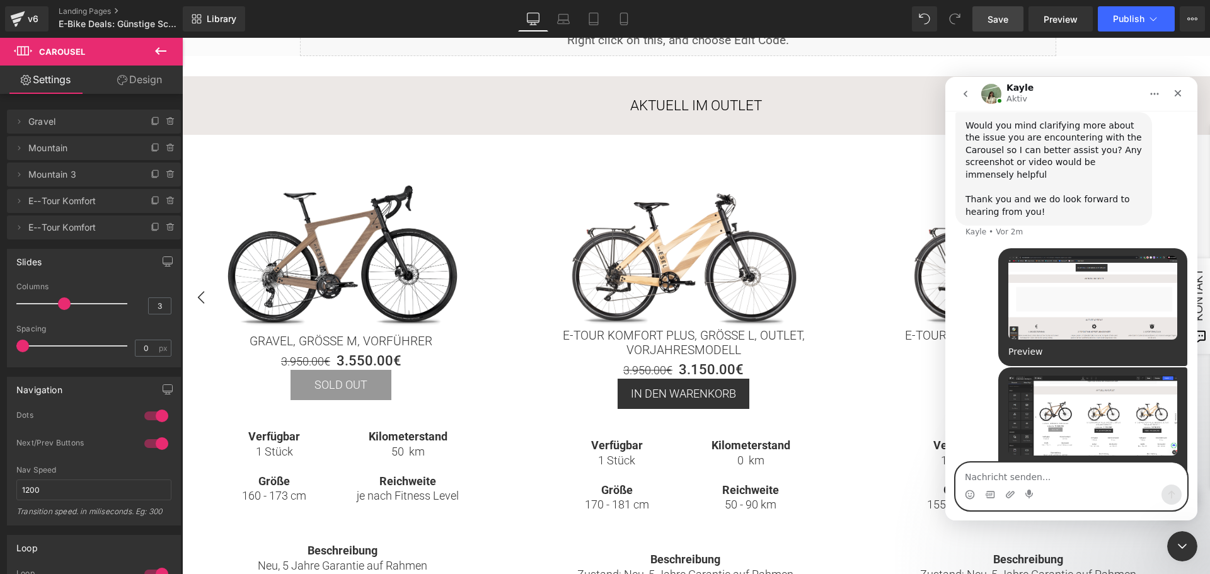
click at [1032, 471] on textarea "Nachricht senden..." at bounding box center [1071, 473] width 231 height 21
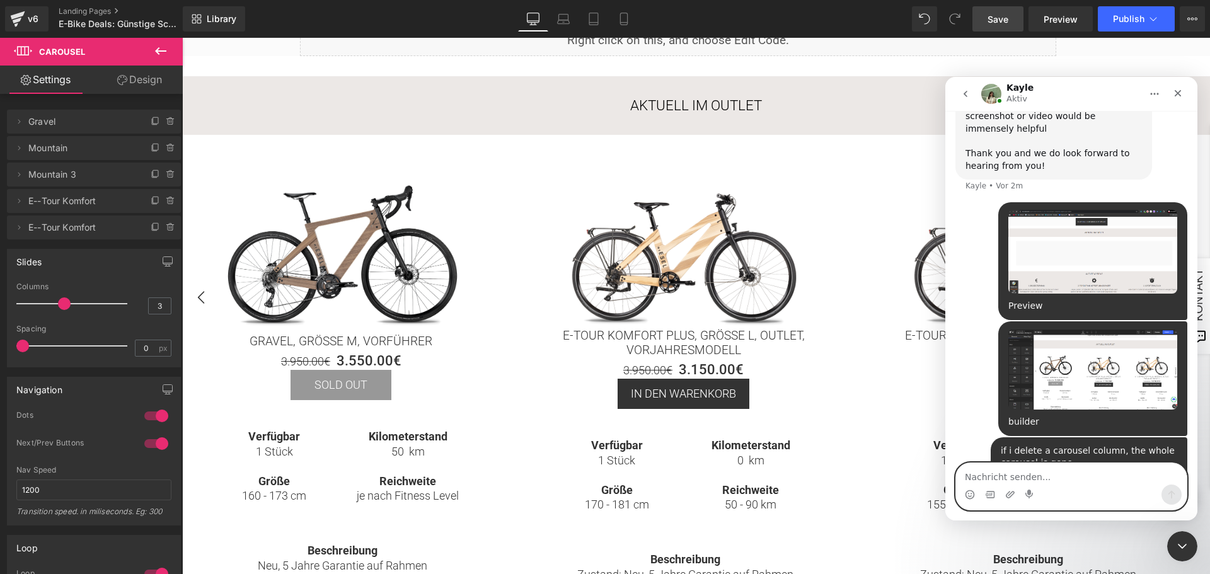
scroll to position [683, 0]
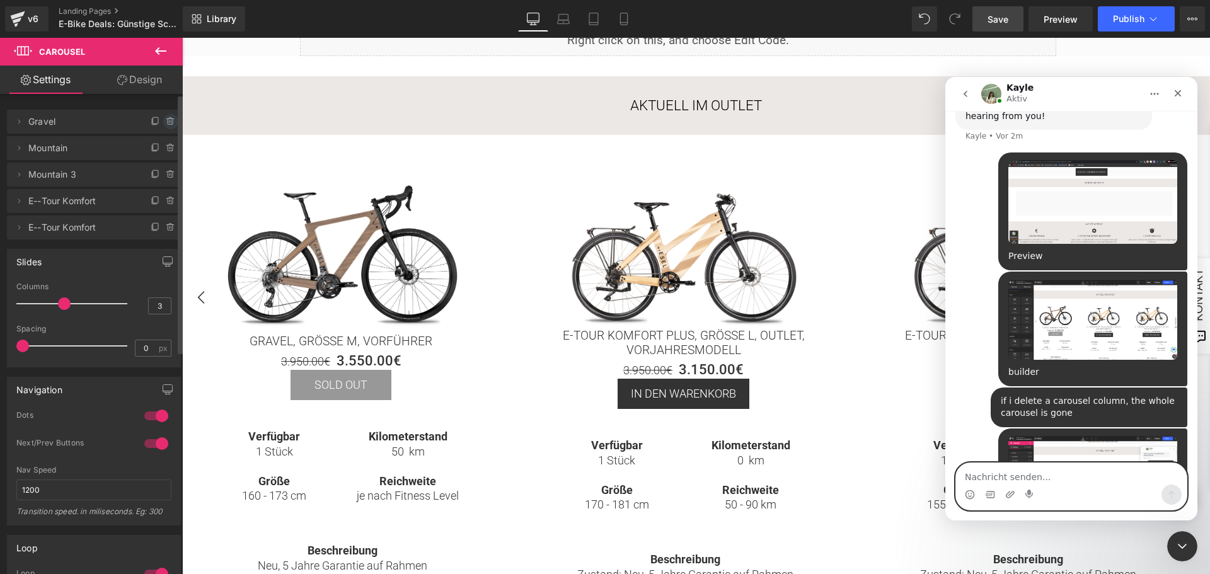
click at [164, 120] on div at bounding box center [605, 268] width 1210 height 536
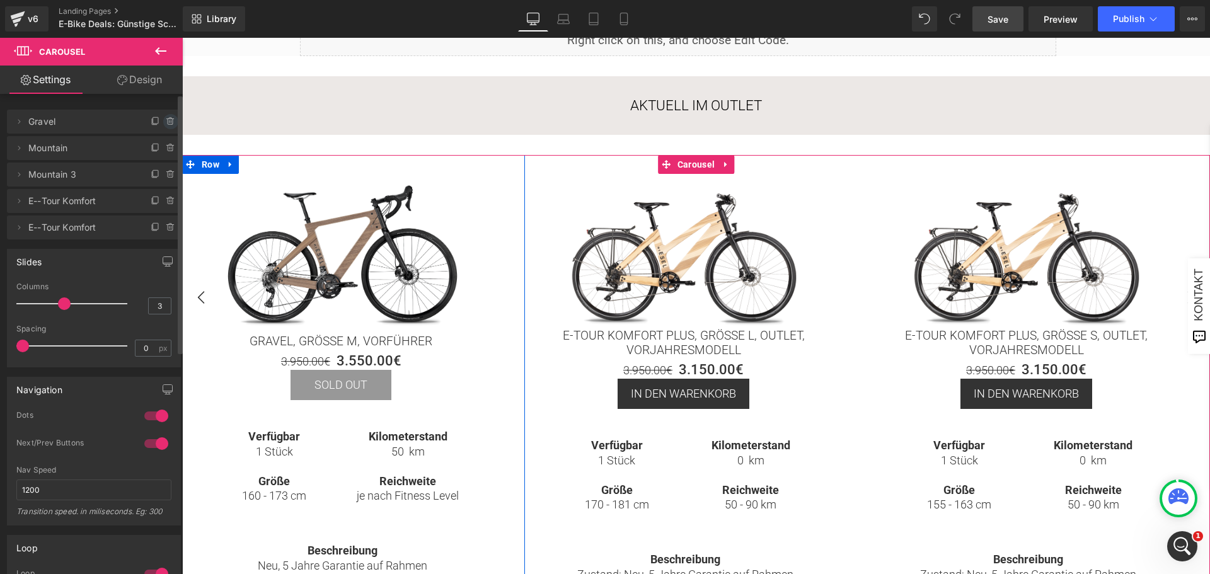
click at [171, 120] on icon at bounding box center [171, 121] width 0 height 3
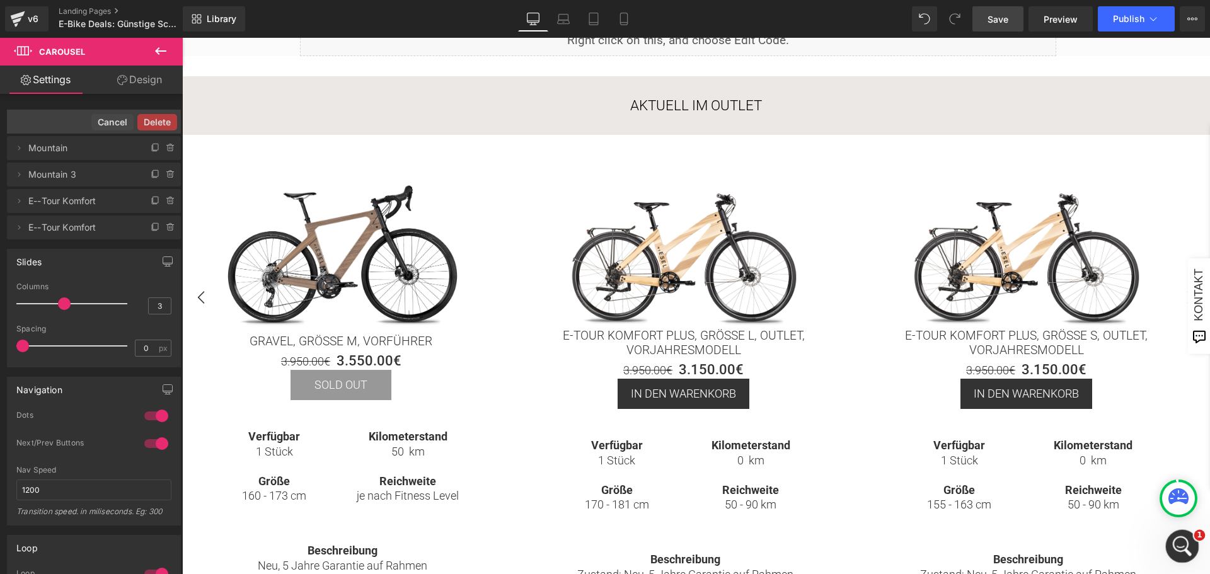
click at [1175, 554] on div "Intercom-Nachrichtendienst öffnen" at bounding box center [1181, 545] width 42 height 42
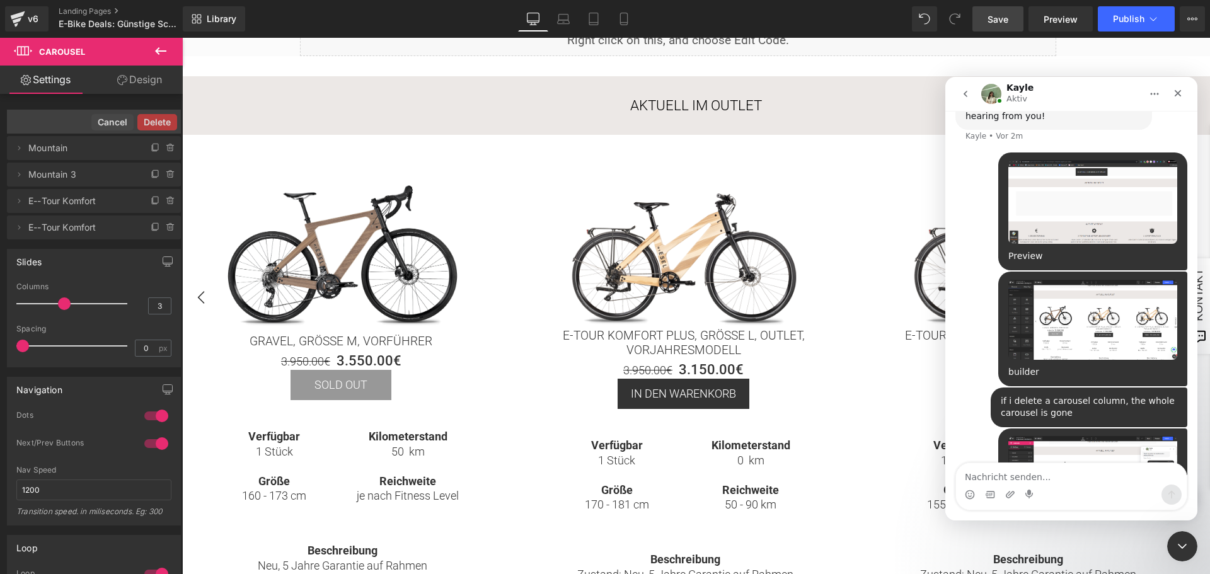
click at [1016, 480] on textarea "Nachricht senden..." at bounding box center [1071, 473] width 231 height 21
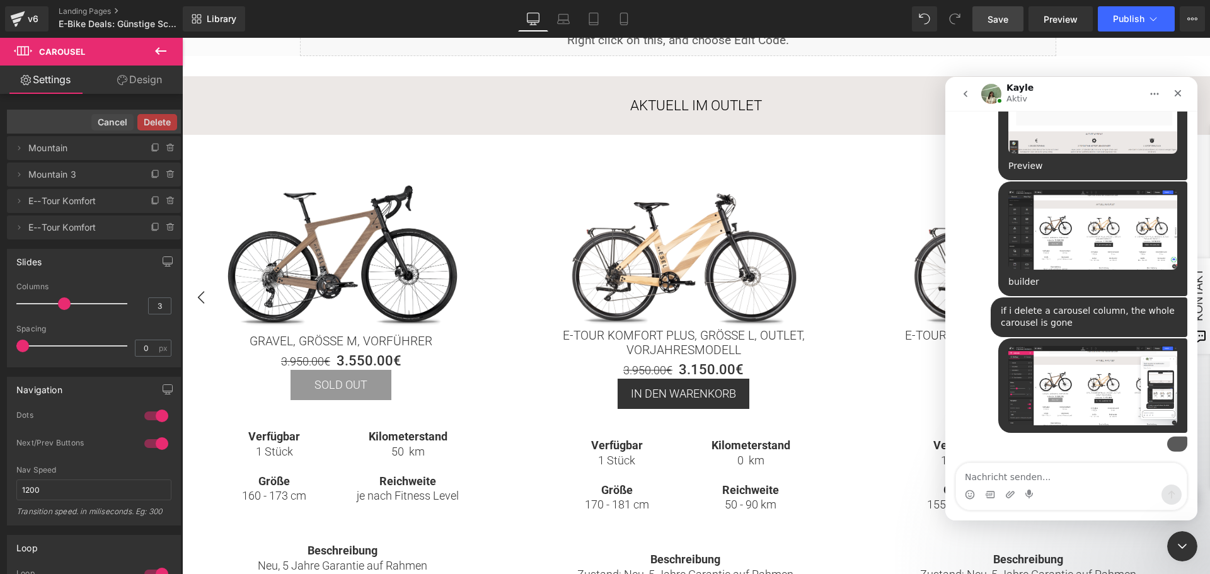
scroll to position [783, 0]
click at [163, 119] on div at bounding box center [605, 268] width 1210 height 536
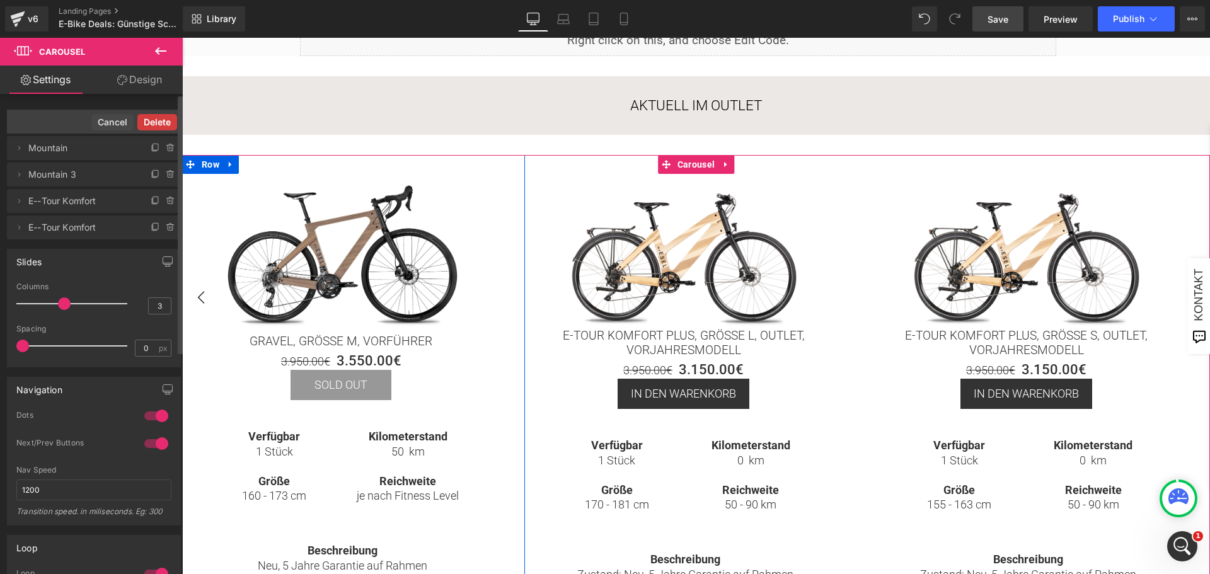
click at [159, 122] on button "Delete" at bounding box center [157, 122] width 40 height 16
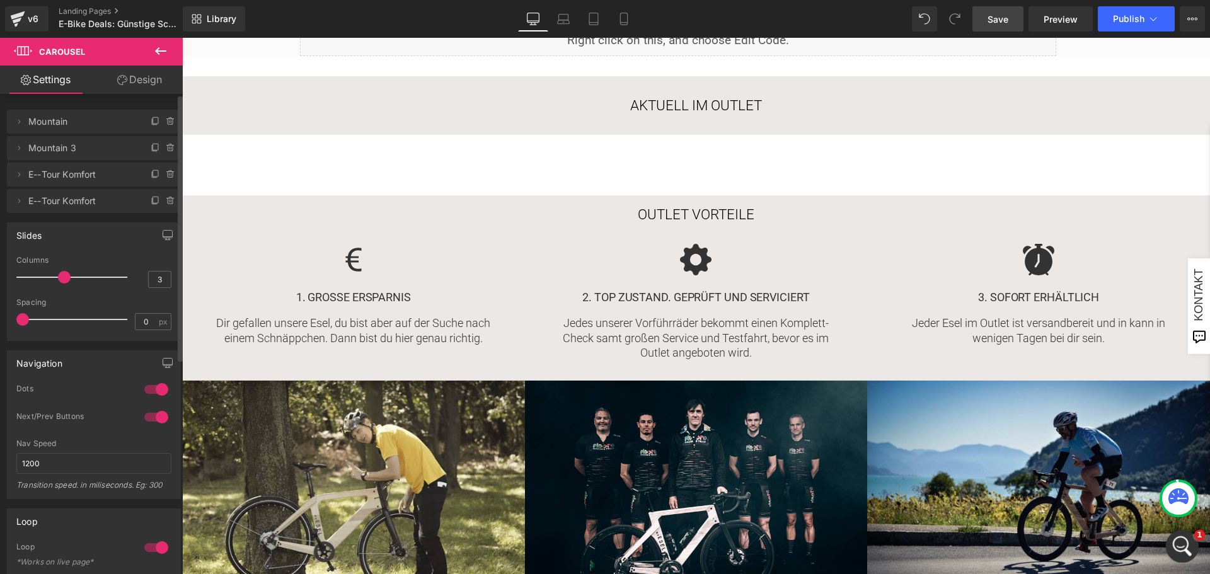
click at [1181, 547] on icon "Intercom-Nachrichtendienst öffnen" at bounding box center [1181, 545] width 21 height 21
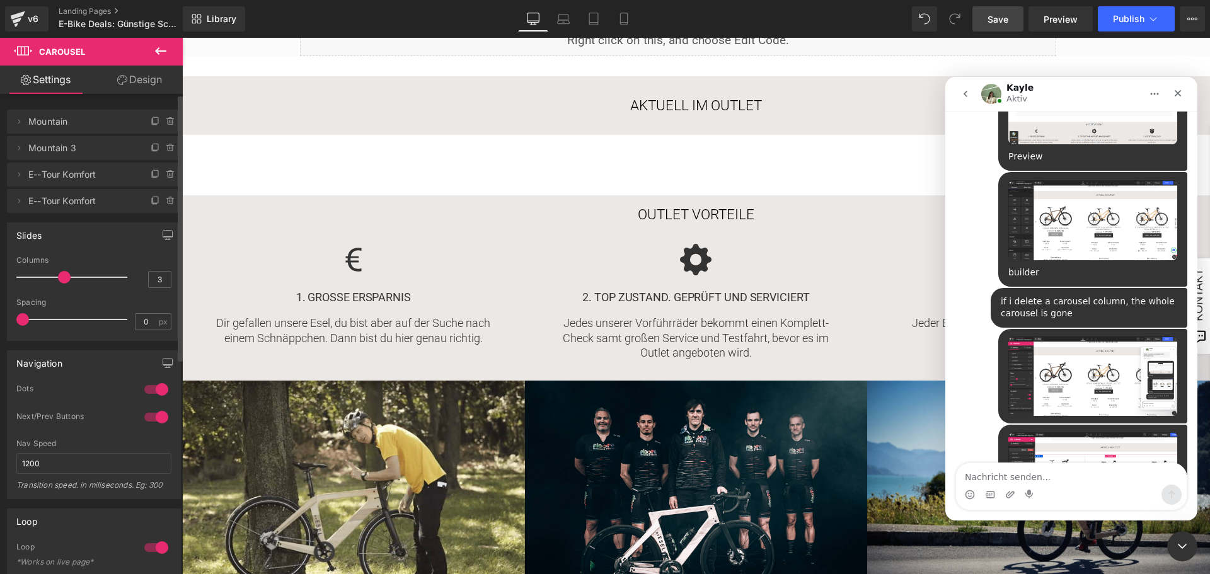
click at [1022, 485] on div "Intercom Messenger" at bounding box center [1071, 495] width 231 height 20
click at [1019, 477] on textarea "Nachricht senden..." at bounding box center [1071, 473] width 231 height 21
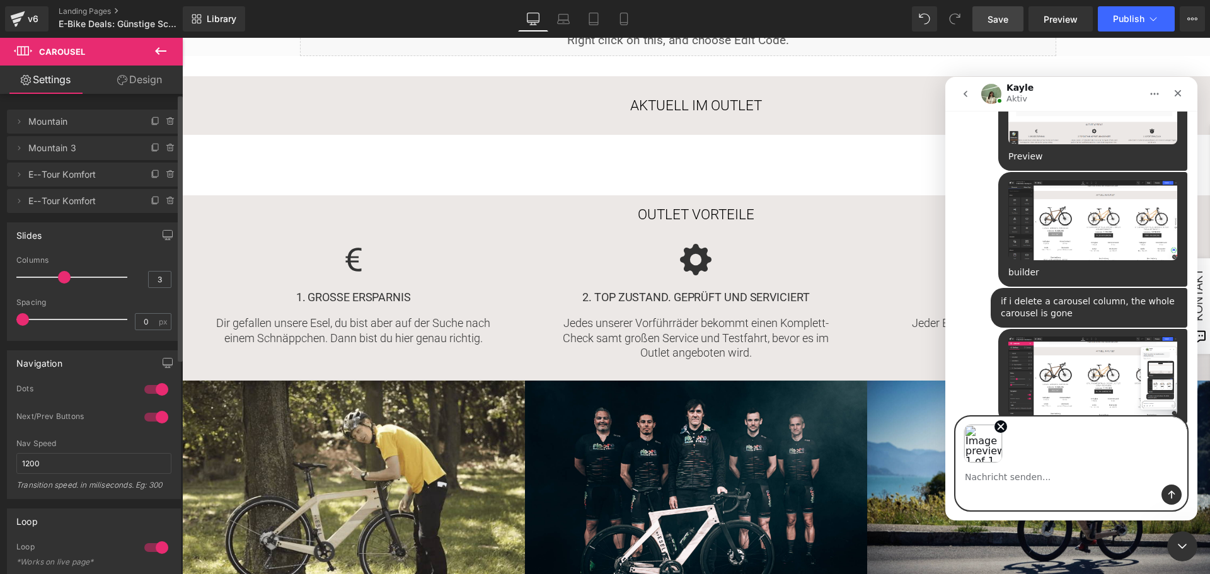
scroll to position [829, 0]
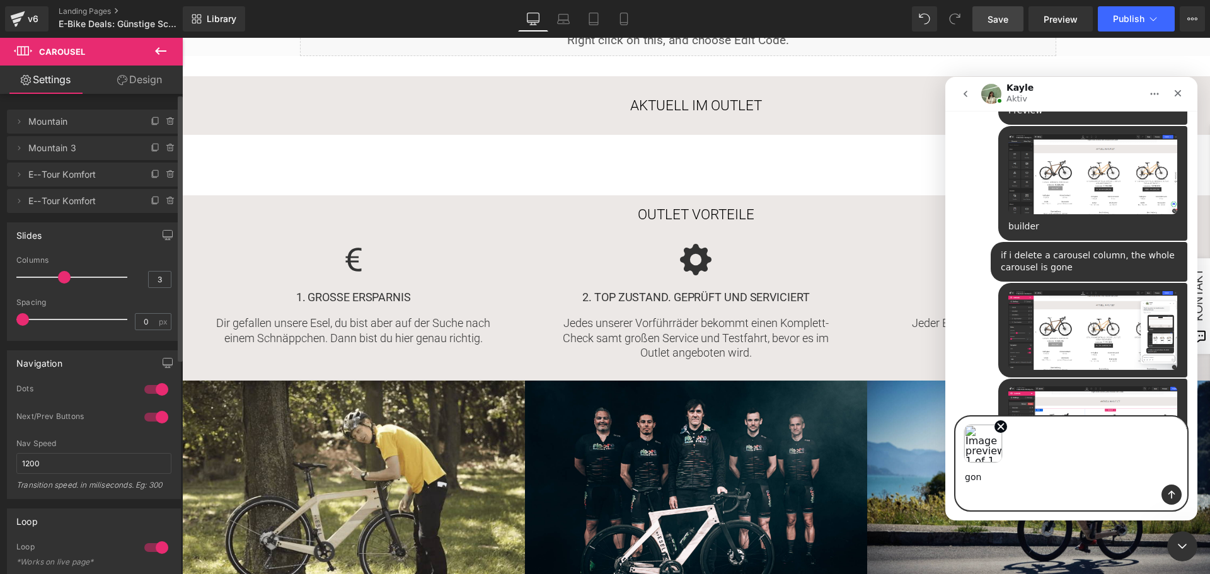
type textarea "gone"
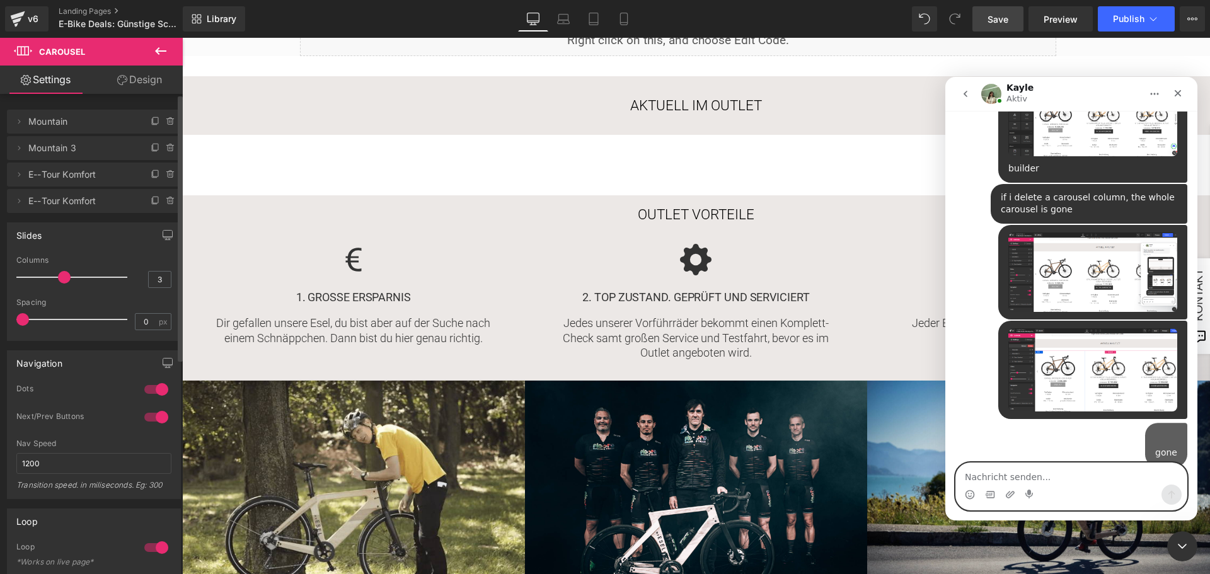
scroll to position [898, 0]
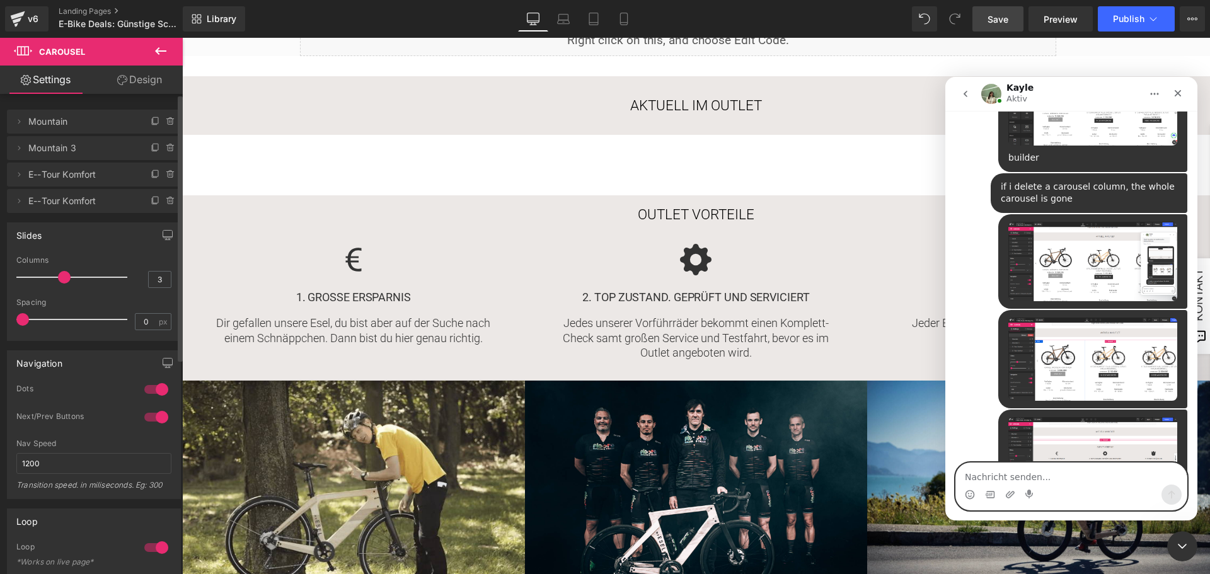
click at [929, 16] on div at bounding box center [605, 268] width 1210 height 536
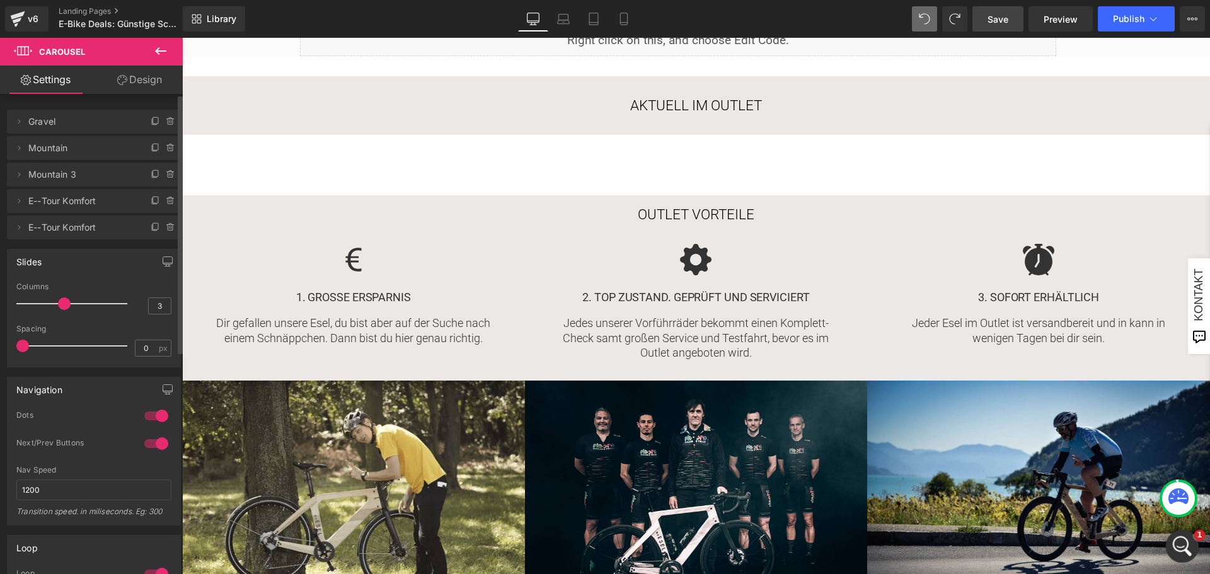
click at [1180, 546] on icon "Intercom-Nachrichtendienst öffnen" at bounding box center [1180, 545] width 9 height 10
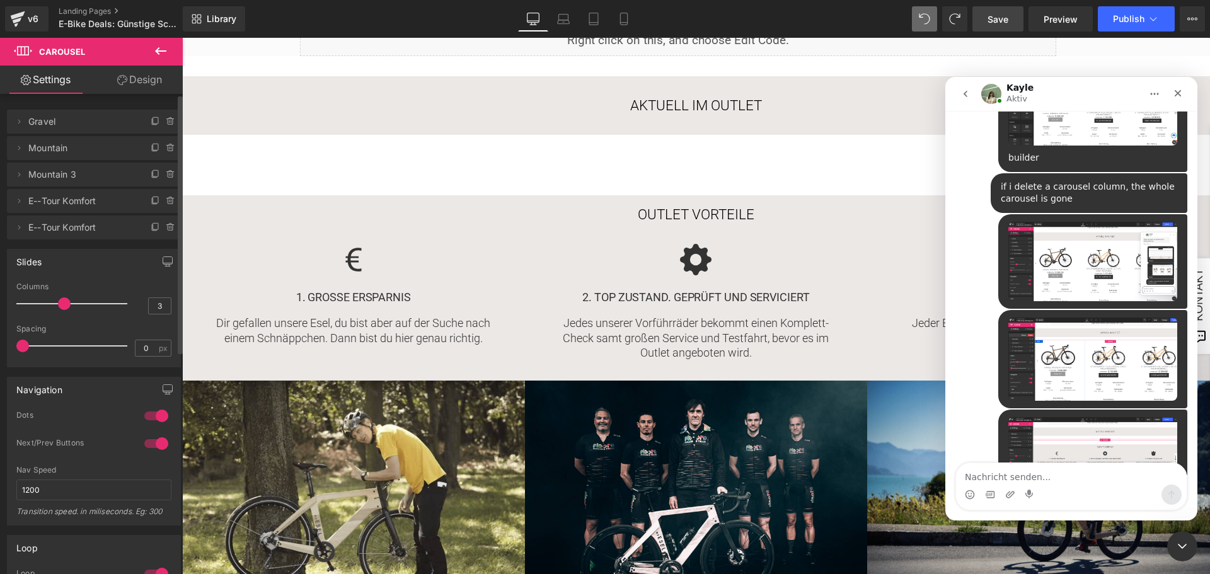
click at [1003, 477] on textarea "Nachricht senden..." at bounding box center [1071, 473] width 231 height 21
type textarea "undo doesnt work"
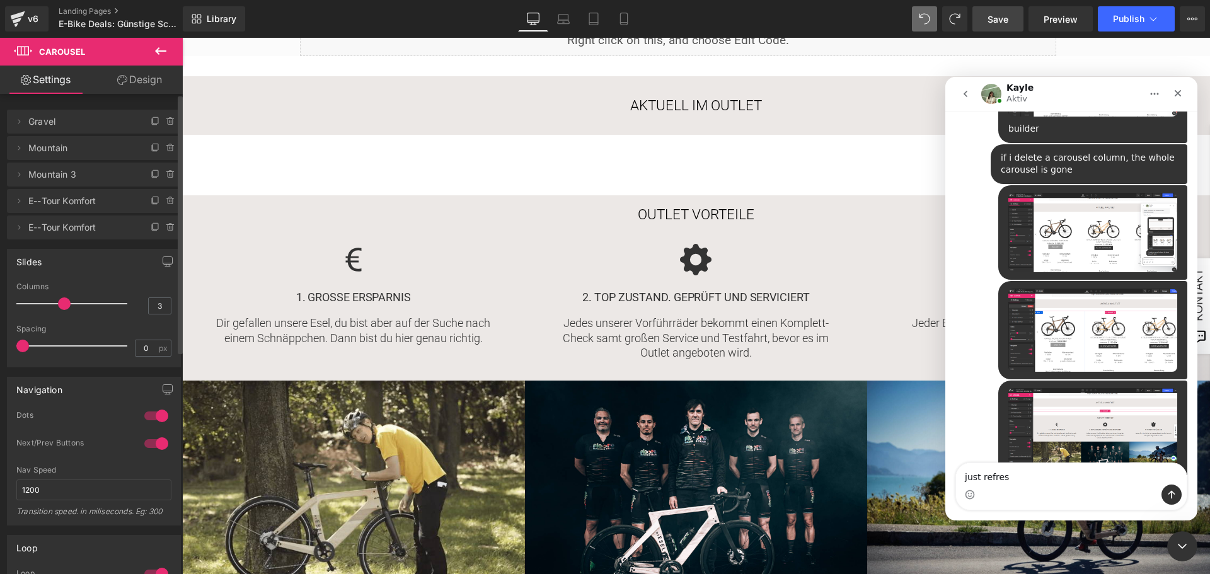
type textarea "just refresh"
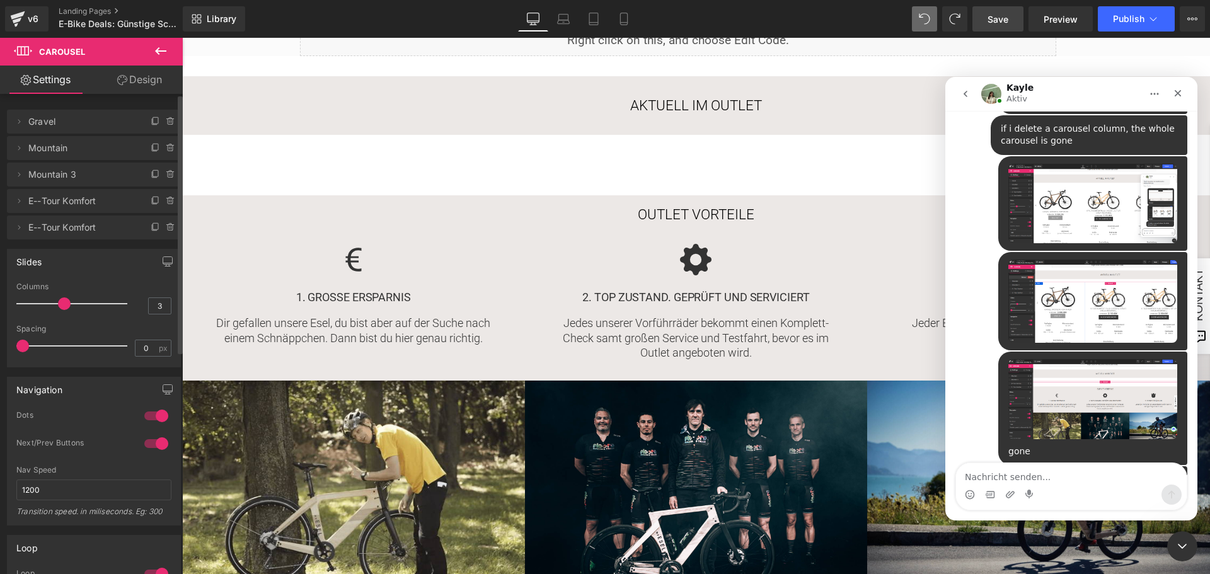
click at [673, 158] on div at bounding box center [605, 268] width 1210 height 536
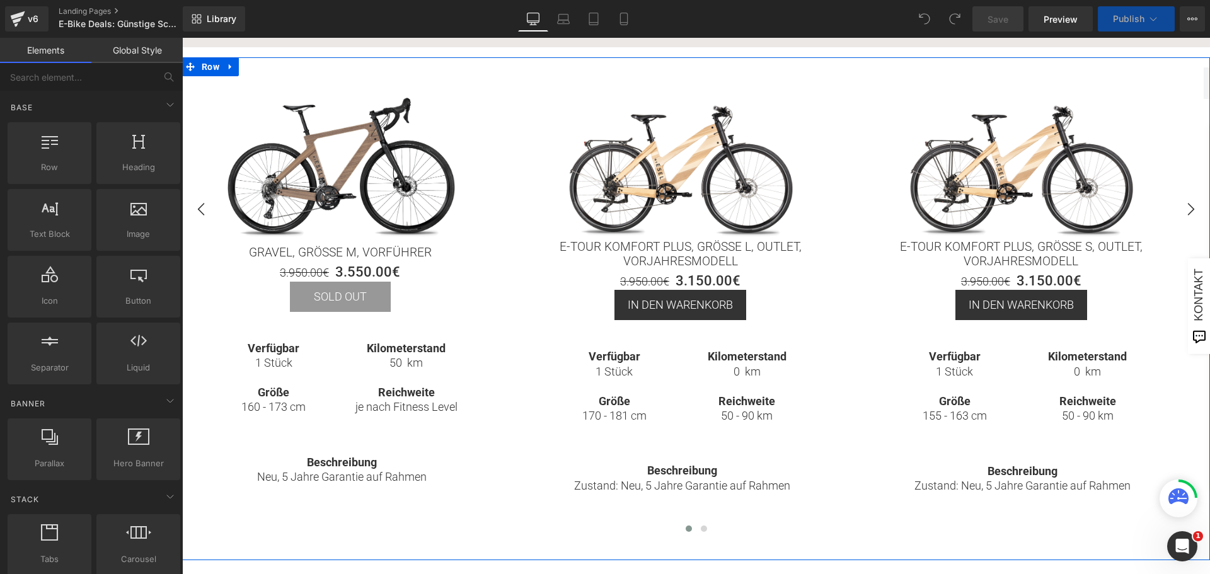
scroll to position [315, 0]
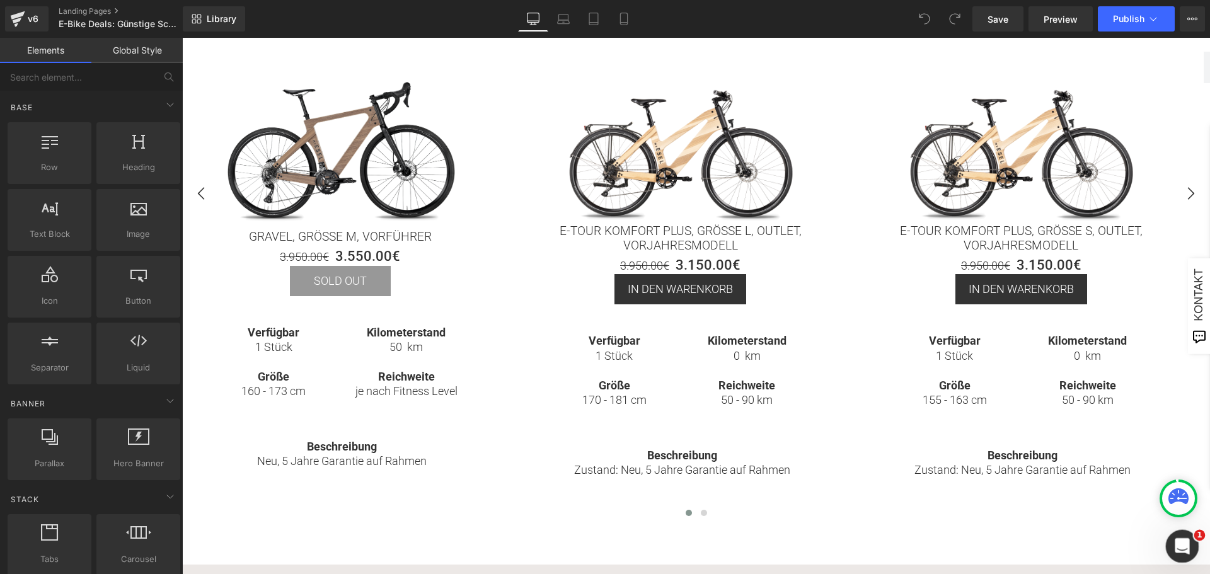
click at [1179, 541] on icon "Intercom-Nachrichtendienst öffnen" at bounding box center [1181, 545] width 21 height 21
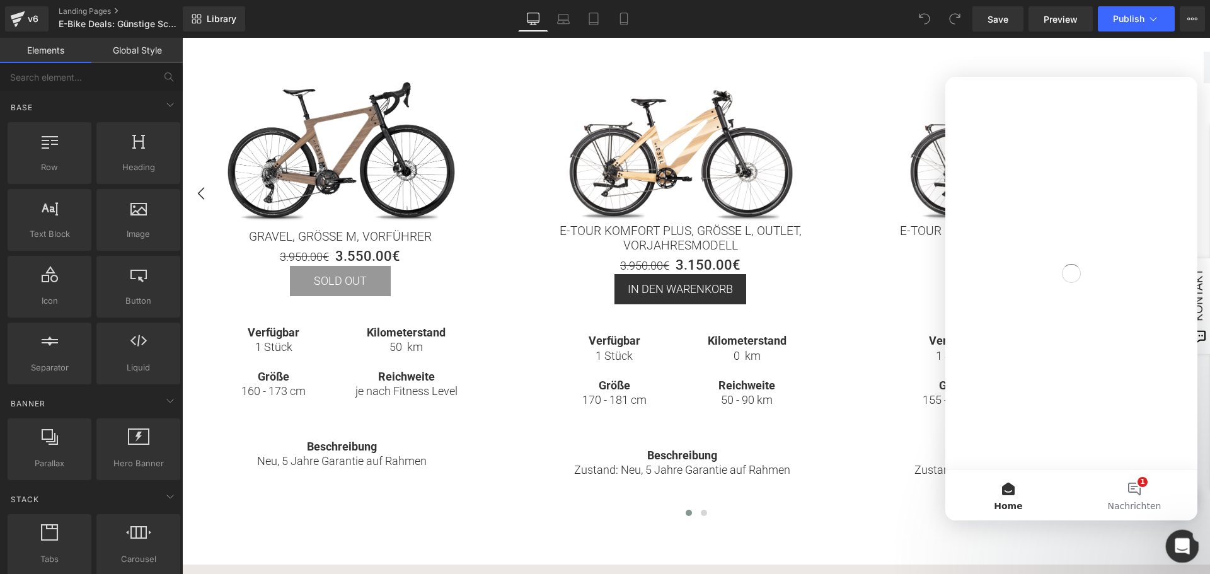
scroll to position [0, 0]
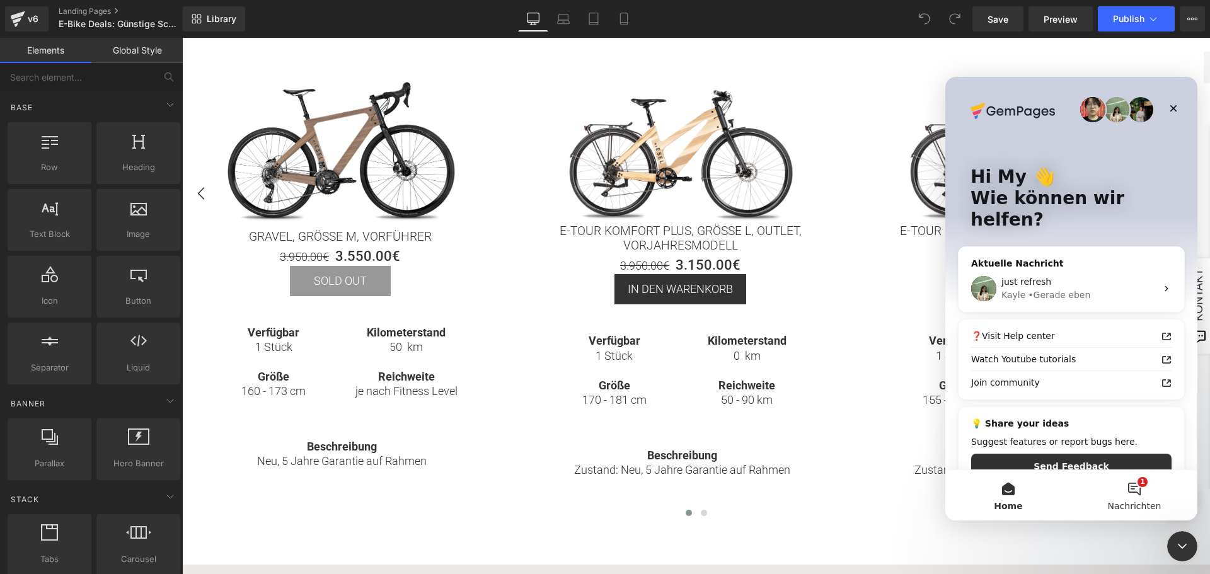
click at [1123, 492] on button "1 Nachrichten" at bounding box center [1135, 495] width 126 height 50
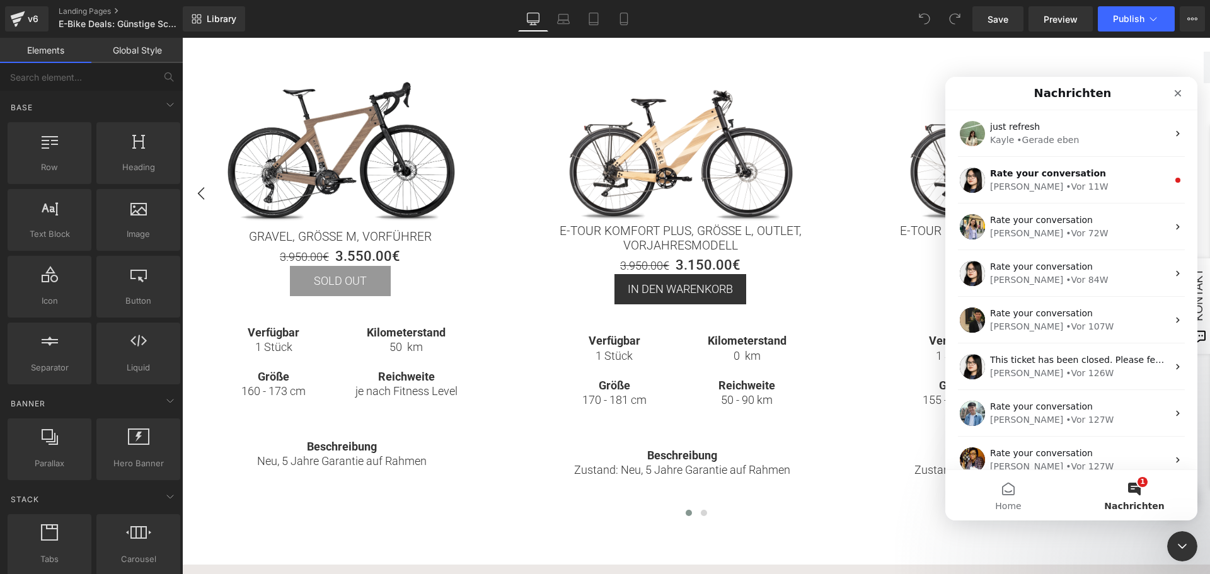
drag, startPoint x: 421, startPoint y: 134, endPoint x: 239, endPoint y: 96, distance: 186.2
click at [421, 134] on div at bounding box center [605, 268] width 1210 height 536
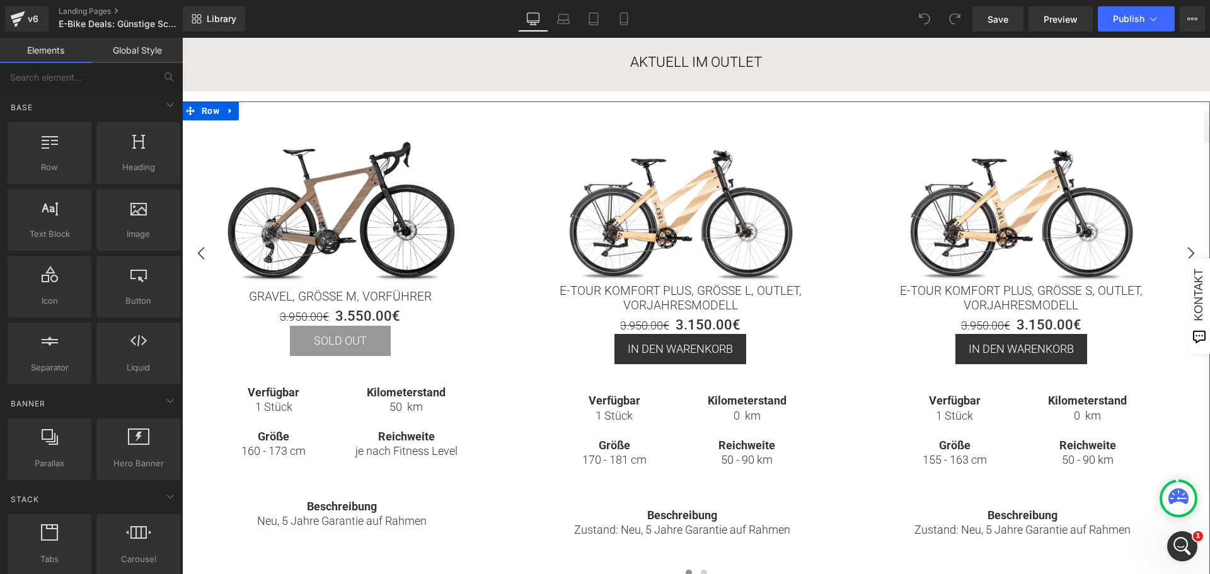
scroll to position [252, 0]
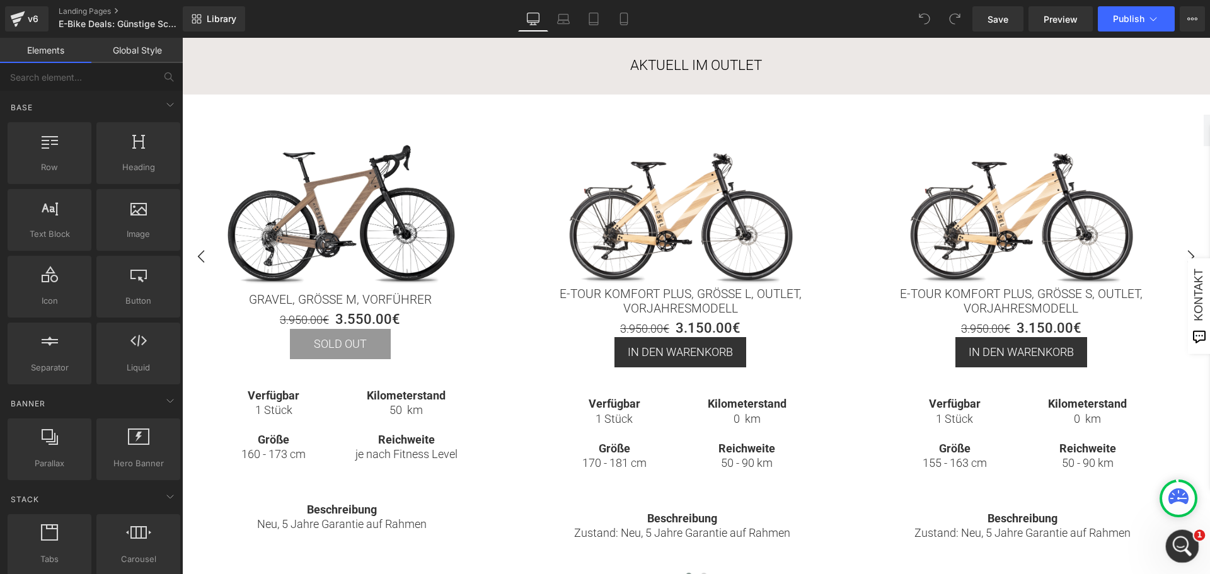
click at [1188, 539] on icon "Intercom-Nachrichtendienst öffnen" at bounding box center [1181, 545] width 21 height 21
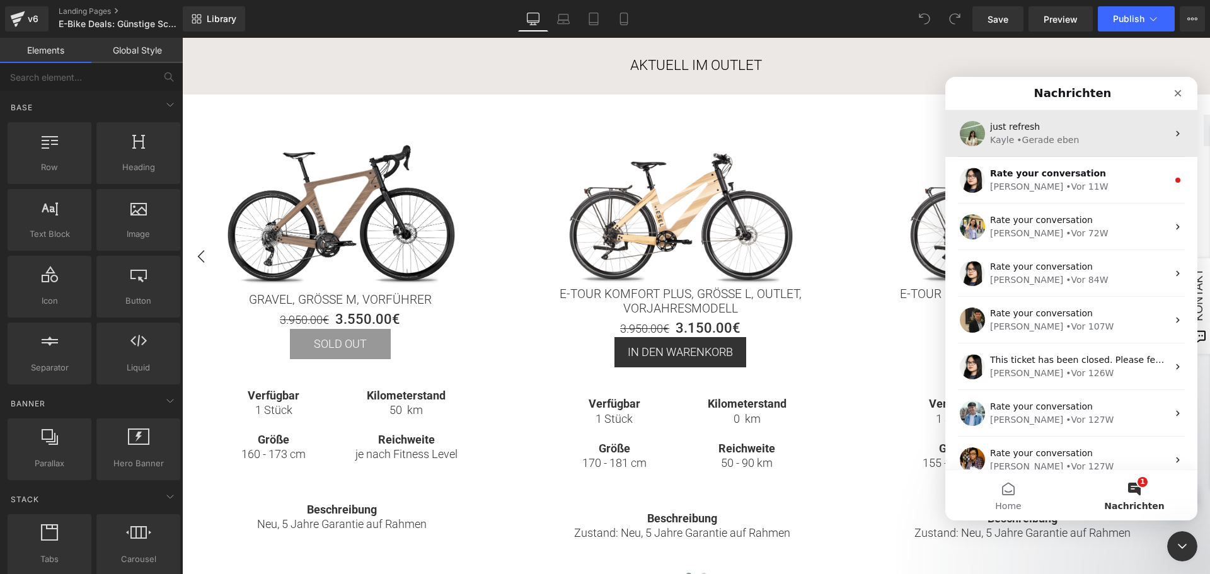
click at [1039, 136] on div "• Gerade eben" at bounding box center [1048, 140] width 62 height 13
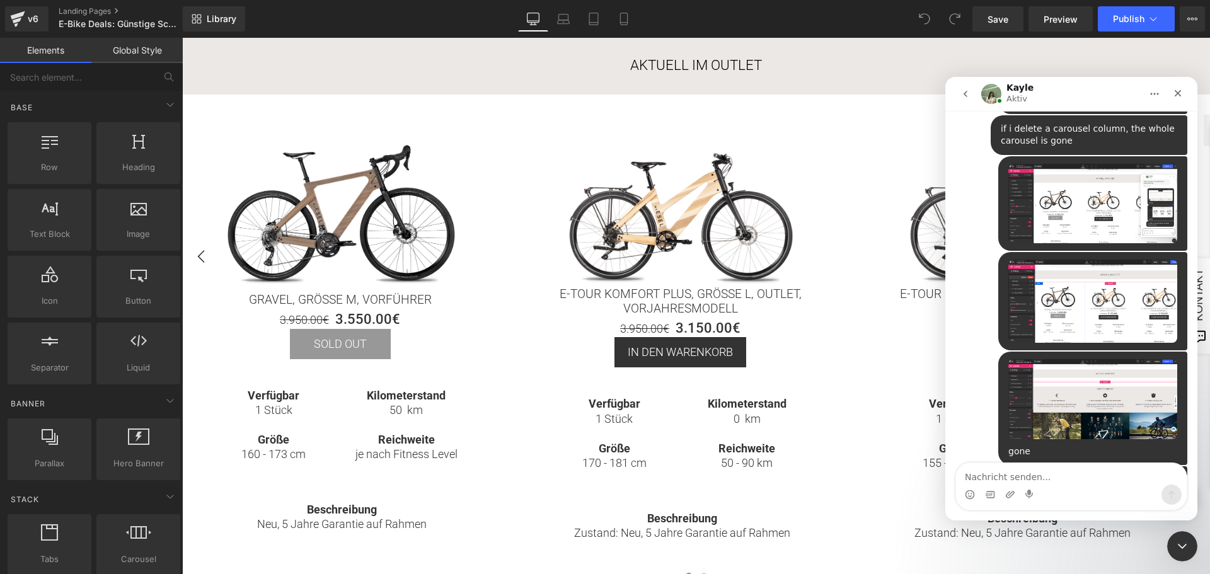
click at [1032, 478] on textarea "Nachricht senden..." at bounding box center [1071, 473] width 231 height 21
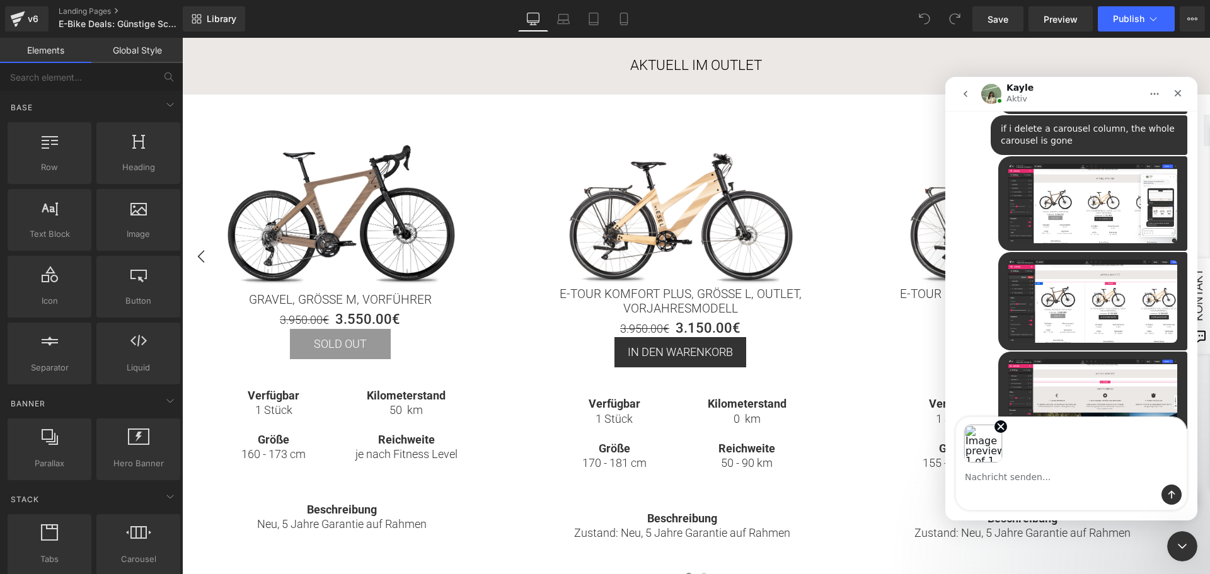
scroll to position [1002, 0]
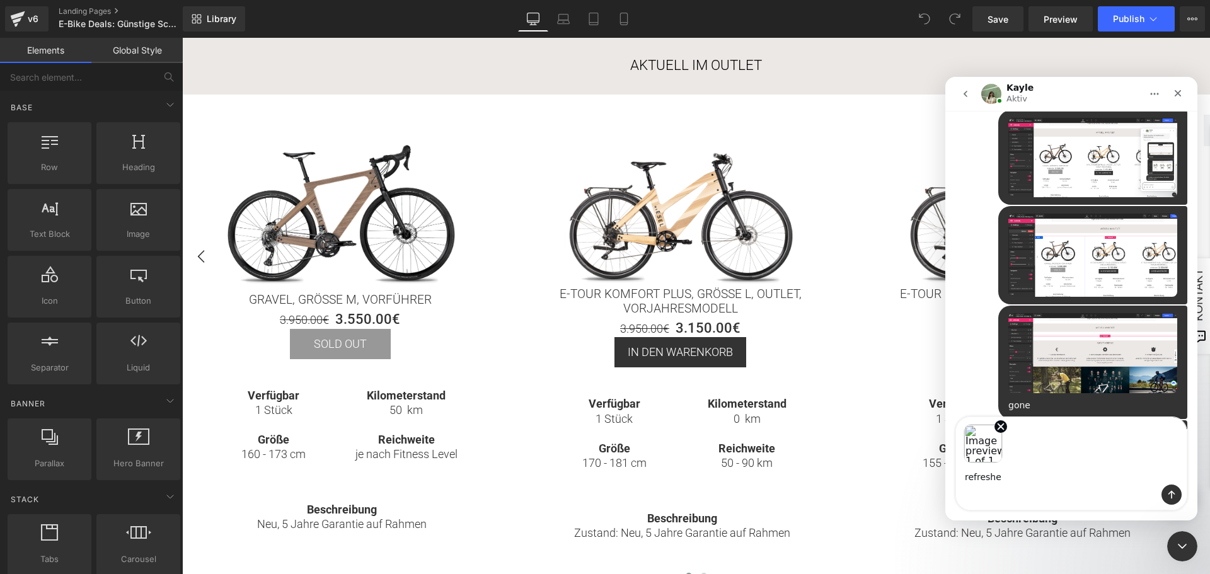
type textarea "refreshed"
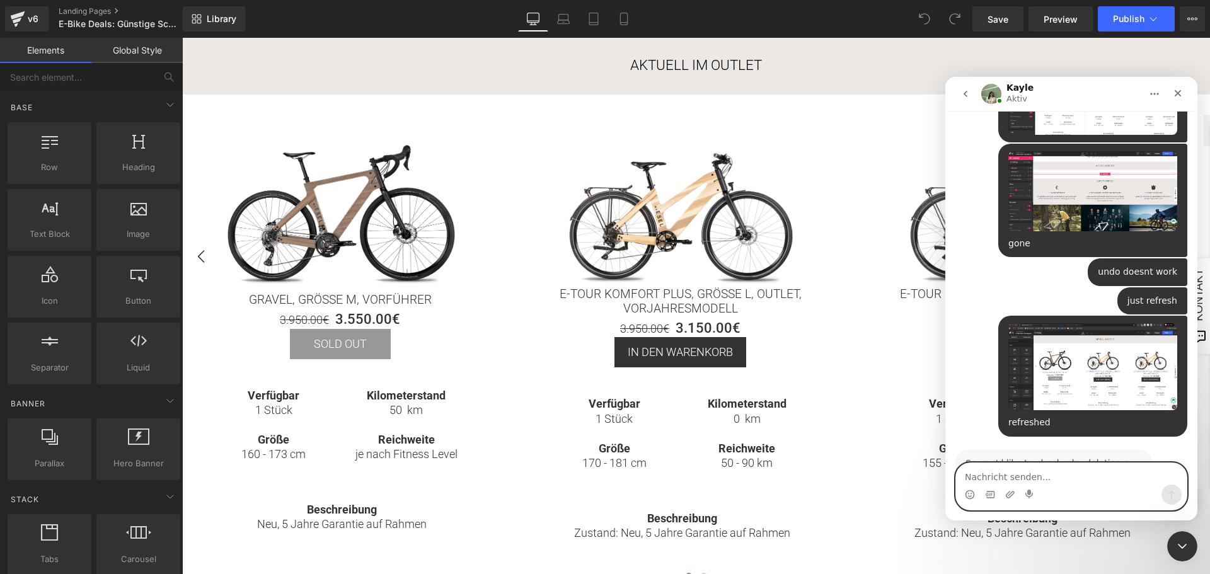
scroll to position [1152, 0]
click at [1050, 489] on div "Intercom Messenger" at bounding box center [1071, 495] width 231 height 20
click at [1050, 472] on textarea "Nachricht senden..." at bounding box center [1071, 473] width 231 height 21
type textarea "yea"
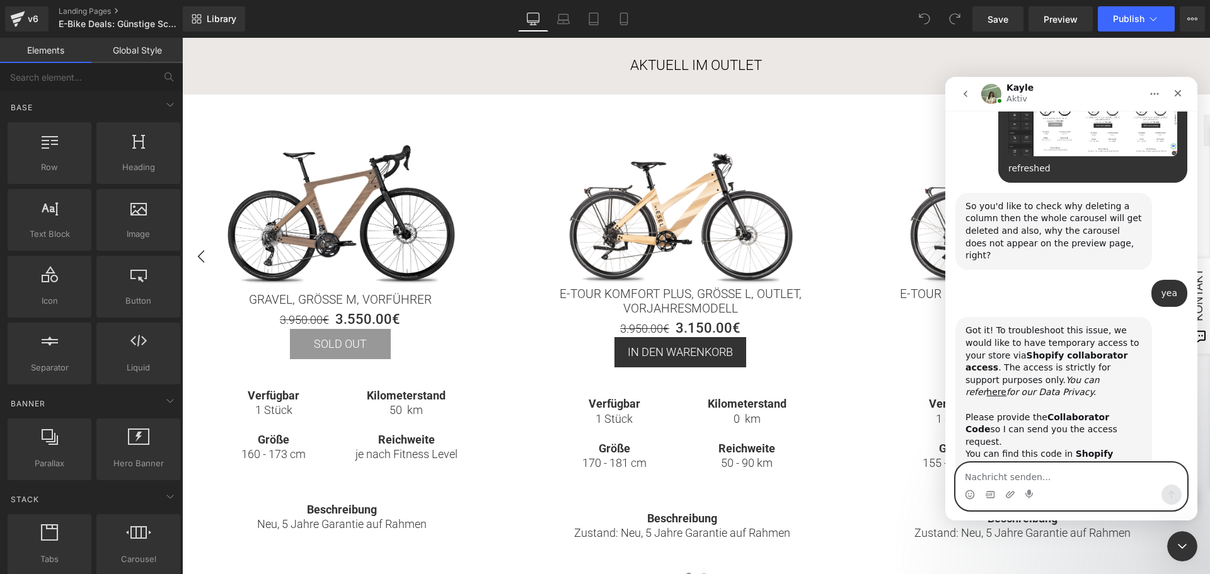
scroll to position [1423, 0]
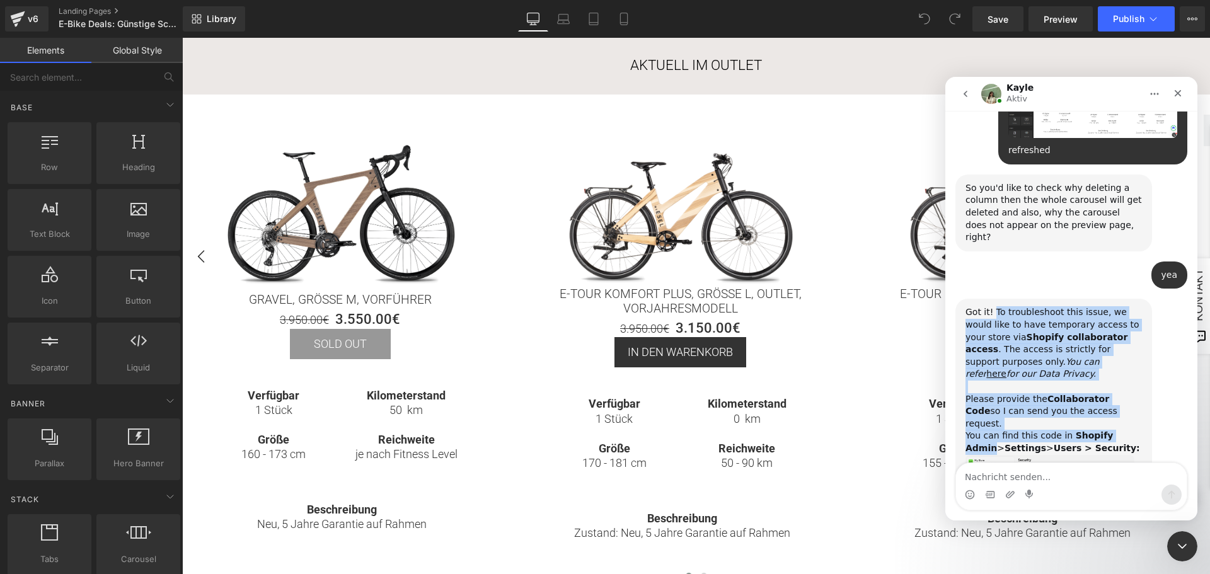
drag, startPoint x: 993, startPoint y: 226, endPoint x: 1118, endPoint y: 337, distance: 166.5
click at [1121, 333] on div "Got it! To troubleshoot this issue, we would like to have temporary access to y…" at bounding box center [1054, 380] width 176 height 148
click at [1118, 337] on div "Got it! To troubleshoot this issue, we would like to have temporary access to y…" at bounding box center [1054, 380] width 176 height 148
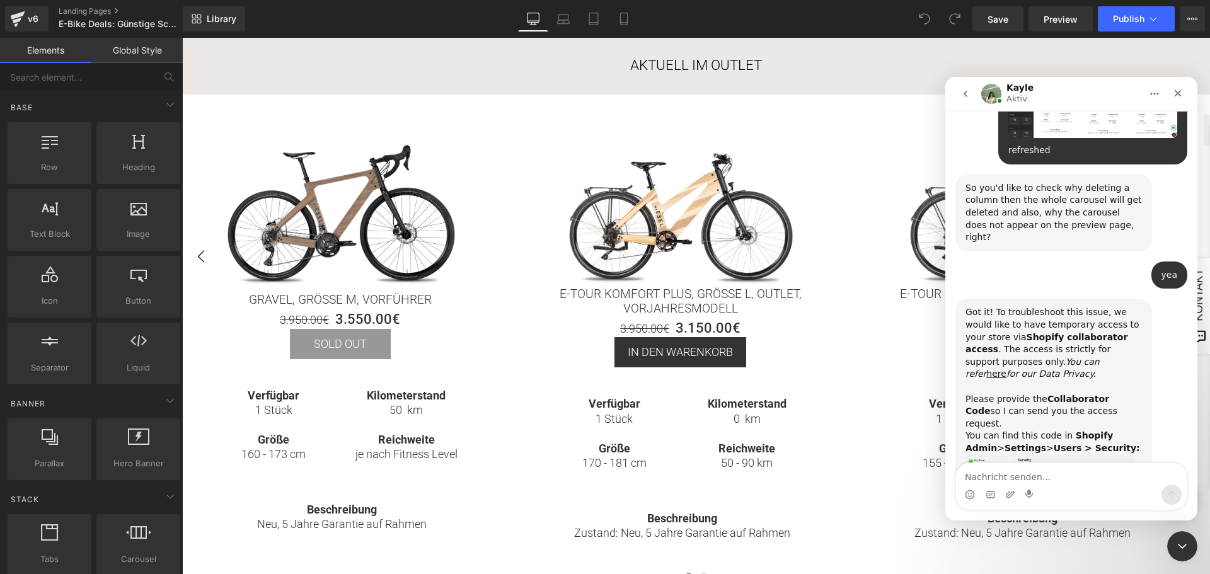
click at [1027, 455] on img "Kayle sagt…" at bounding box center [1050, 488] width 169 height 67
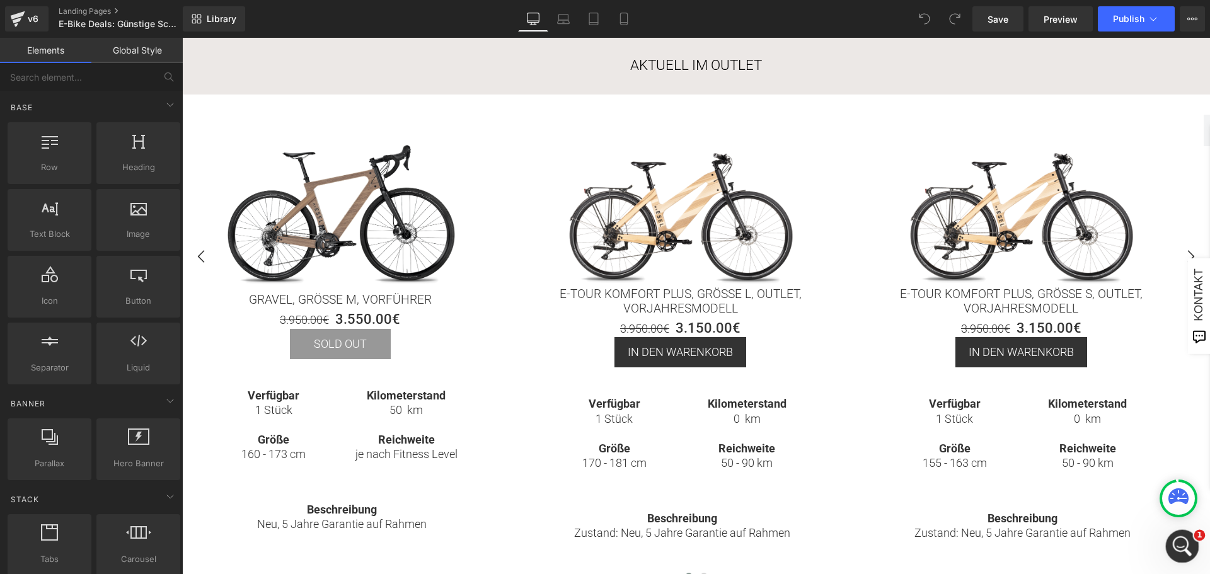
click at [1181, 547] on icon "Intercom-Nachrichtendienst öffnen" at bounding box center [1181, 545] width 21 height 21
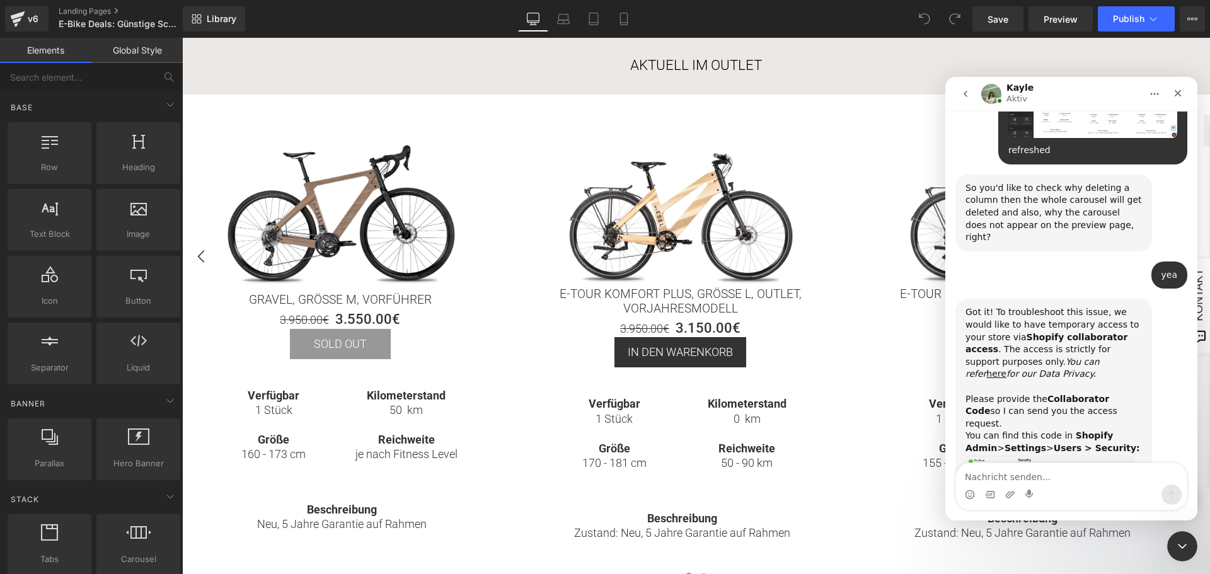
click at [1056, 477] on textarea "Nachricht senden..." at bounding box center [1071, 473] width 231 height 21
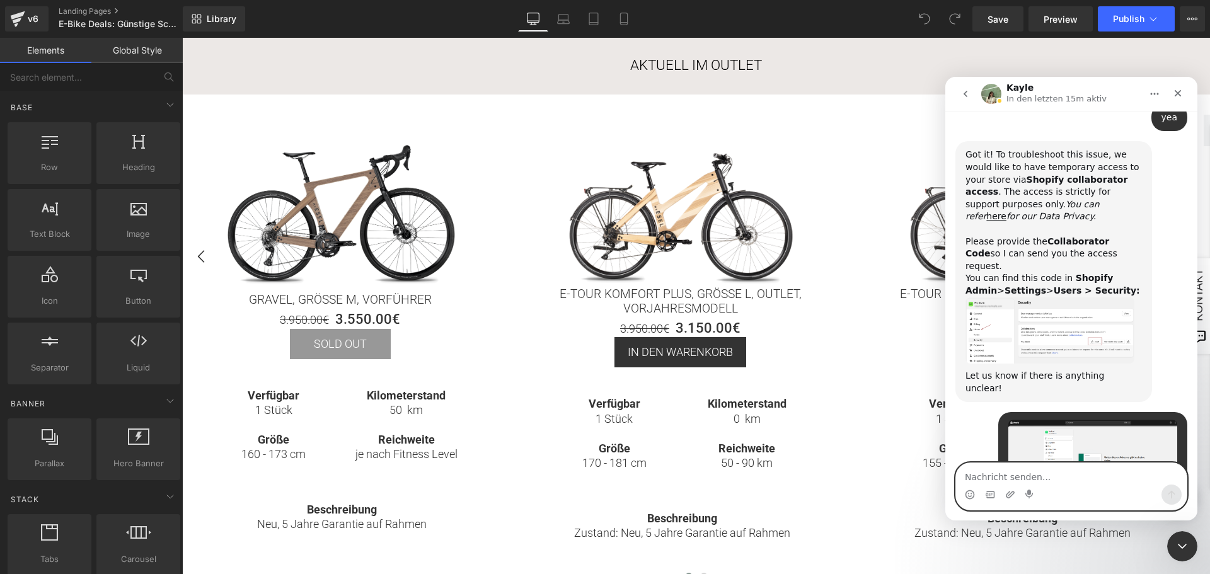
scroll to position [1583, 0]
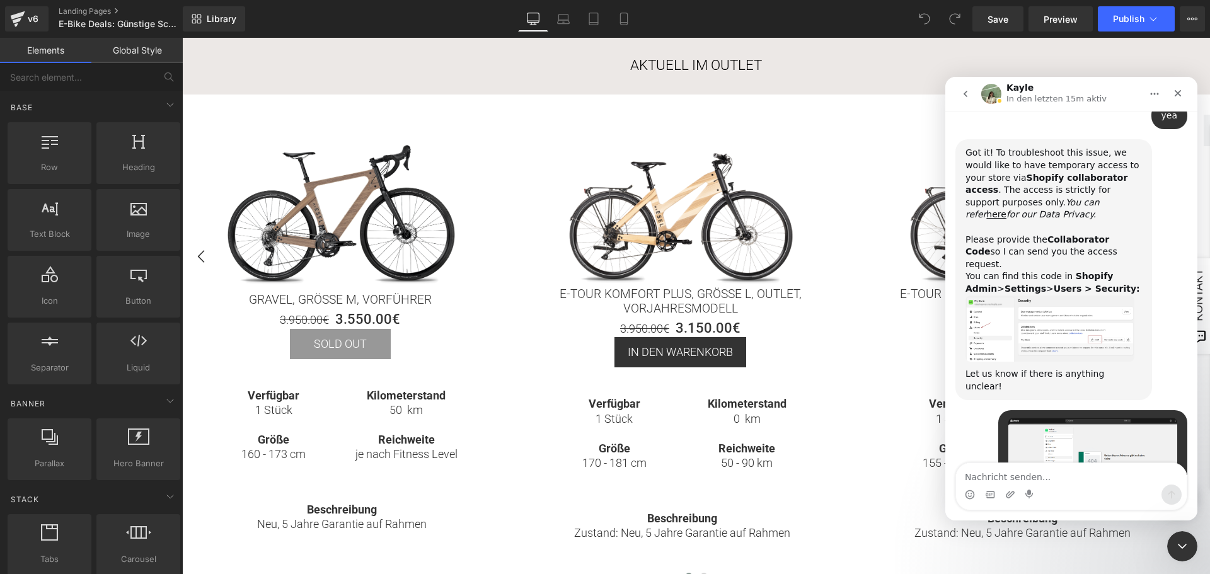
click at [1086, 485] on div "Intercom Messenger" at bounding box center [1071, 495] width 231 height 20
click at [1085, 482] on textarea "Nachricht senden..." at bounding box center [1071, 473] width 231 height 21
type textarea "yep"
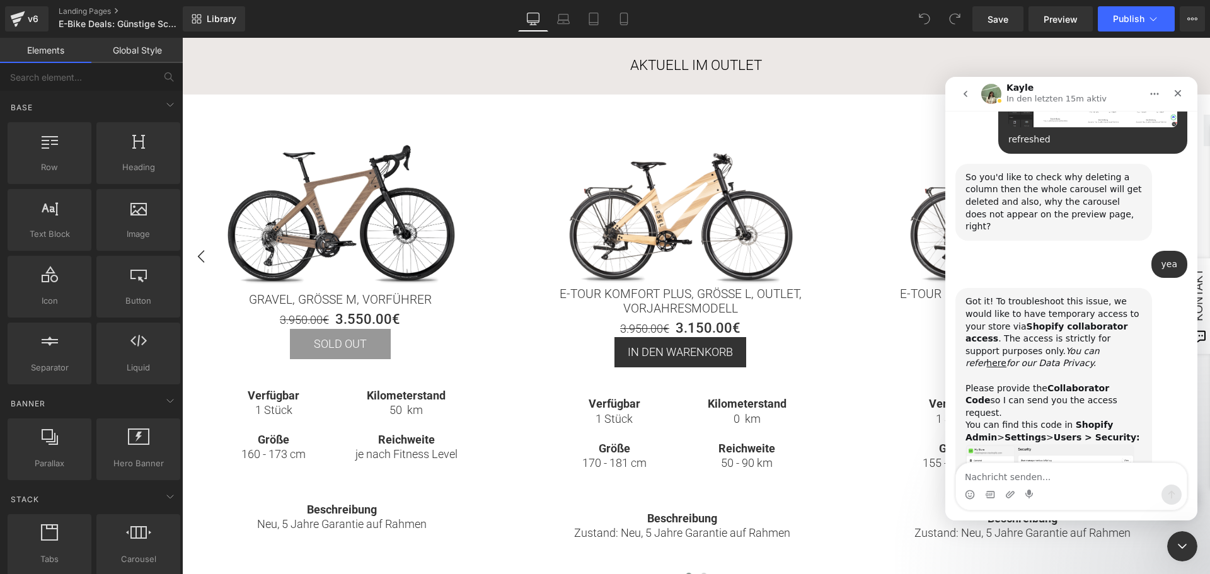
scroll to position [1430, 0]
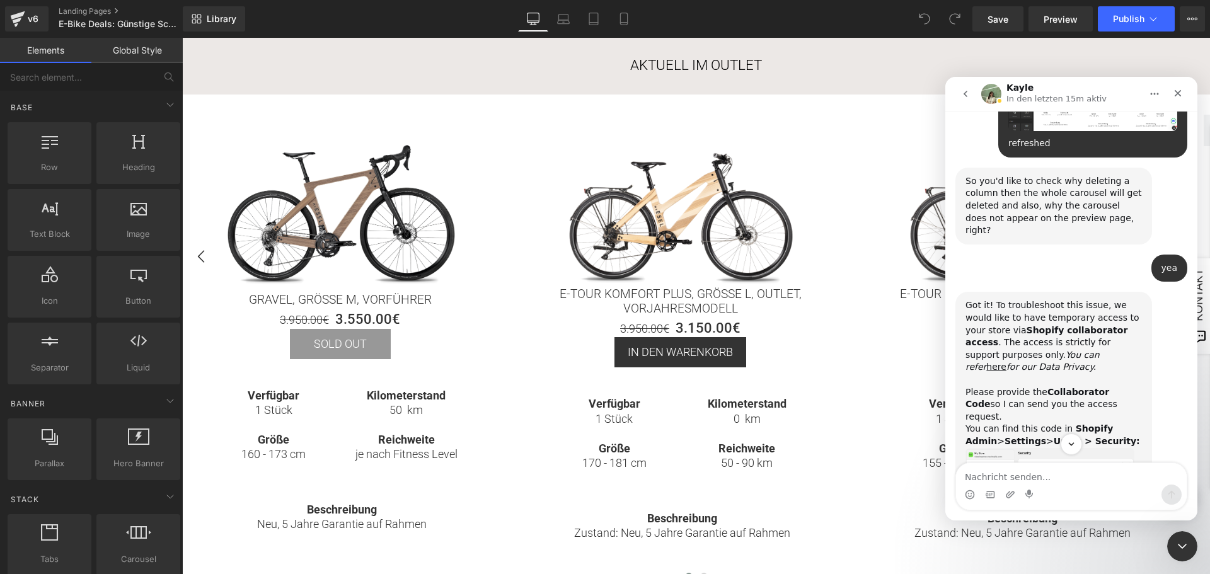
click at [1022, 448] on img "Kayle sagt…" at bounding box center [1050, 481] width 169 height 67
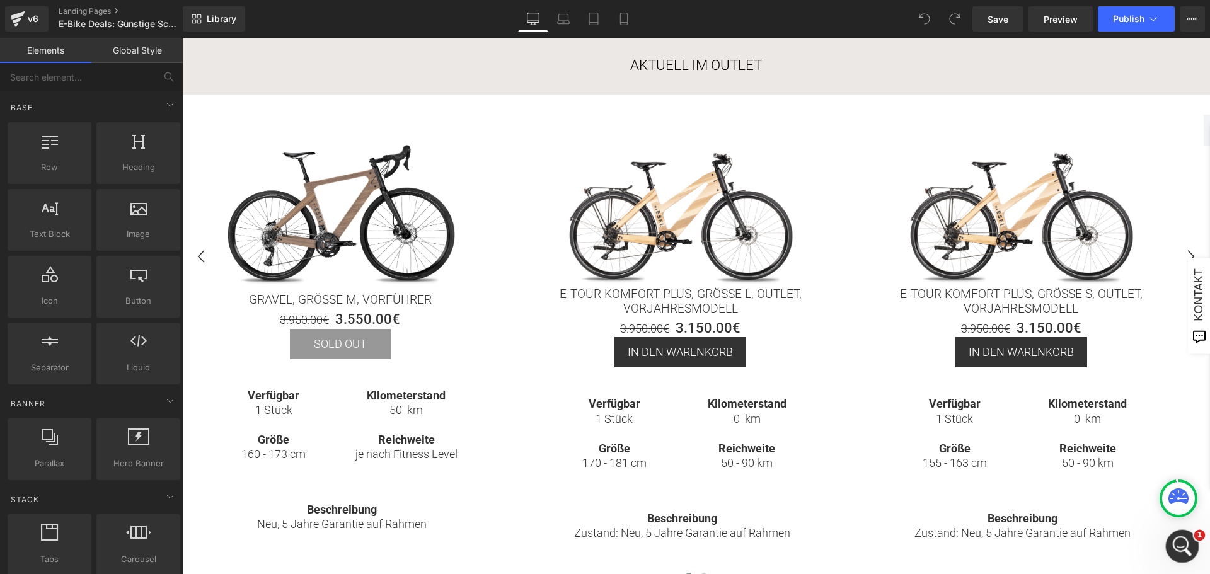
click at [1178, 553] on div "Intercom-Nachrichtendienst öffnen" at bounding box center [1181, 545] width 42 height 42
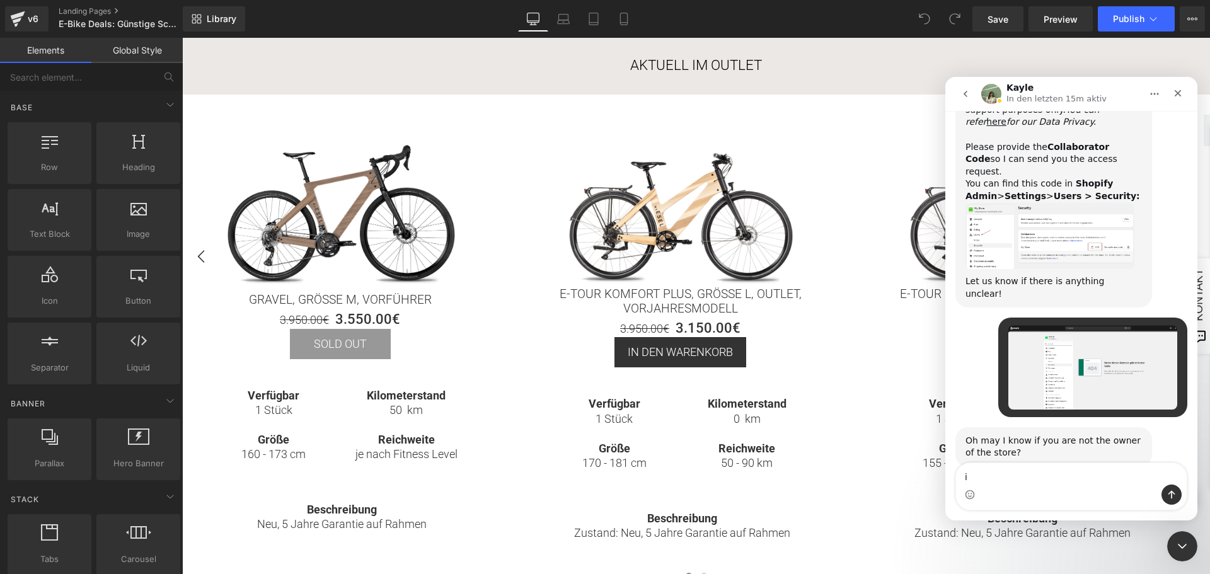
scroll to position [1682, 0]
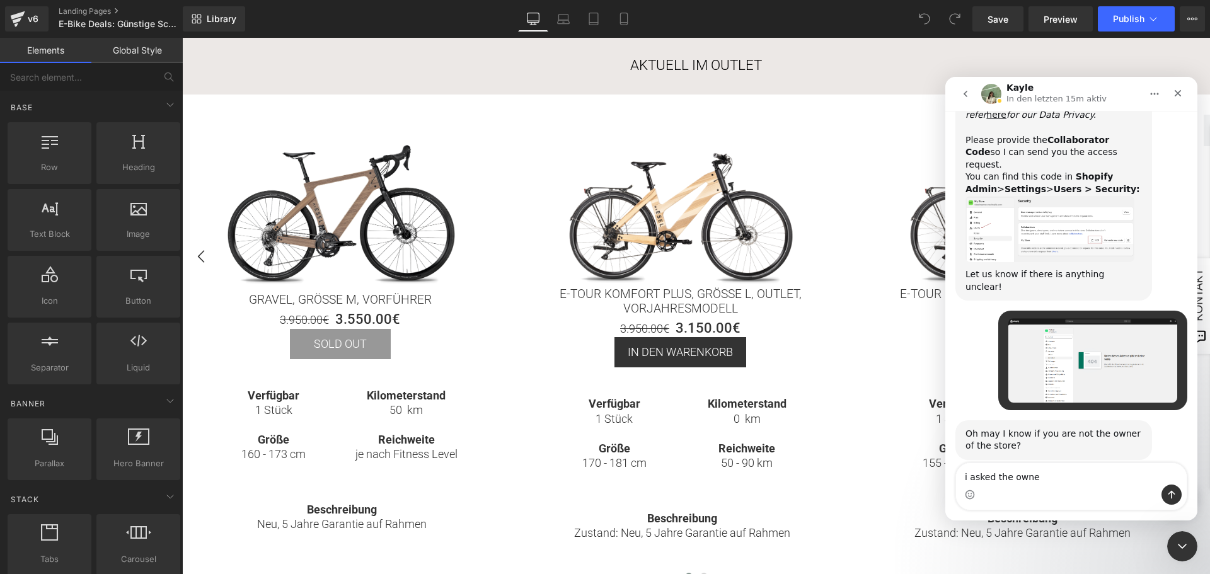
type textarea "i asked the owner"
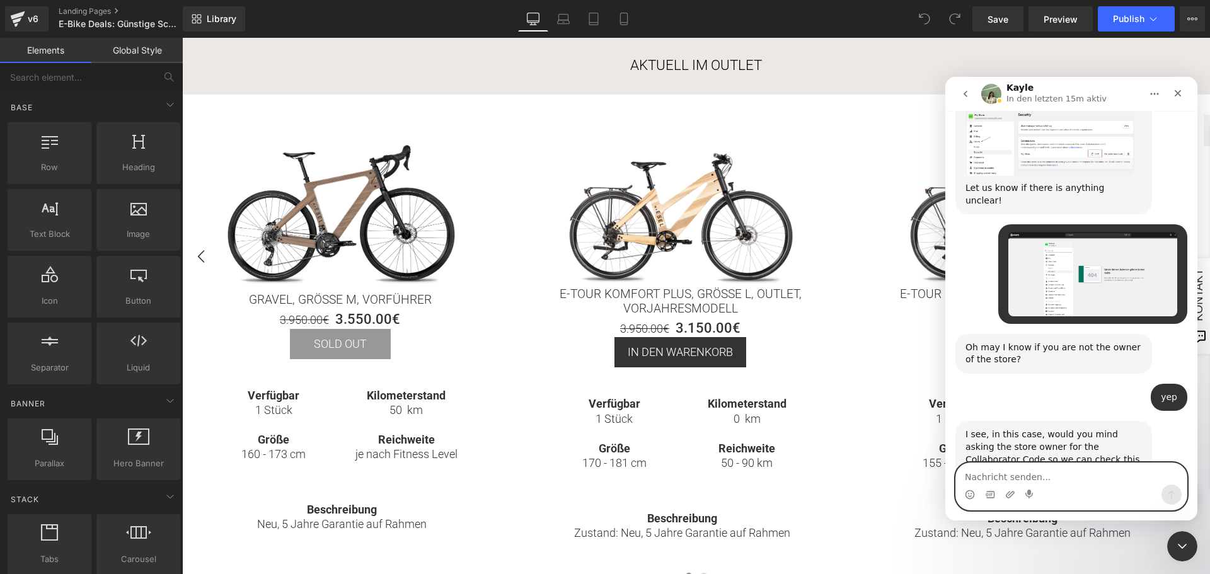
scroll to position [1770, 0]
click at [1038, 478] on textarea "Nachricht senden..." at bounding box center [1071, 473] width 231 height 21
type textarea "4399"
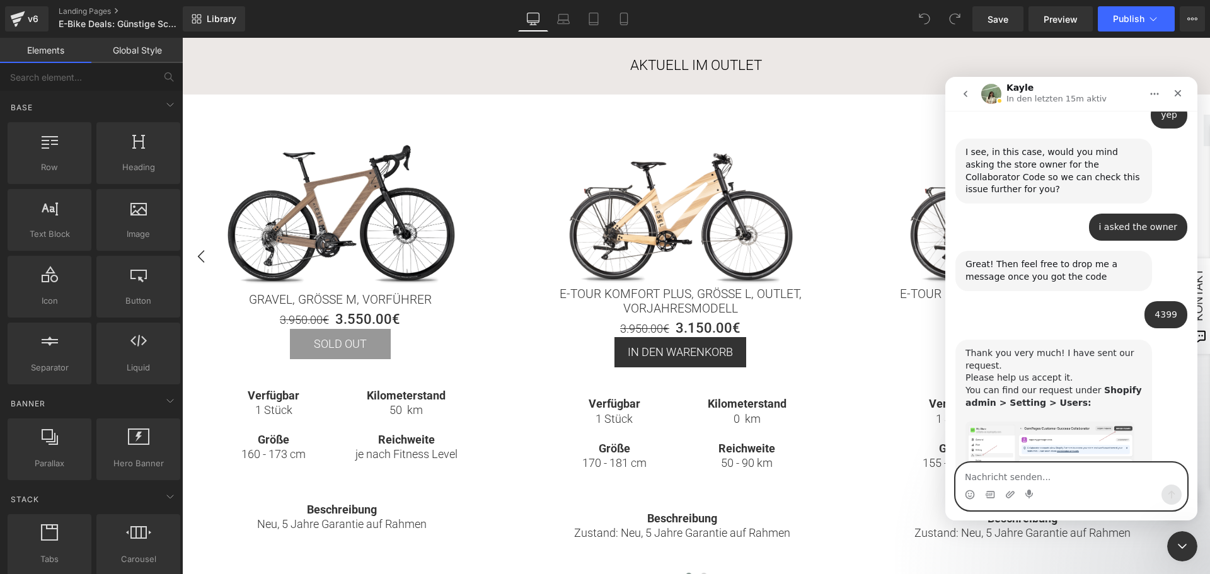
scroll to position [2060, 0]
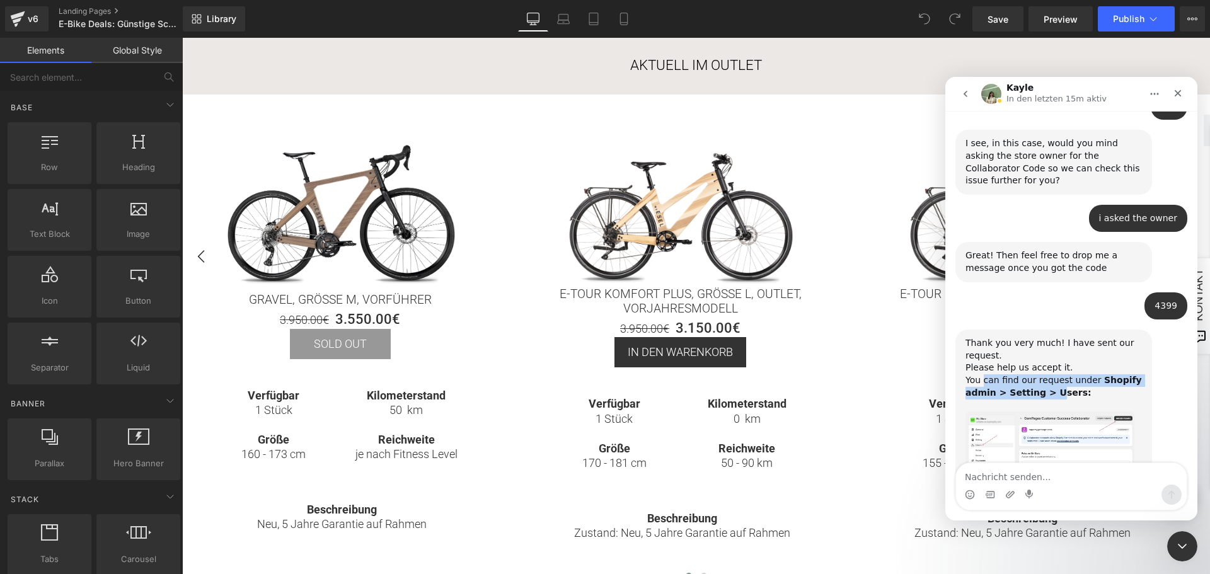
drag, startPoint x: 983, startPoint y: 243, endPoint x: 1046, endPoint y: 256, distance: 64.4
click at [1046, 337] on div "Thank you very much! I have sent our request. ﻿Please help us accept it. ﻿You c…" at bounding box center [1054, 374] width 176 height 74
click at [1046, 375] on b "Shopify admin > Setting > Users:" at bounding box center [1054, 386] width 176 height 23
click at [1073, 412] on img "Kayle sagt…" at bounding box center [1050, 448] width 169 height 73
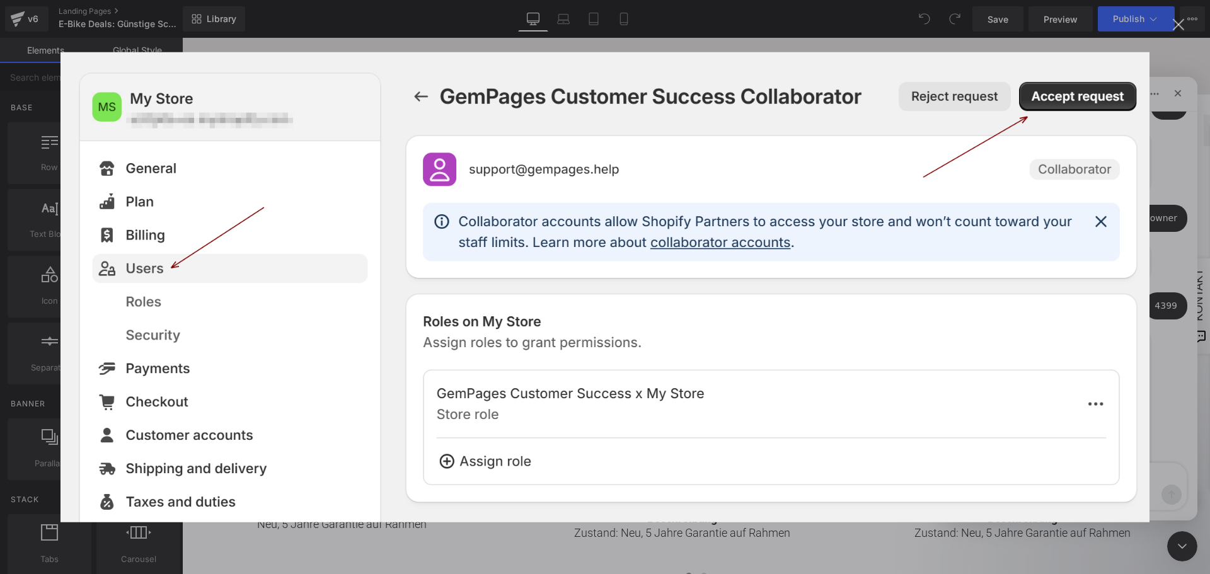
scroll to position [0, 0]
